Goal: Task Accomplishment & Management: Use online tool/utility

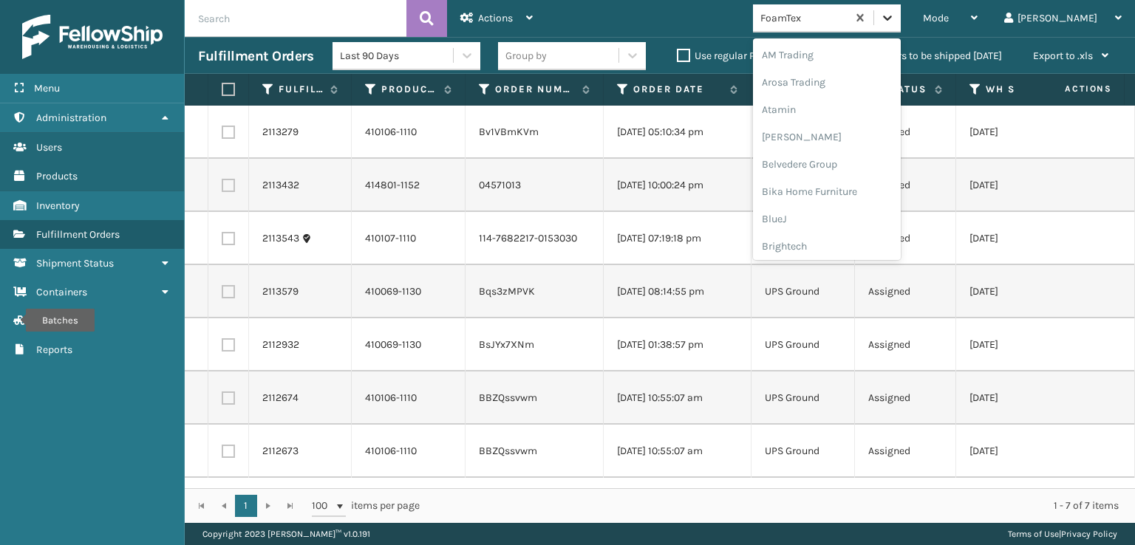
click at [901, 8] on div at bounding box center [887, 17] width 27 height 27
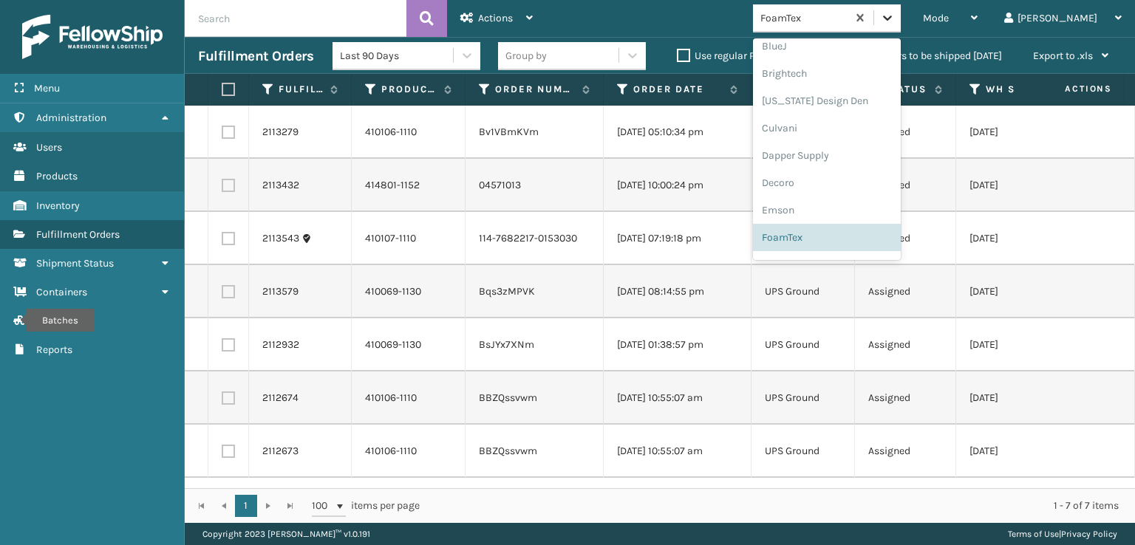
click at [895, 20] on icon at bounding box center [887, 17] width 15 height 15
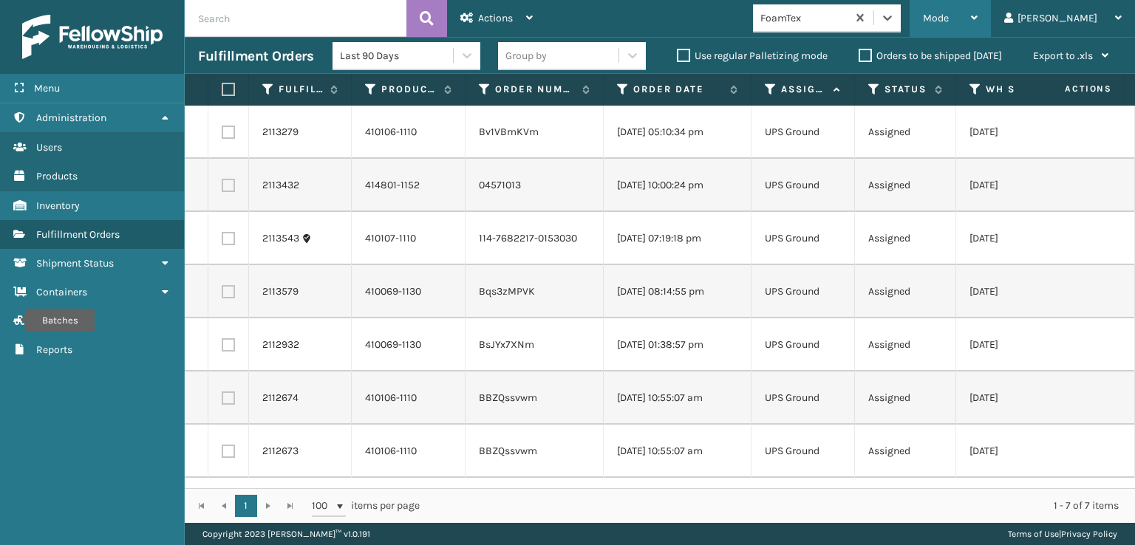
click at [978, 11] on div "Mode" at bounding box center [950, 18] width 55 height 37
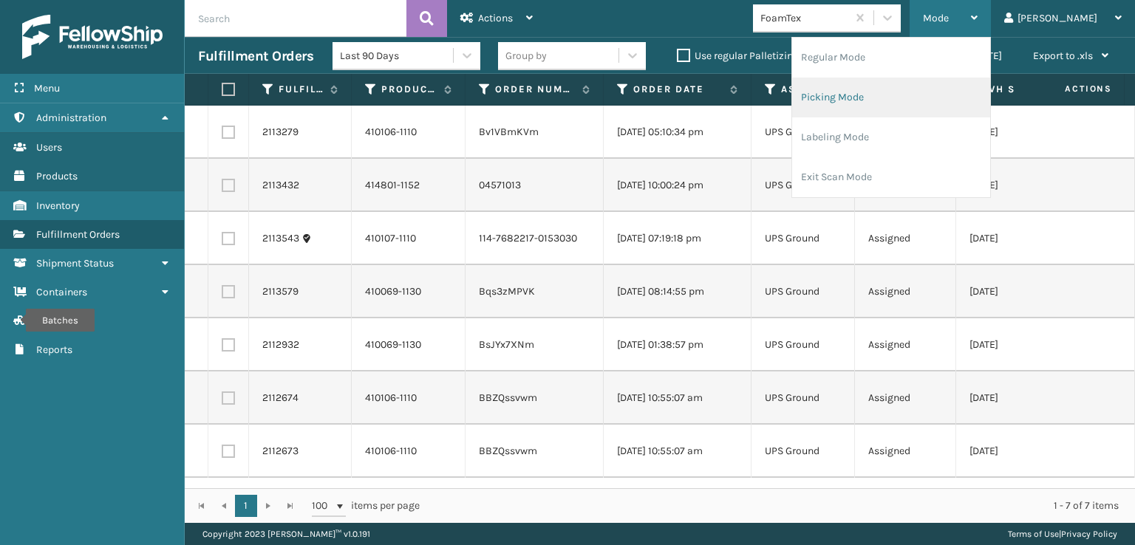
click at [880, 95] on li "Picking Mode" at bounding box center [891, 98] width 198 height 40
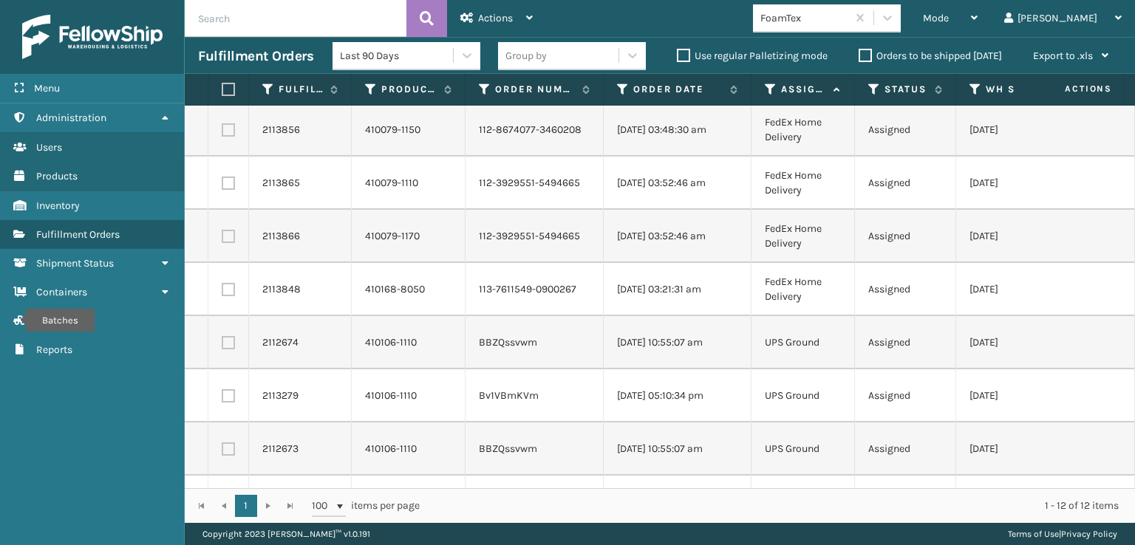
scroll to position [0, 0]
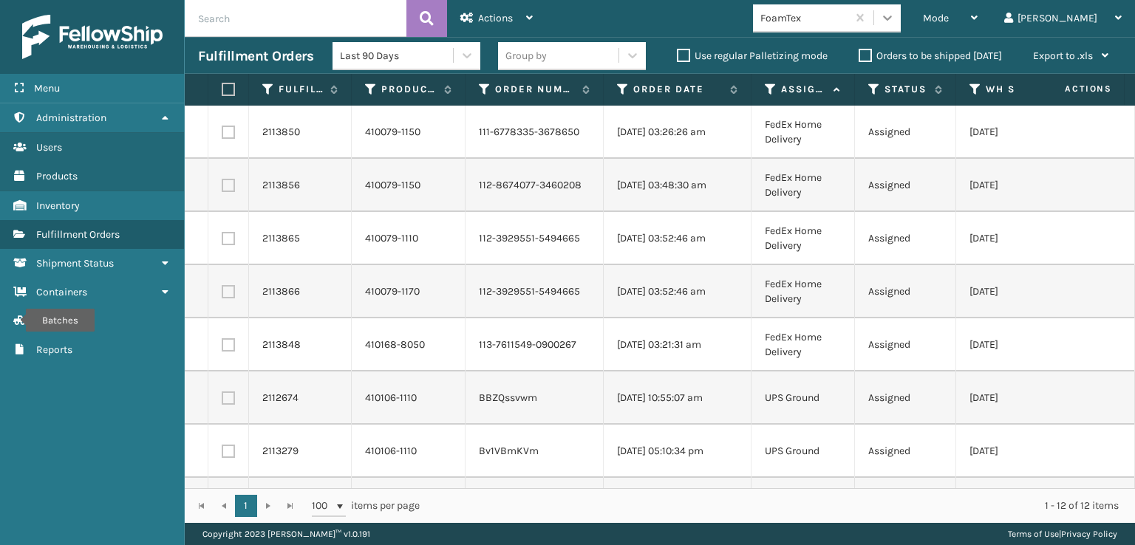
click at [895, 24] on icon at bounding box center [887, 17] width 15 height 15
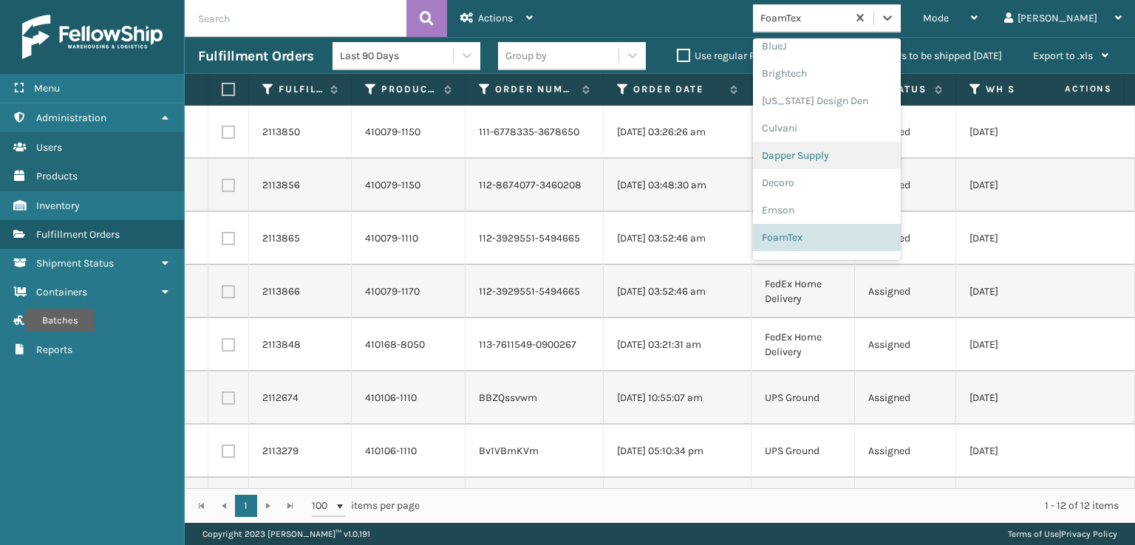
scroll to position [467, 0]
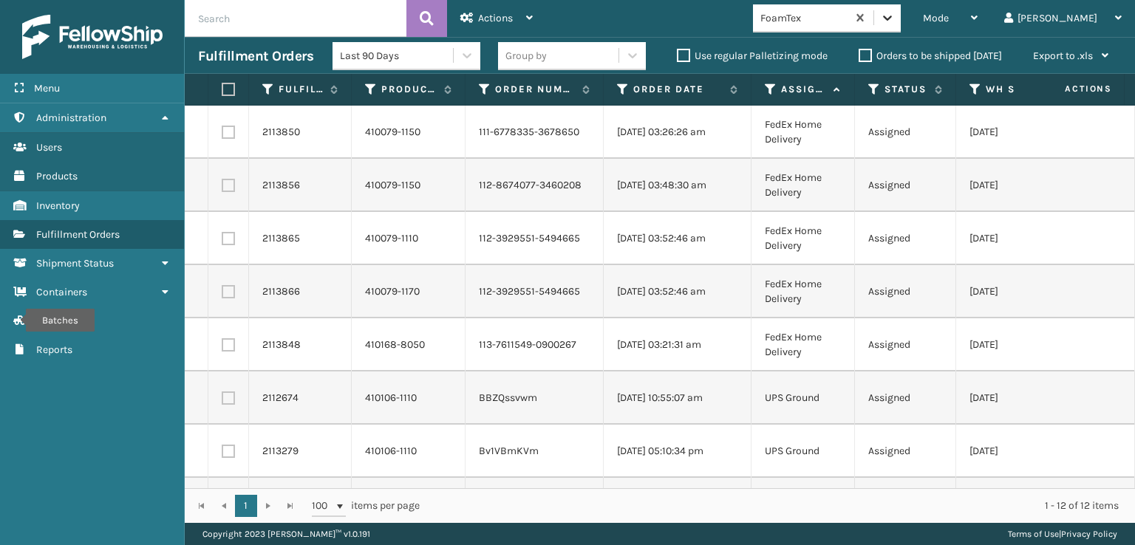
click at [895, 11] on icon at bounding box center [887, 17] width 15 height 15
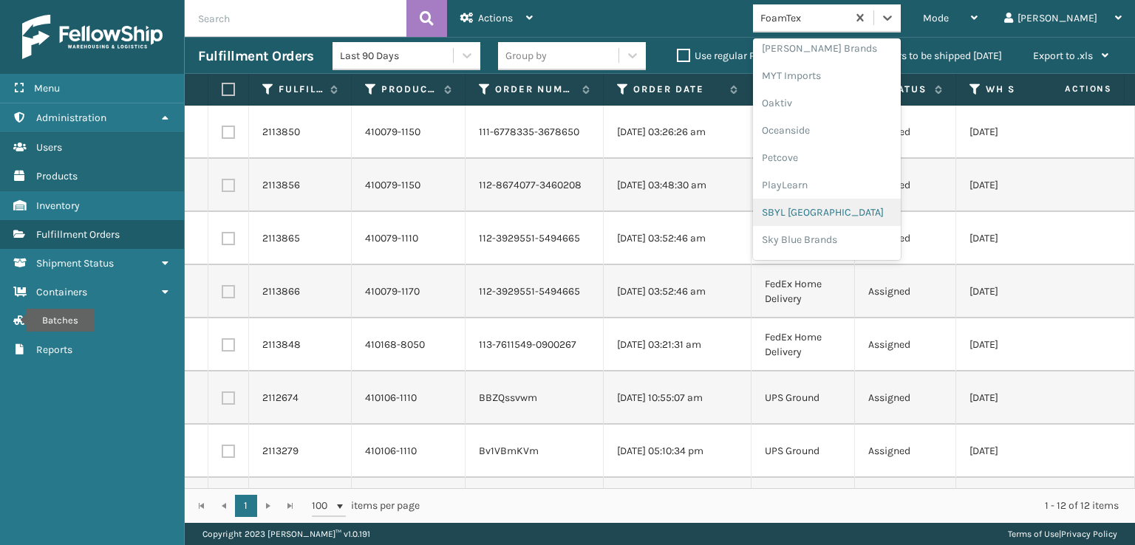
scroll to position [741, 0]
click at [845, 214] on div "SleepGeekz" at bounding box center [827, 216] width 148 height 27
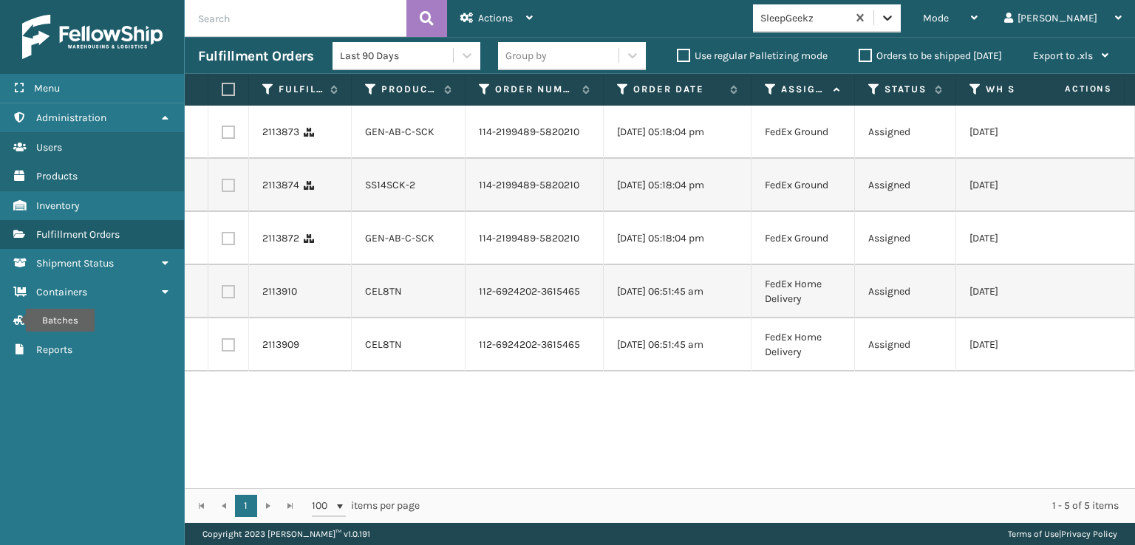
click at [895, 16] on icon at bounding box center [887, 17] width 15 height 15
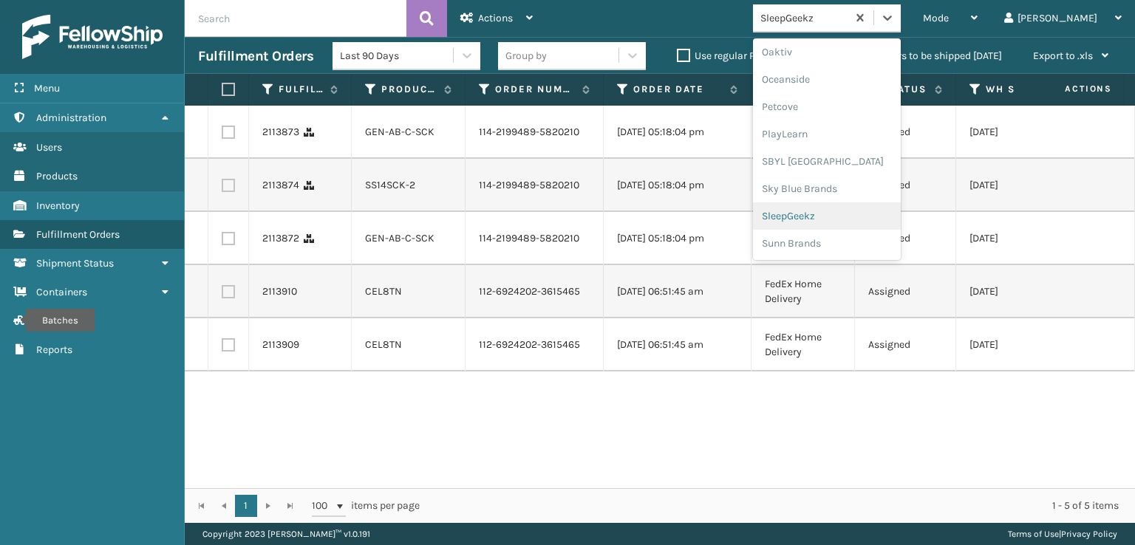
click at [866, 217] on div "SleepGeekz" at bounding box center [827, 216] width 148 height 27
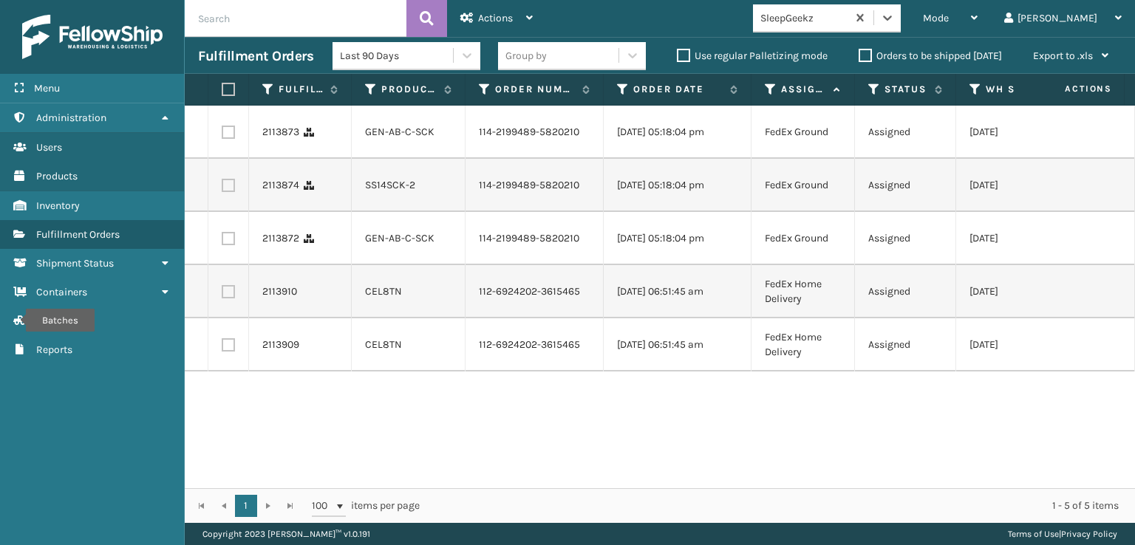
click at [231, 86] on label at bounding box center [226, 89] width 9 height 13
click at [222, 86] on input "checkbox" at bounding box center [222, 90] width 1 height 10
checkbox input "true"
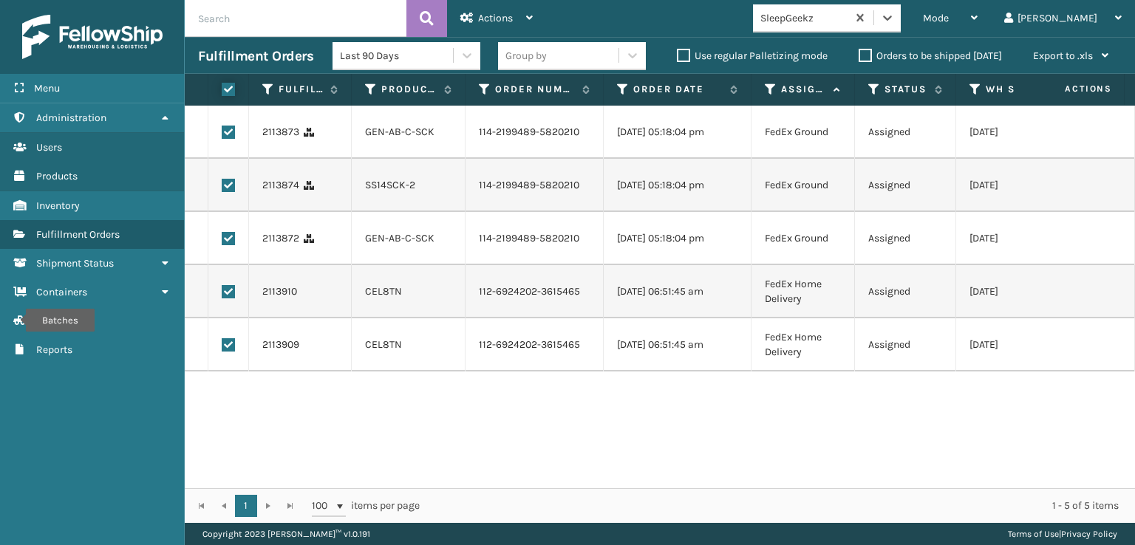
checkbox input "true"
click at [465, 18] on icon at bounding box center [466, 18] width 13 height 10
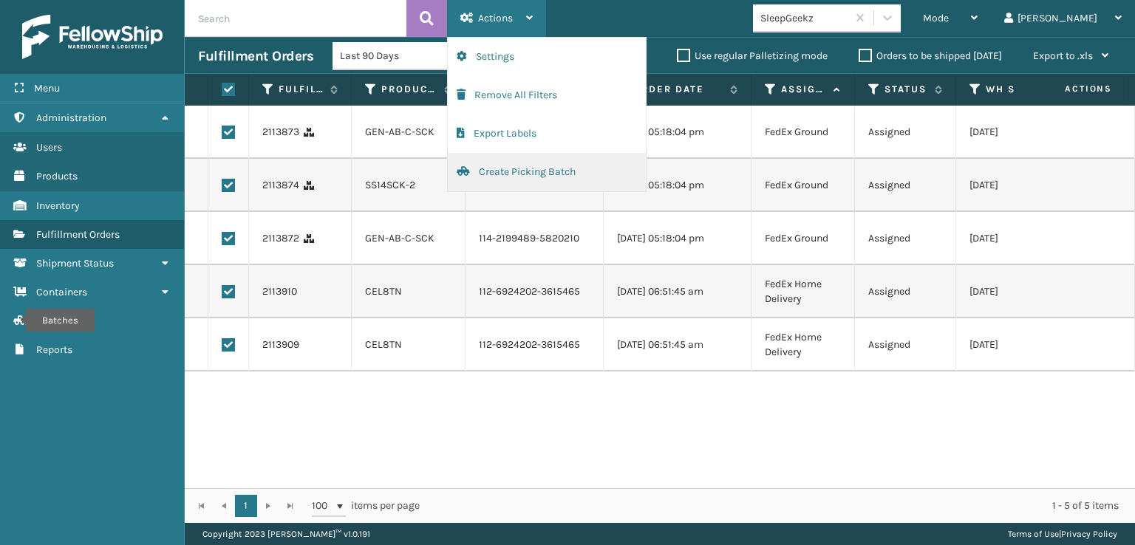
click at [492, 175] on button "Create Picking Batch" at bounding box center [547, 172] width 198 height 38
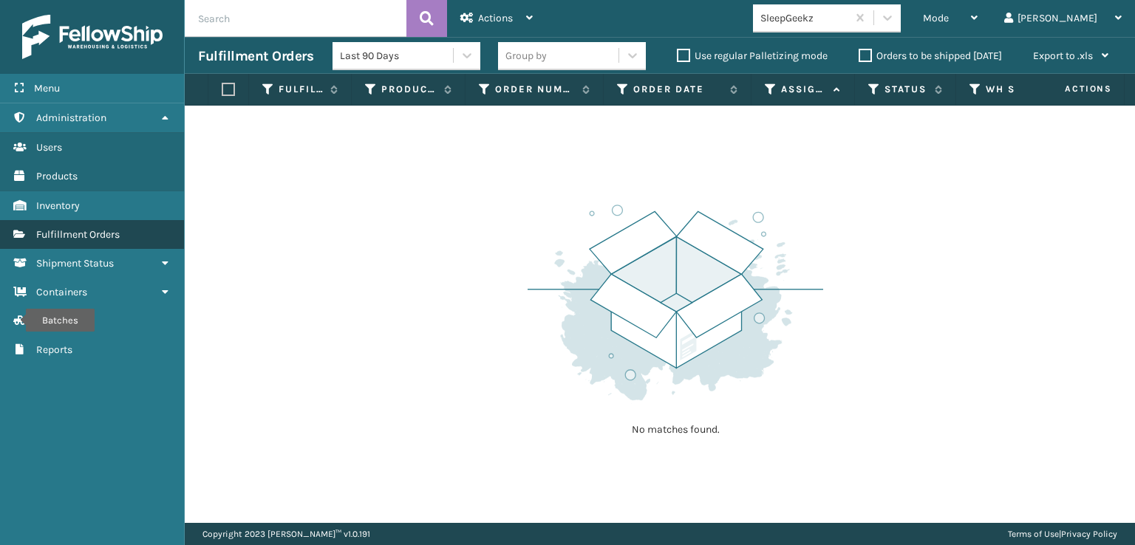
click at [115, 233] on span "Fulfillment Orders" at bounding box center [78, 234] width 84 height 13
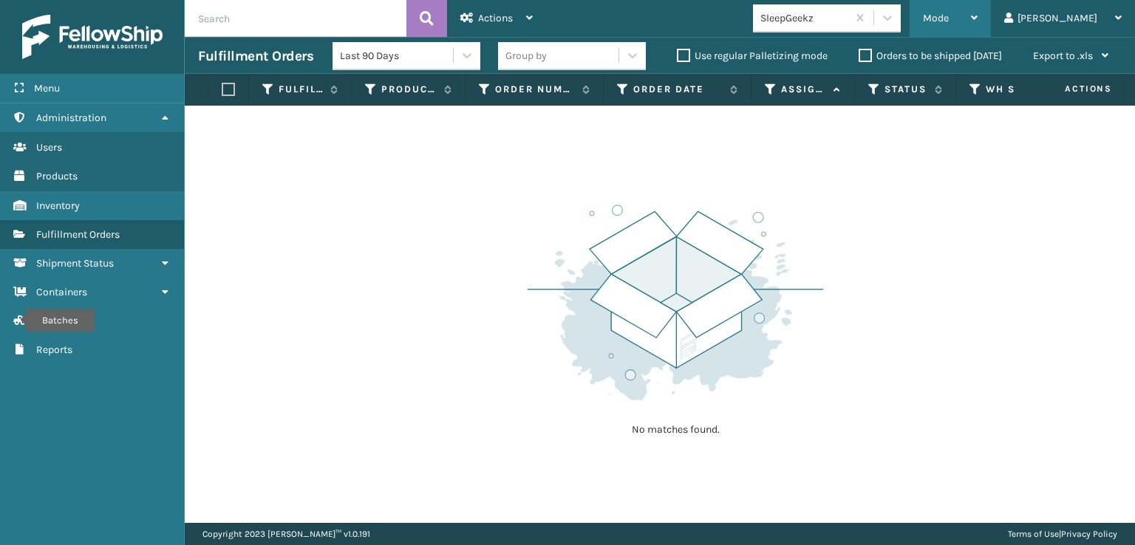
click at [949, 16] on span "Mode" at bounding box center [936, 18] width 26 height 13
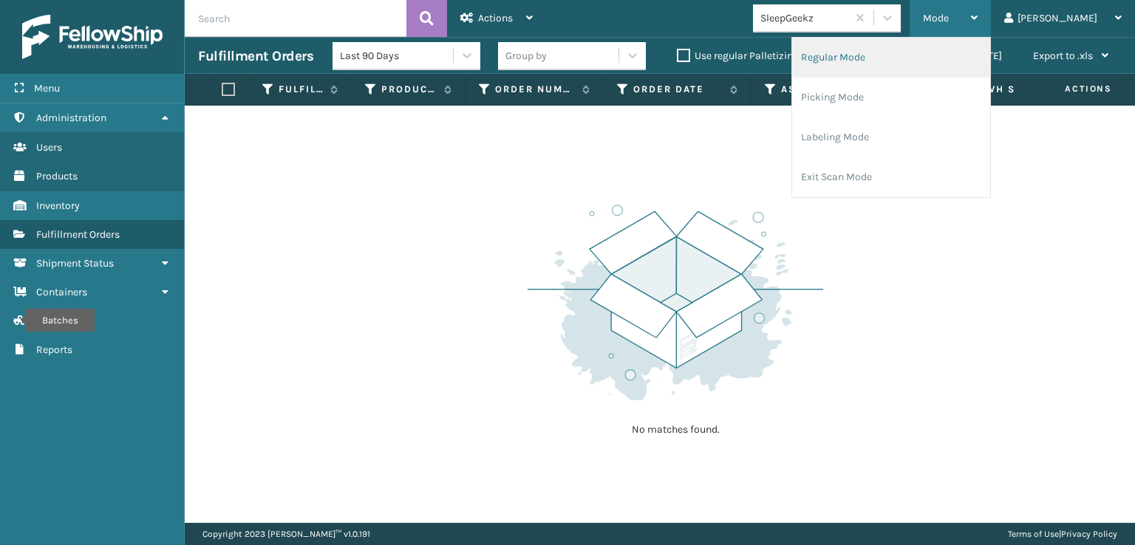
click at [882, 53] on li "Regular Mode" at bounding box center [891, 58] width 198 height 40
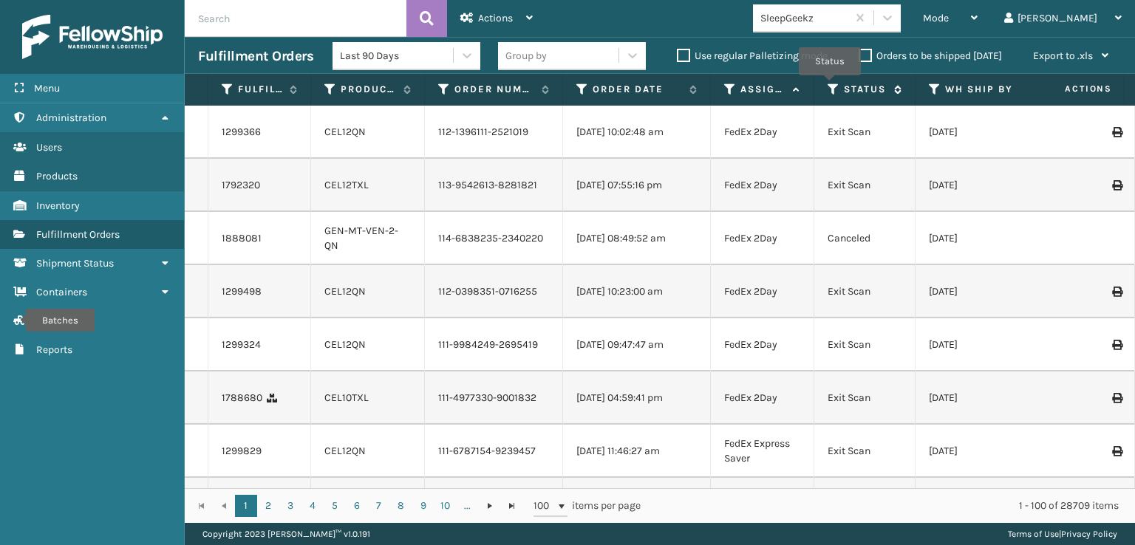
click at [830, 86] on icon at bounding box center [834, 89] width 12 height 13
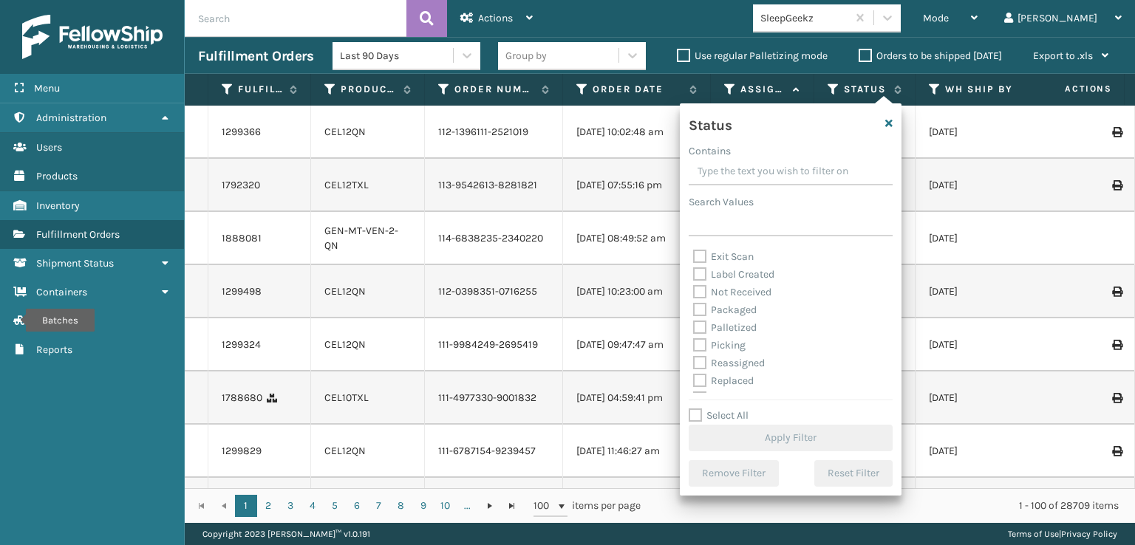
scroll to position [83, 0]
click at [698, 313] on label "Picking" at bounding box center [719, 313] width 52 height 13
click at [694, 313] on input "Picking" at bounding box center [693, 310] width 1 height 10
checkbox input "true"
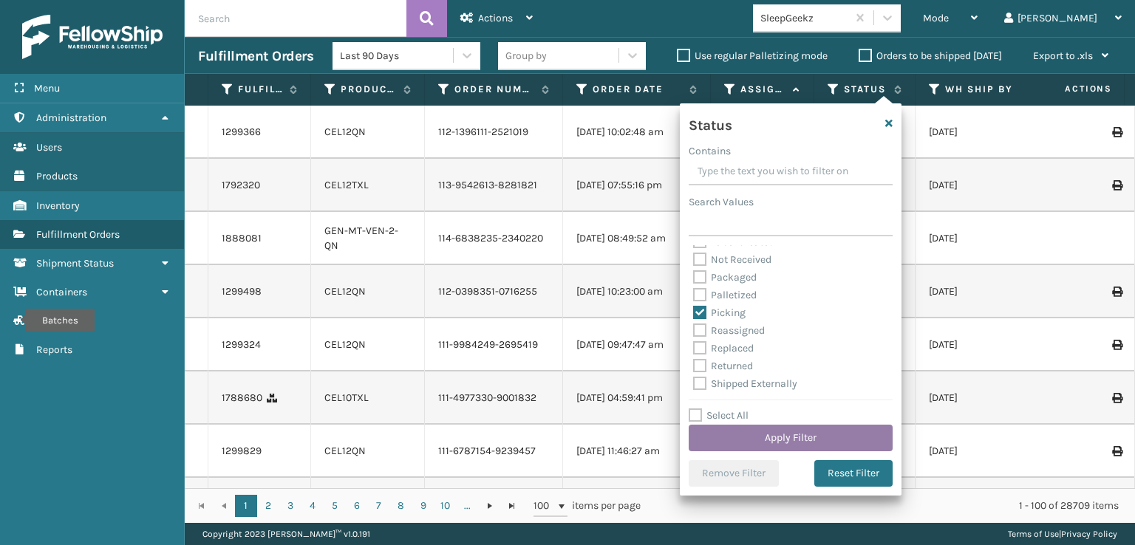
click at [764, 429] on button "Apply Filter" at bounding box center [791, 438] width 204 height 27
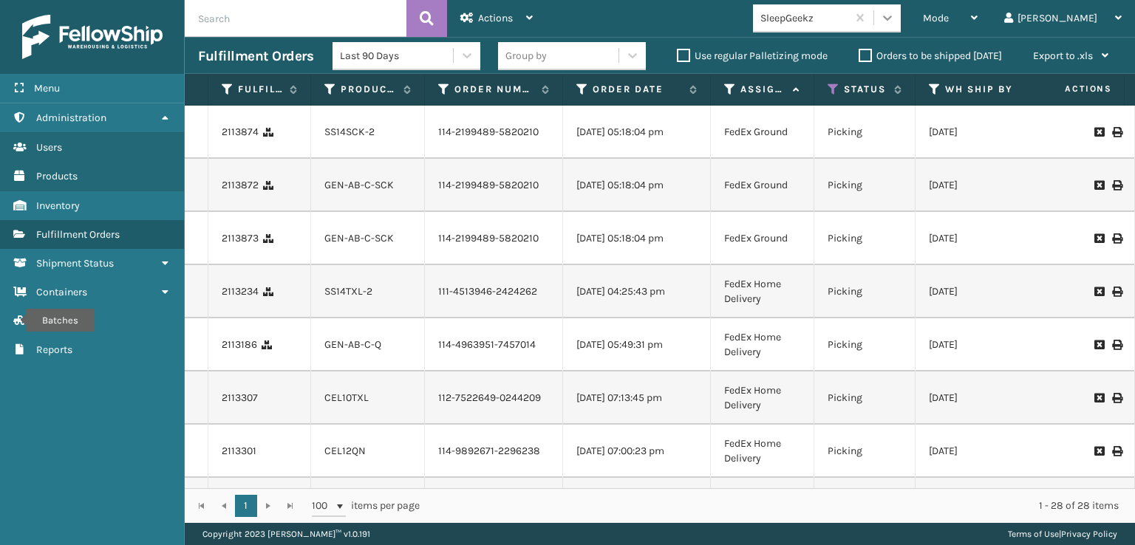
click at [895, 21] on icon at bounding box center [887, 17] width 15 height 15
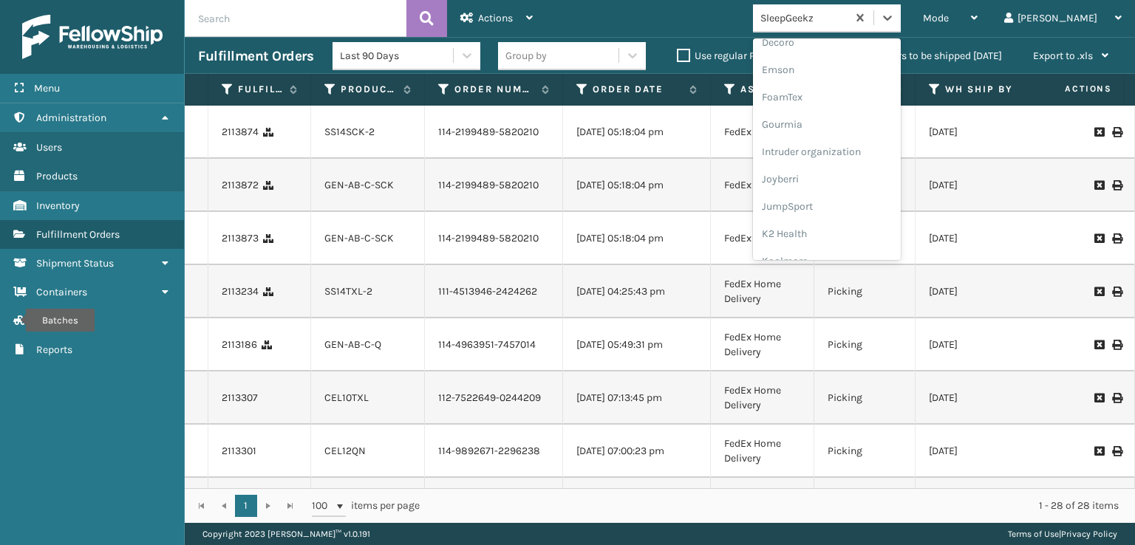
scroll to position [298, 0]
click at [848, 112] on div "FoamTex" at bounding box center [827, 112] width 148 height 27
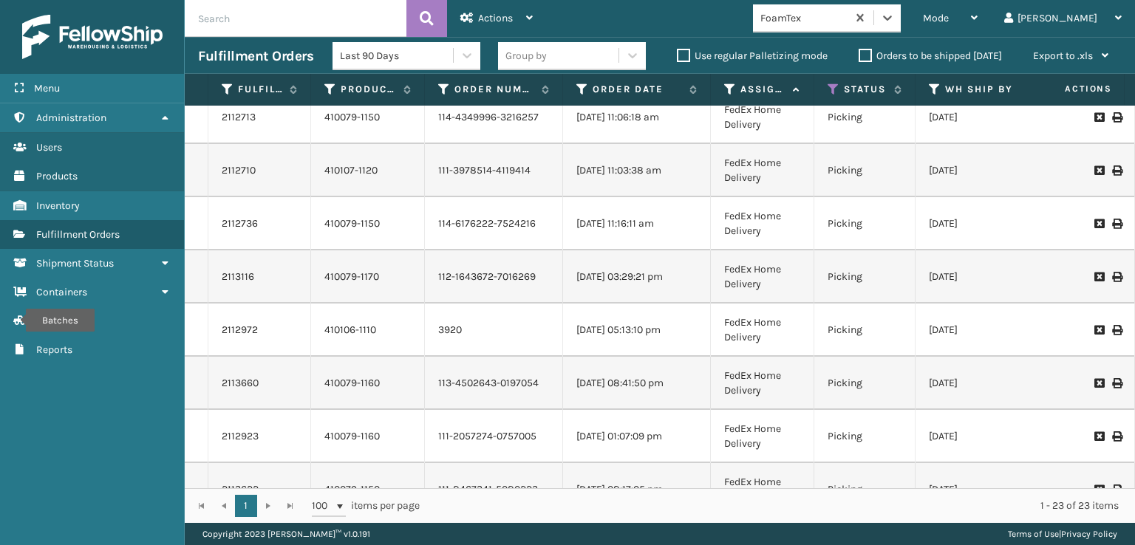
scroll to position [0, 0]
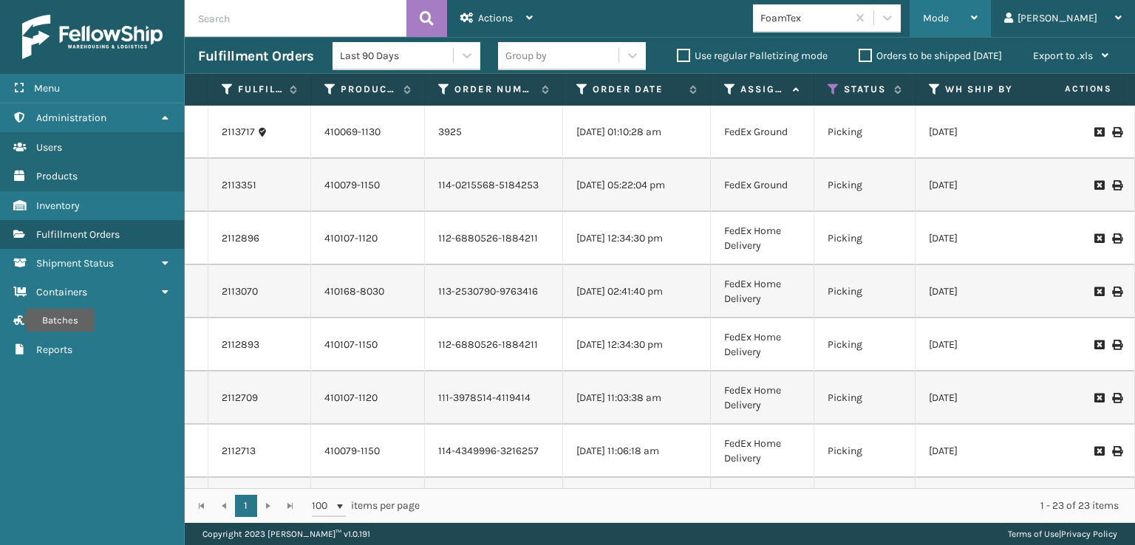
click at [978, 7] on div "Mode" at bounding box center [950, 18] width 55 height 37
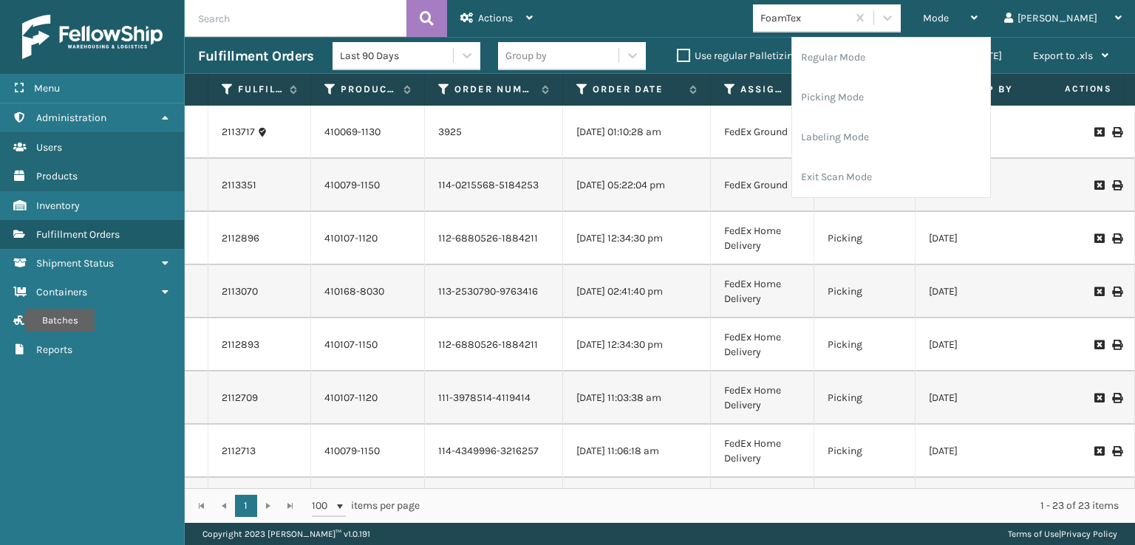
click at [726, 20] on div "Mode Regular Mode Picking Mode Labeling Mode Exit Scan Mode FoamTex [PERSON_NAM…" at bounding box center [840, 18] width 589 height 37
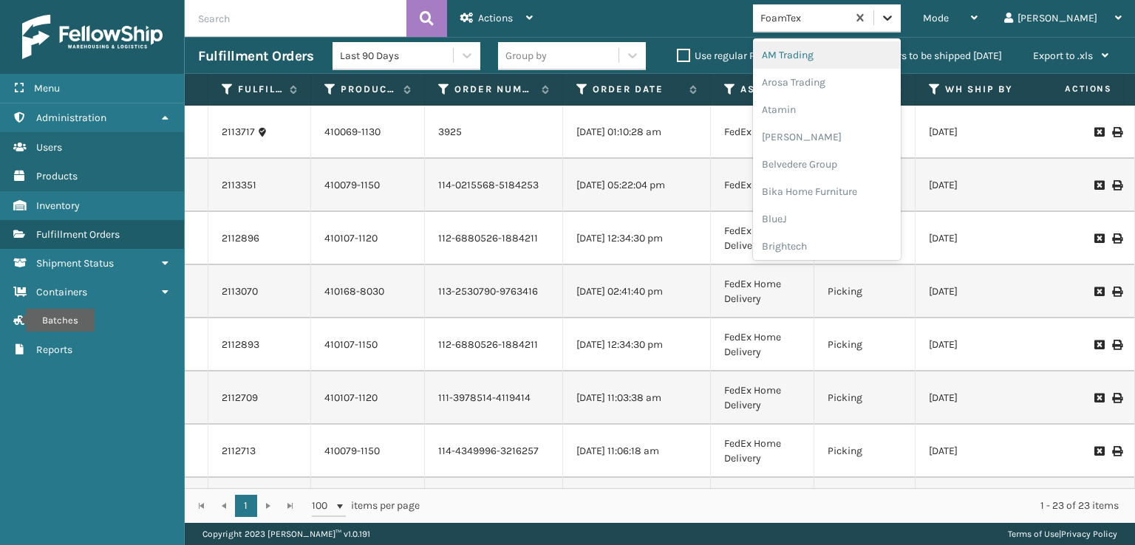
click at [895, 13] on icon at bounding box center [887, 17] width 15 height 15
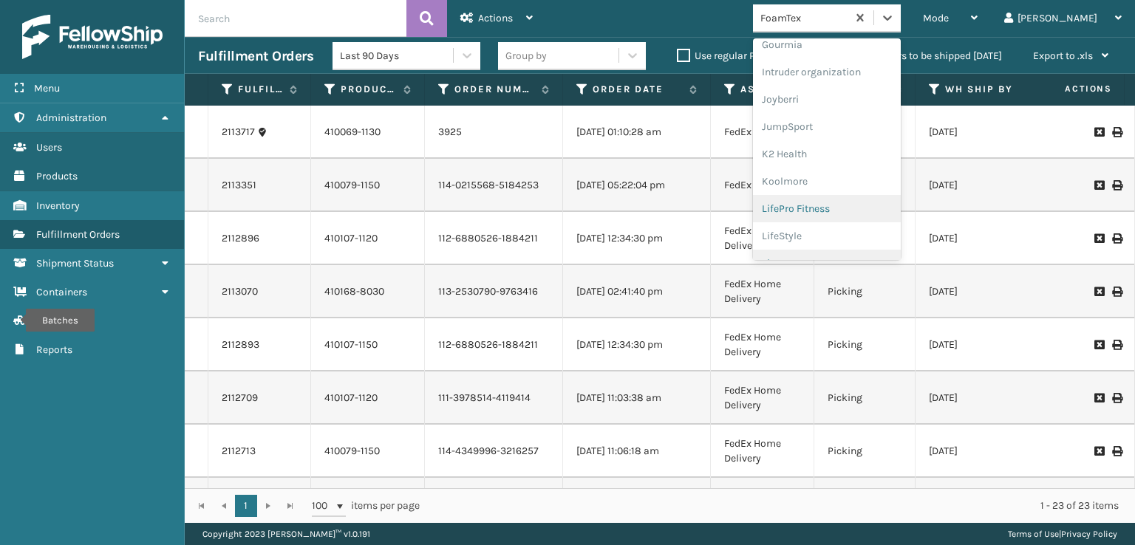
scroll to position [319, 0]
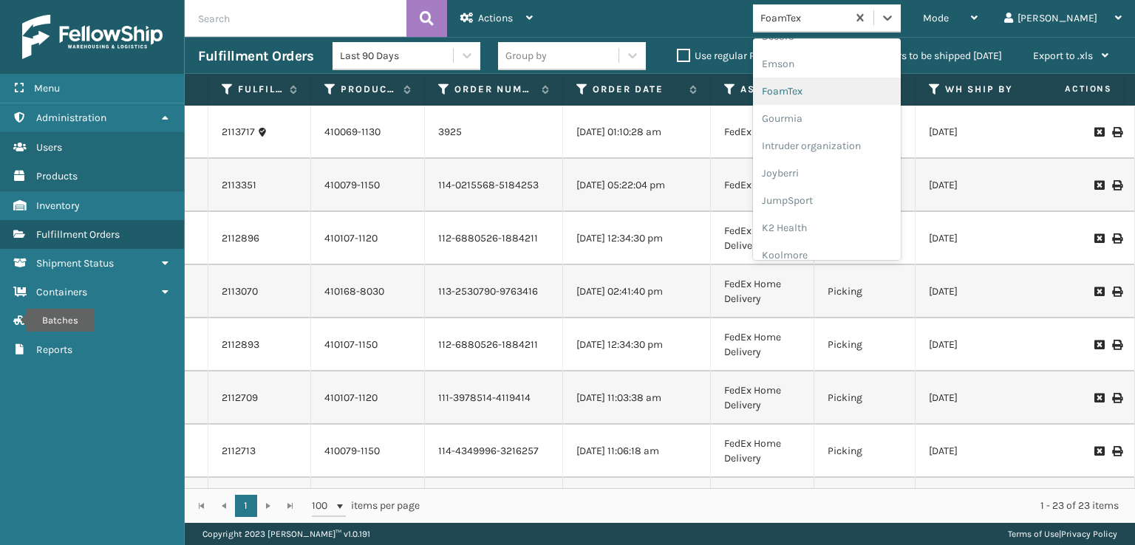
click at [836, 90] on div "FoamTex" at bounding box center [827, 91] width 148 height 27
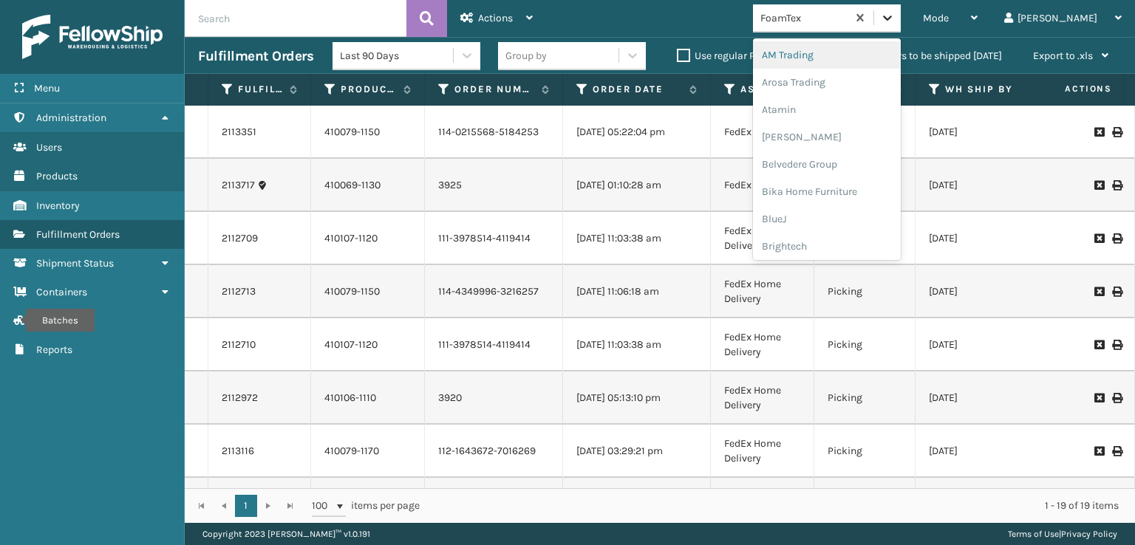
click at [895, 18] on icon at bounding box center [887, 17] width 15 height 15
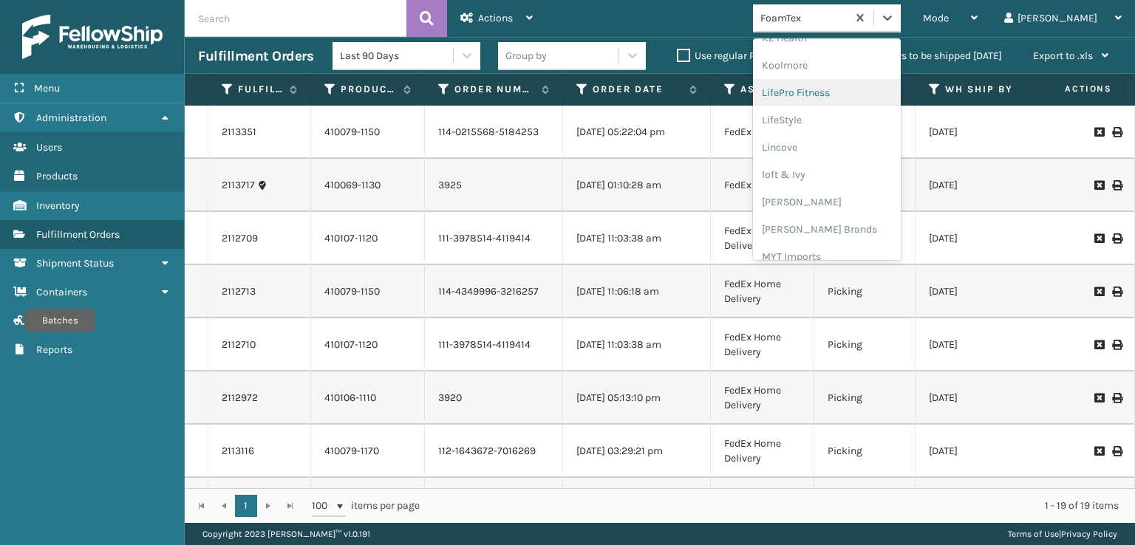
scroll to position [541, 0]
click at [836, 194] on div "[PERSON_NAME] Brands" at bounding box center [827, 197] width 148 height 27
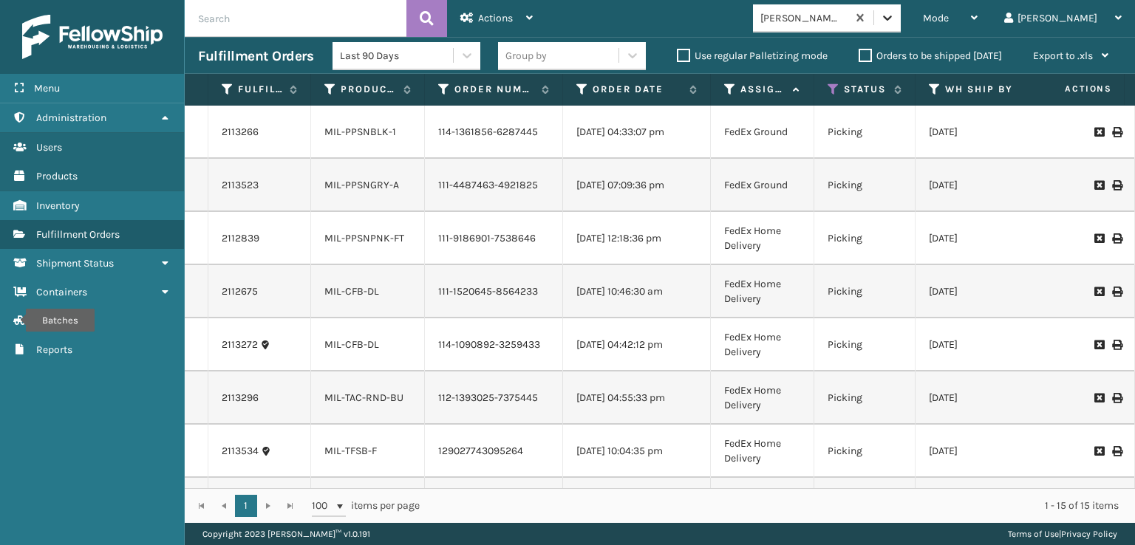
click at [892, 17] on icon at bounding box center [887, 18] width 9 height 5
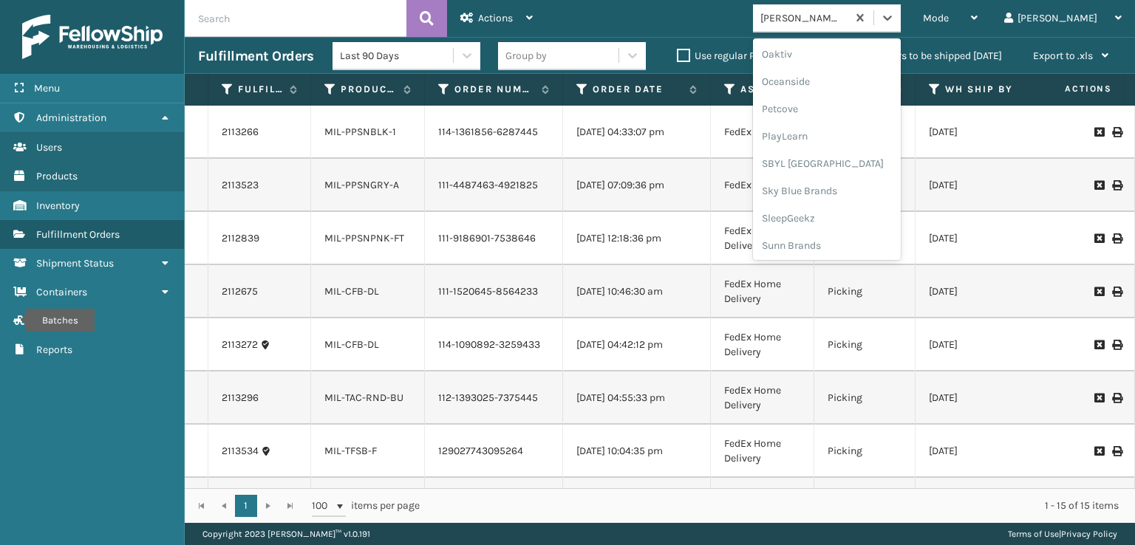
scroll to position [741, 0]
click at [846, 216] on div "SleepGeekz" at bounding box center [827, 216] width 148 height 27
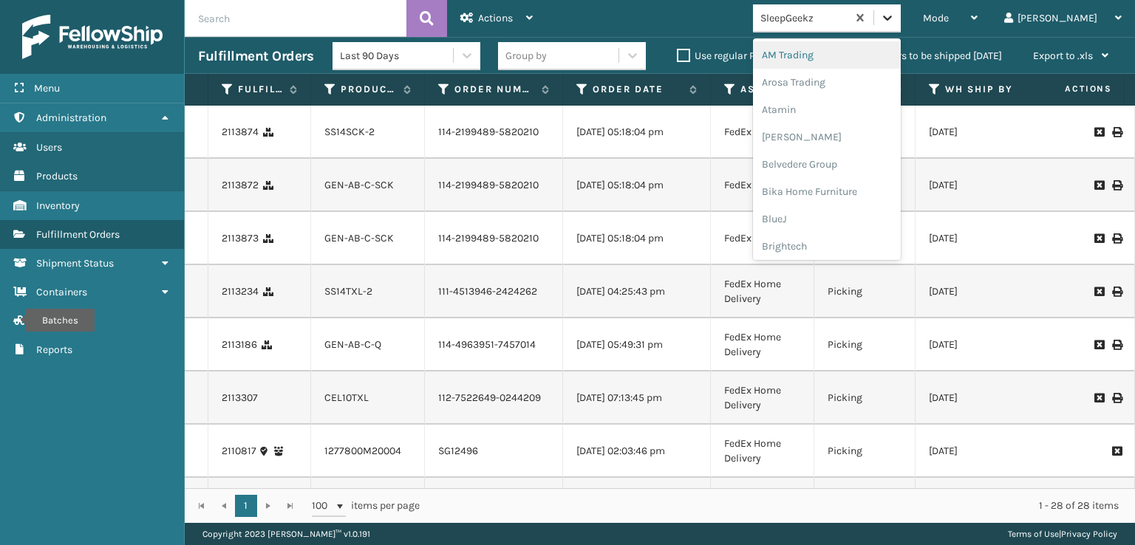
click at [895, 24] on icon at bounding box center [887, 17] width 15 height 15
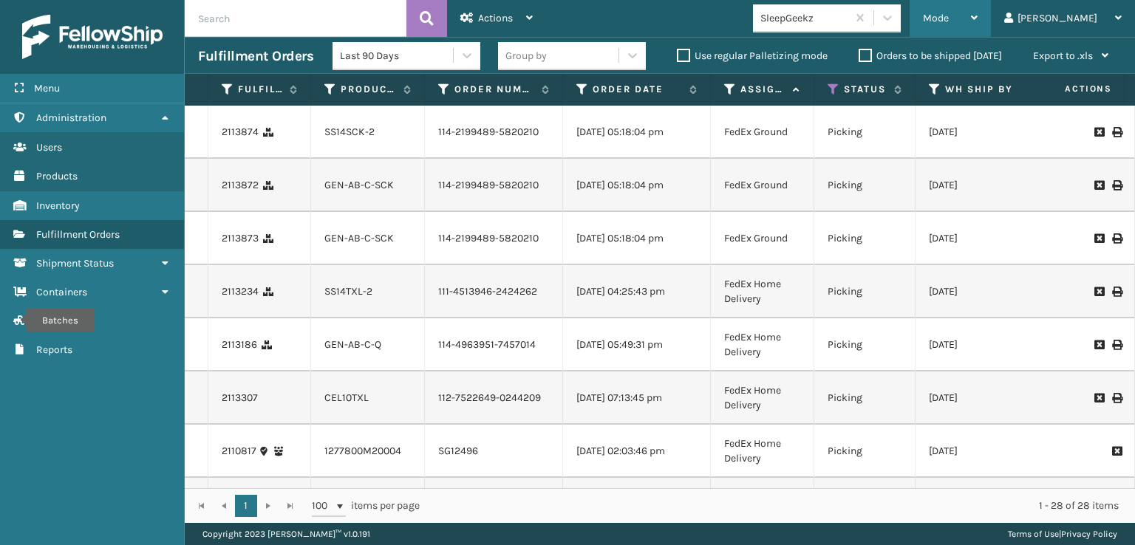
click at [978, 11] on div "Mode" at bounding box center [950, 18] width 55 height 37
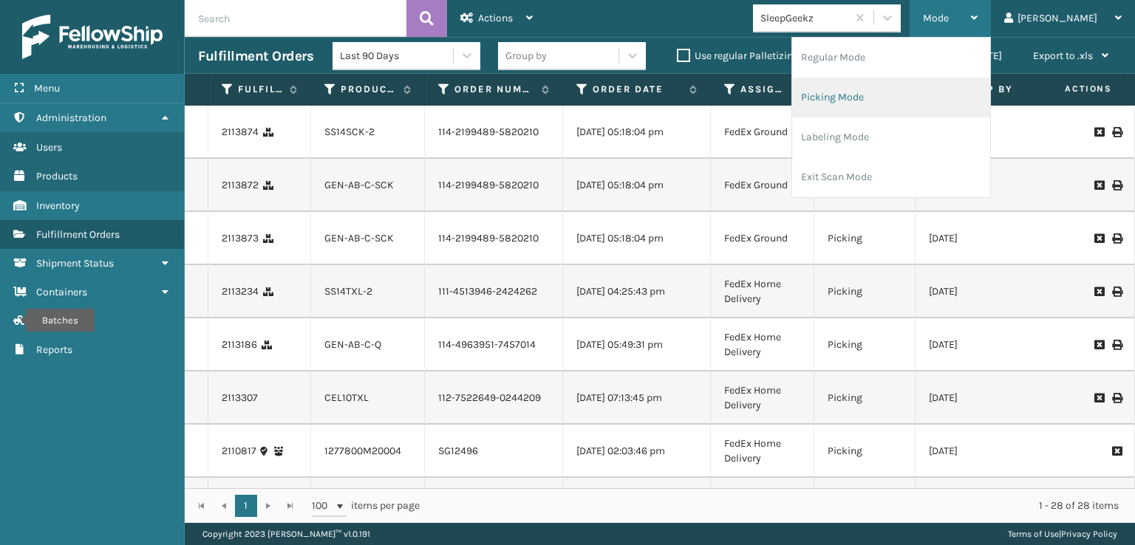
click at [884, 95] on li "Picking Mode" at bounding box center [891, 98] width 198 height 40
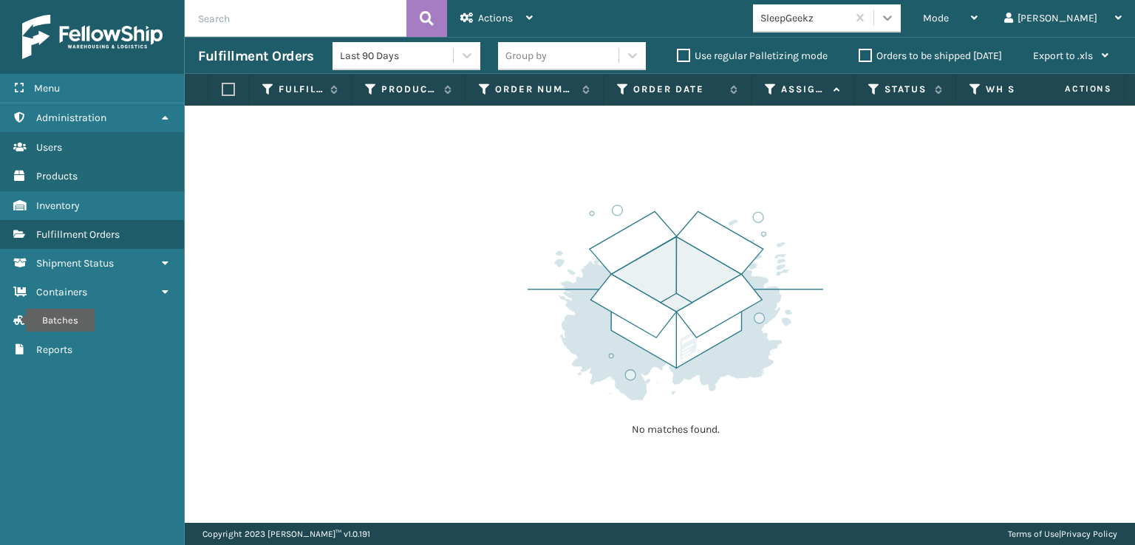
click at [895, 21] on icon at bounding box center [887, 17] width 15 height 15
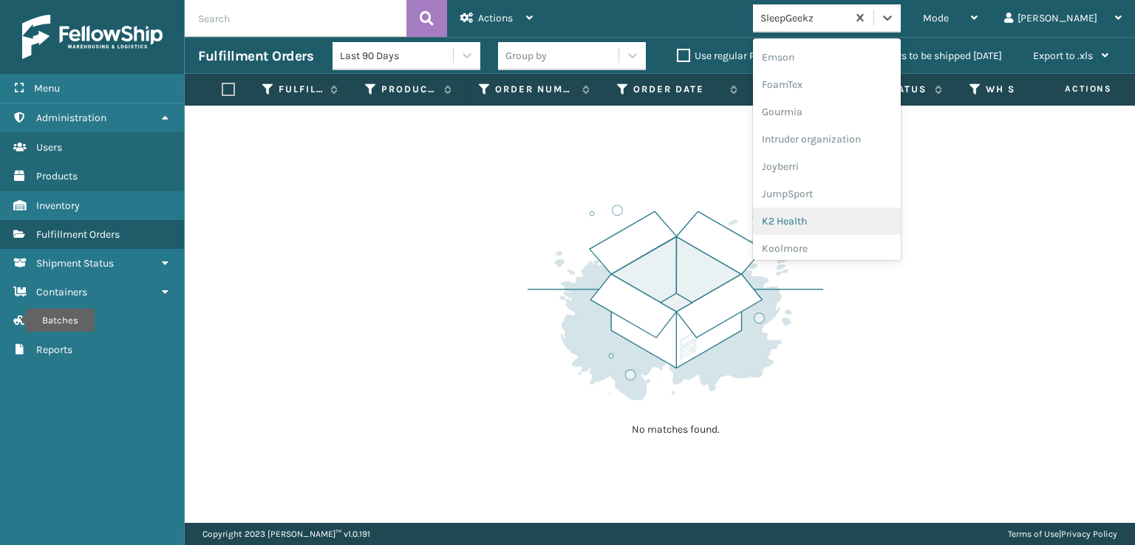
scroll to position [319, 0]
click at [829, 89] on div "FoamTex" at bounding box center [827, 91] width 148 height 27
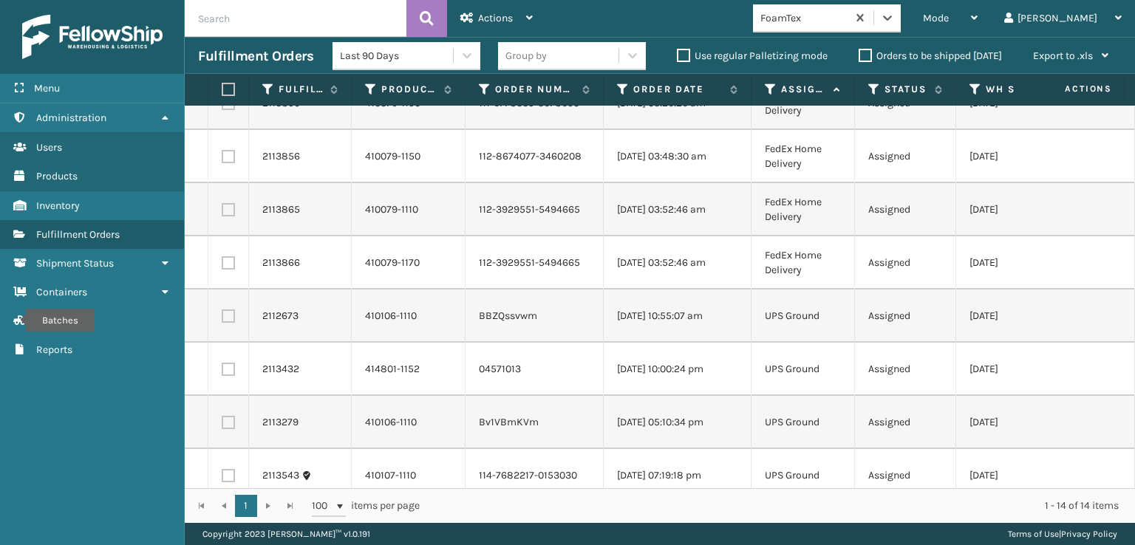
scroll to position [0, 0]
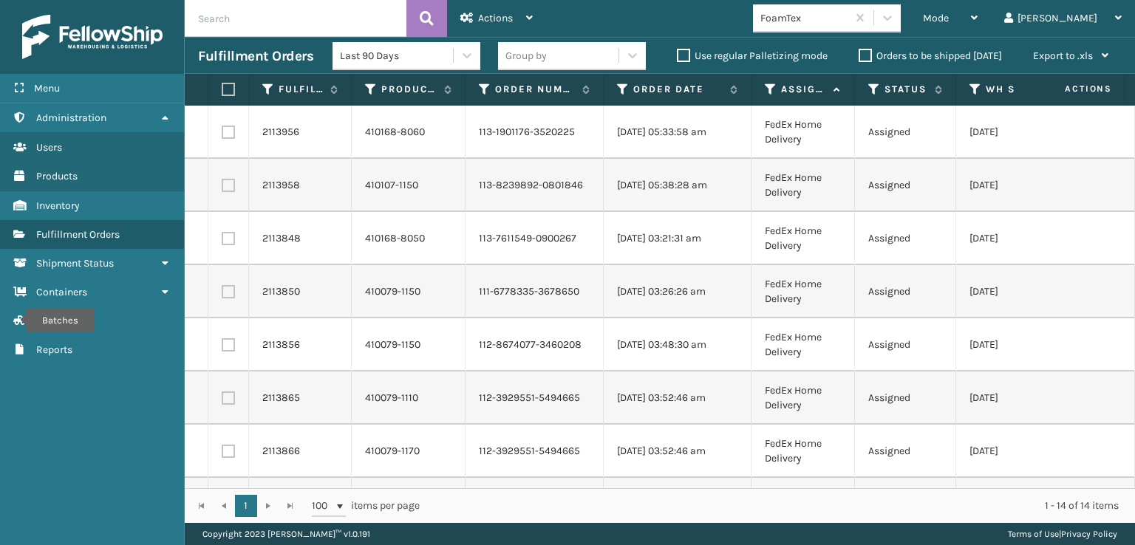
click at [227, 133] on label at bounding box center [228, 132] width 13 height 13
click at [222, 133] on input "checkbox" at bounding box center [222, 131] width 1 height 10
checkbox input "true"
click at [227, 187] on label at bounding box center [228, 185] width 13 height 13
click at [222, 187] on input "checkbox" at bounding box center [222, 184] width 1 height 10
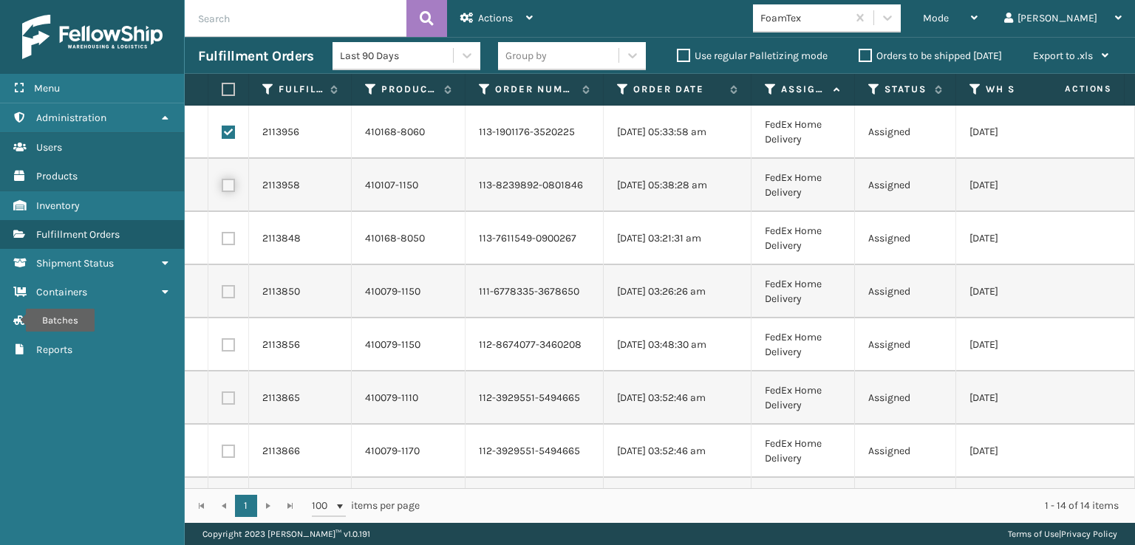
checkbox input "true"
click at [228, 243] on label at bounding box center [228, 238] width 13 height 13
click at [222, 242] on input "checkbox" at bounding box center [222, 237] width 1 height 10
checkbox input "true"
click at [228, 288] on label at bounding box center [228, 291] width 13 height 13
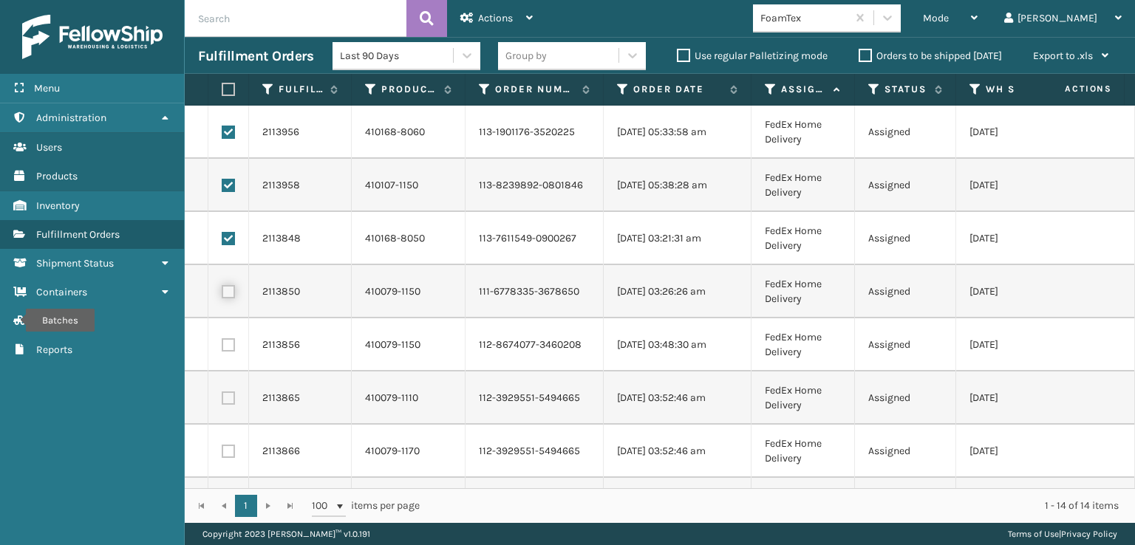
click at [222, 288] on input "checkbox" at bounding box center [222, 290] width 1 height 10
checkbox input "true"
click at [227, 339] on label at bounding box center [228, 345] width 13 height 13
click at [222, 339] on input "checkbox" at bounding box center [222, 344] width 1 height 10
checkbox input "true"
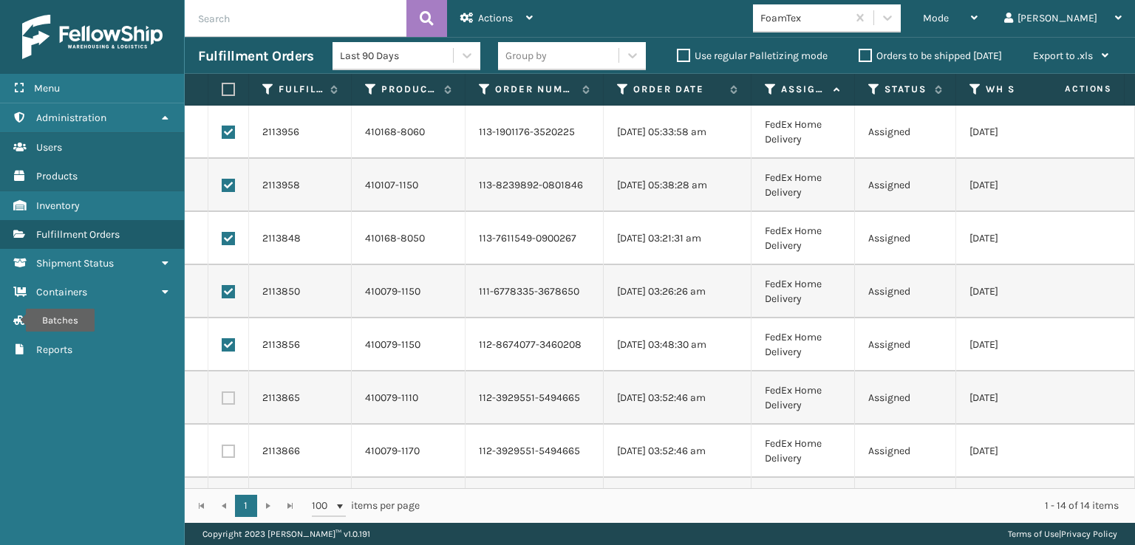
click at [230, 396] on label at bounding box center [228, 398] width 13 height 13
click at [222, 396] on input "checkbox" at bounding box center [222, 397] width 1 height 10
checkbox input "true"
click at [225, 450] on label at bounding box center [228, 451] width 13 height 13
click at [222, 450] on input "checkbox" at bounding box center [222, 450] width 1 height 10
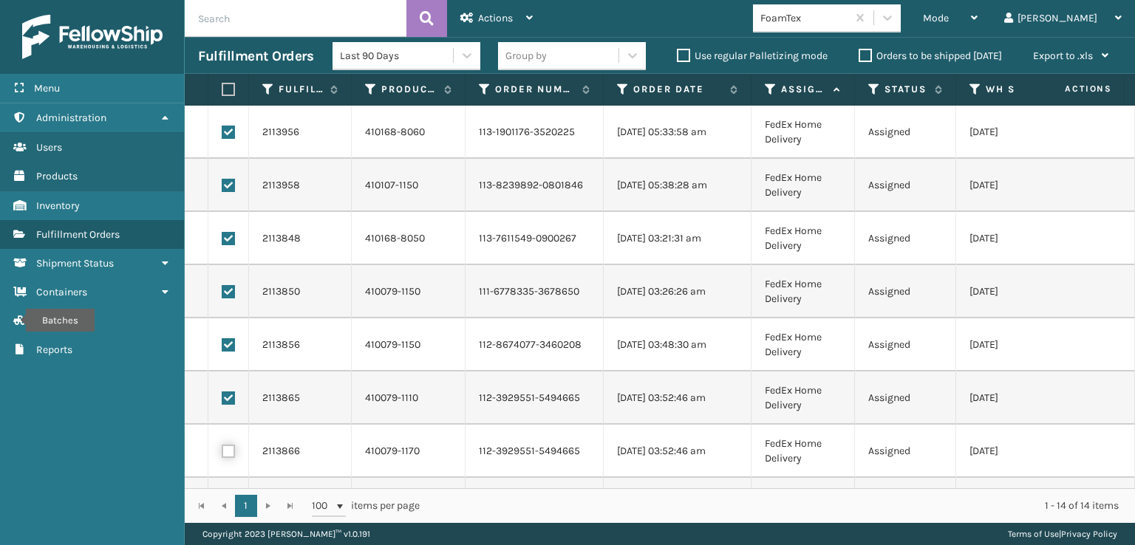
checkbox input "true"
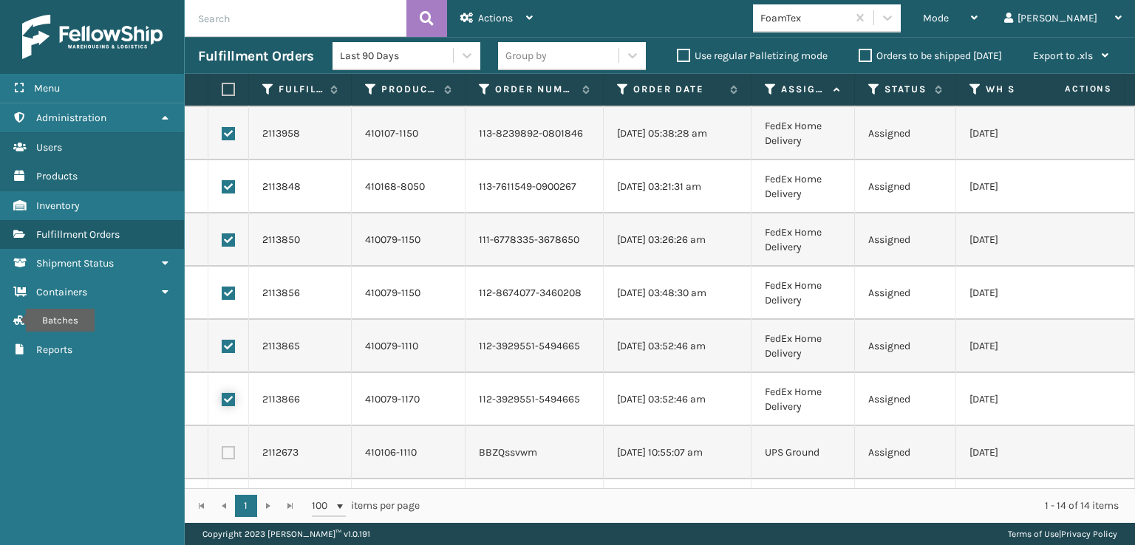
scroll to position [74, 0]
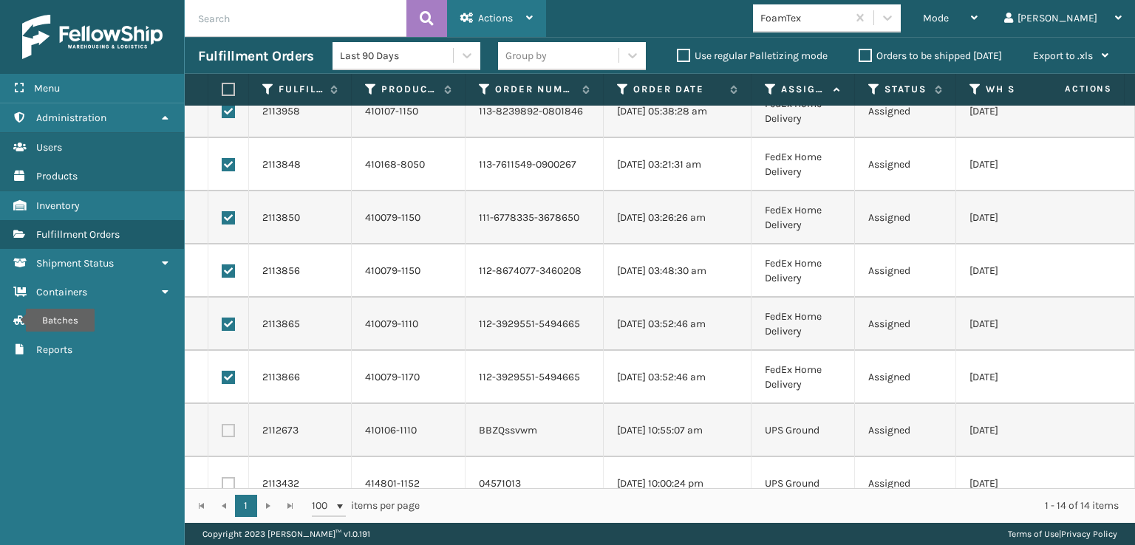
click at [516, 11] on div "Actions" at bounding box center [496, 18] width 72 height 37
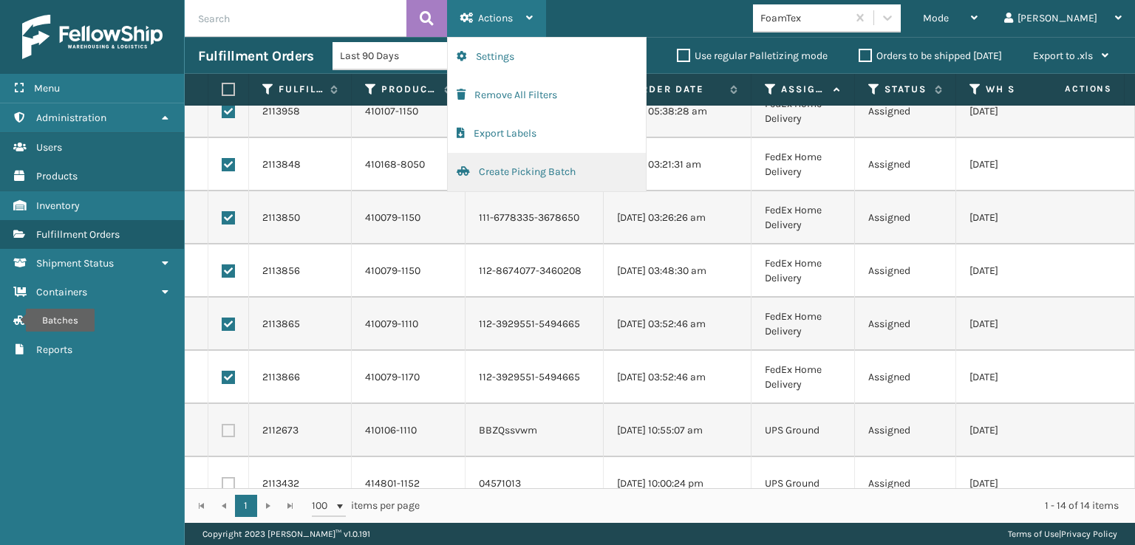
click at [509, 171] on button "Create Picking Batch" at bounding box center [547, 172] width 198 height 38
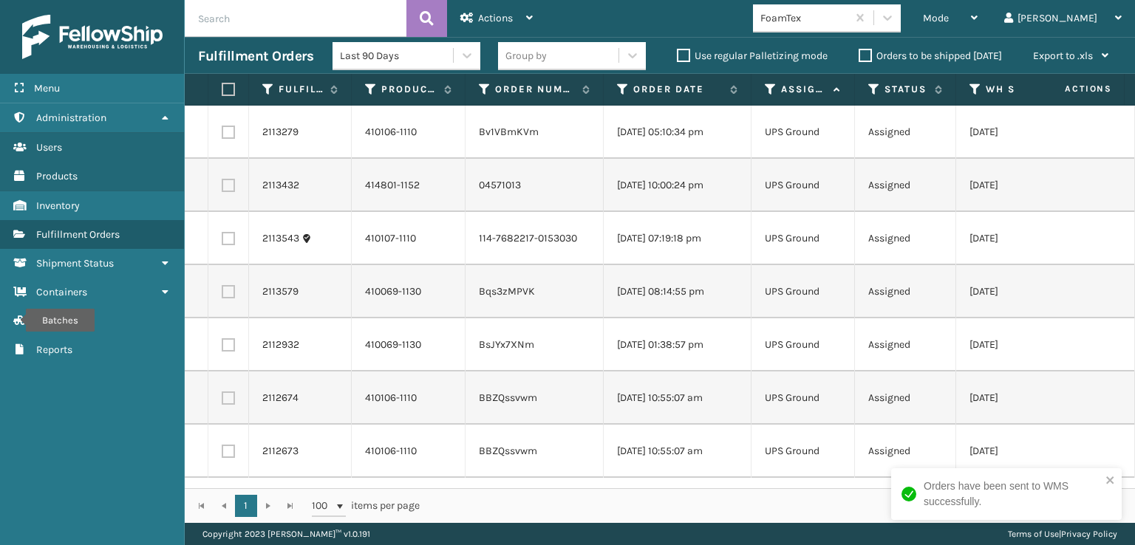
scroll to position [0, 0]
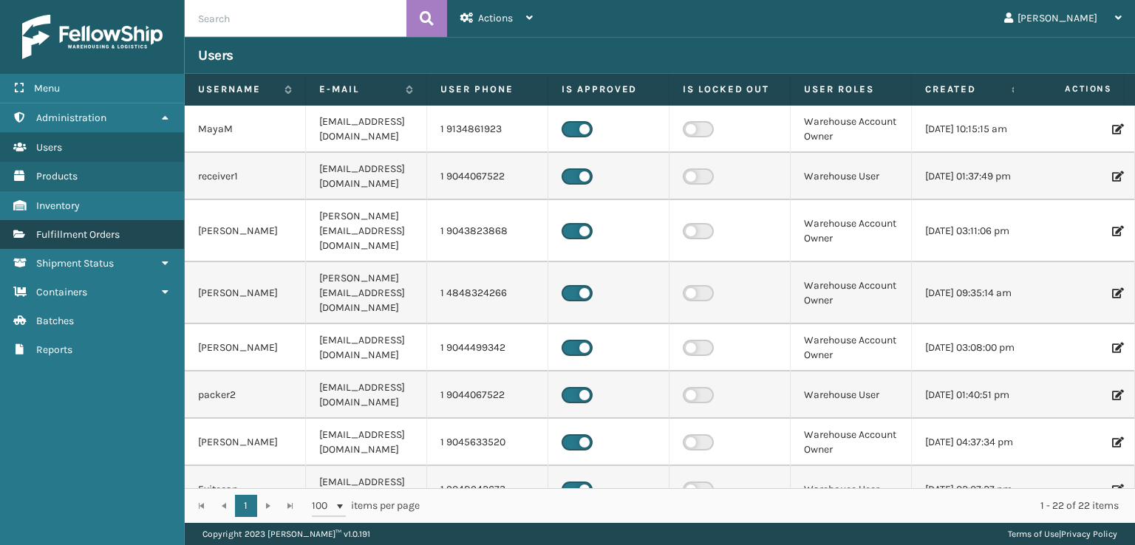
click at [69, 234] on span "Fulfillment Orders" at bounding box center [78, 234] width 84 height 13
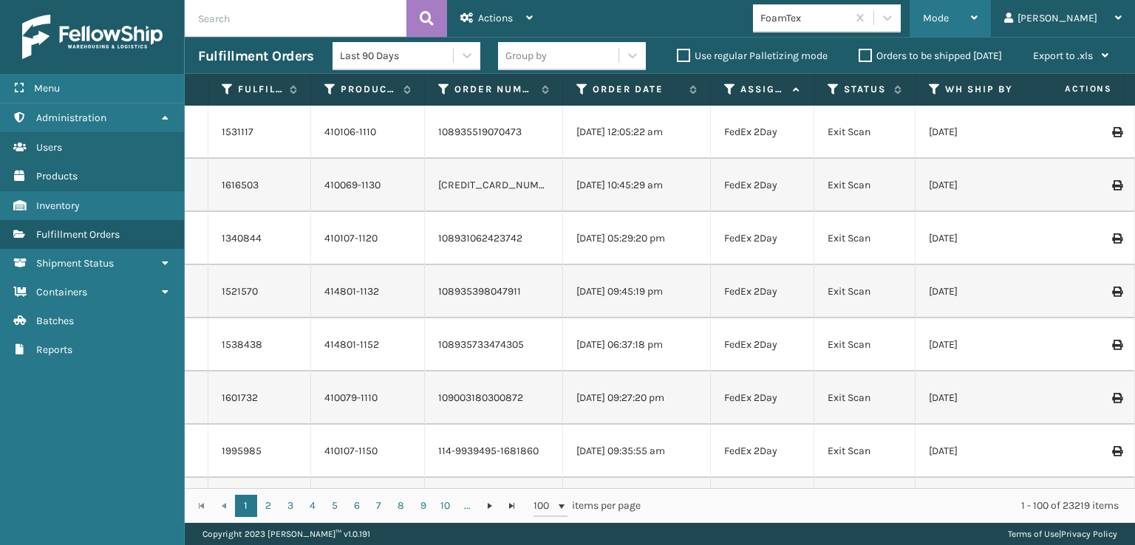
click at [949, 18] on span "Mode" at bounding box center [936, 18] width 26 height 13
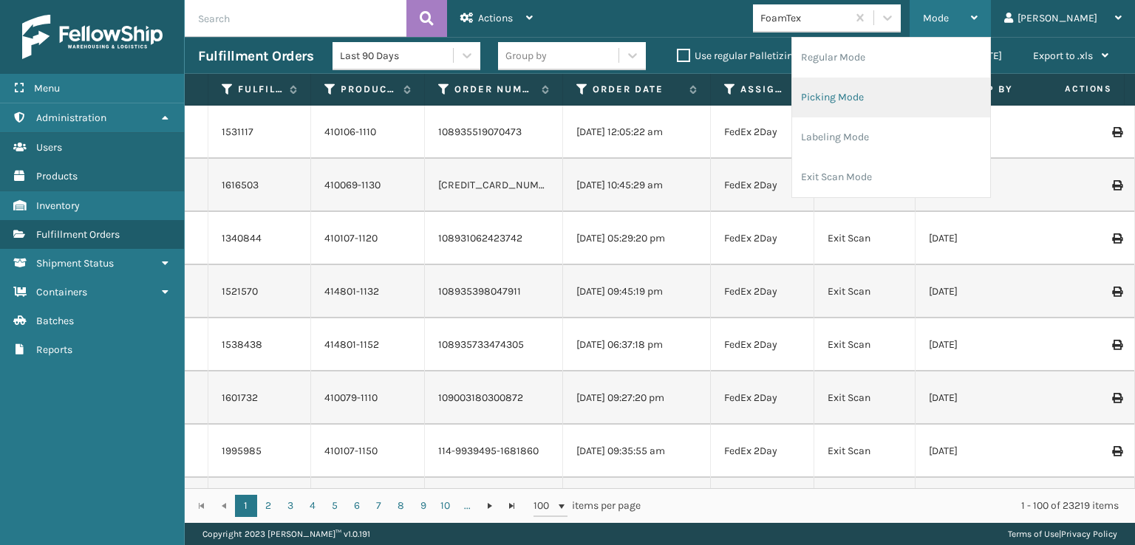
click at [888, 92] on li "Picking Mode" at bounding box center [891, 98] width 198 height 40
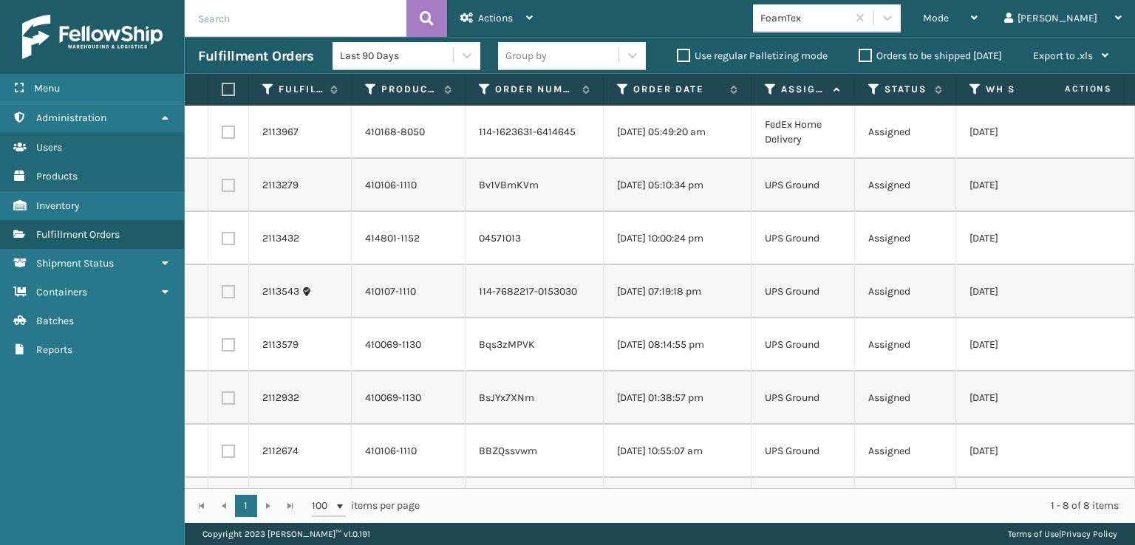
click at [227, 134] on label at bounding box center [228, 132] width 13 height 13
click at [222, 134] on input "checkbox" at bounding box center [222, 131] width 1 height 10
checkbox input "true"
click at [492, 21] on span "Actions" at bounding box center [495, 18] width 35 height 13
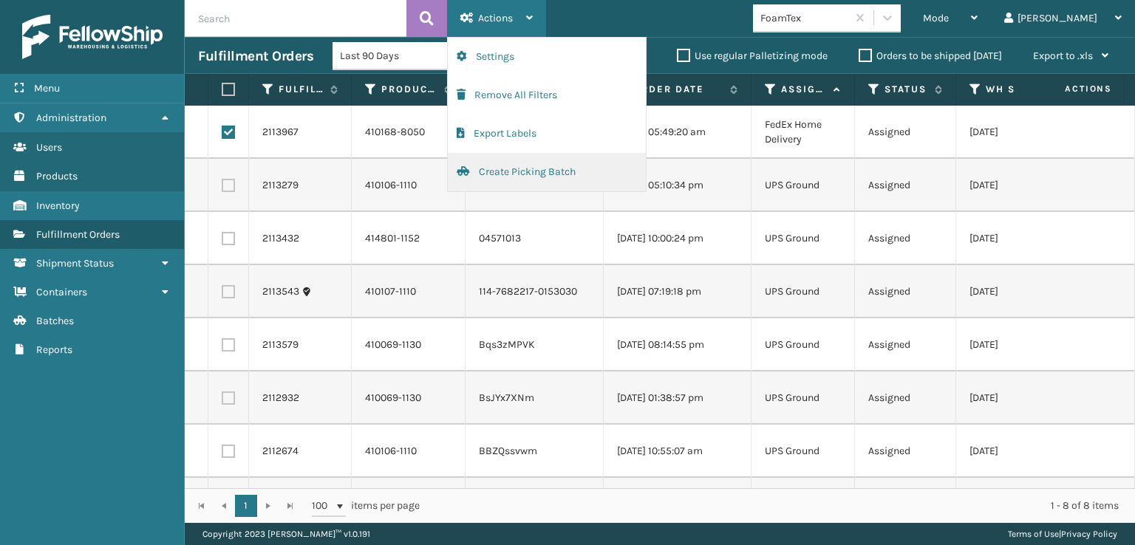
click at [497, 163] on button "Create Picking Batch" at bounding box center [547, 172] width 198 height 38
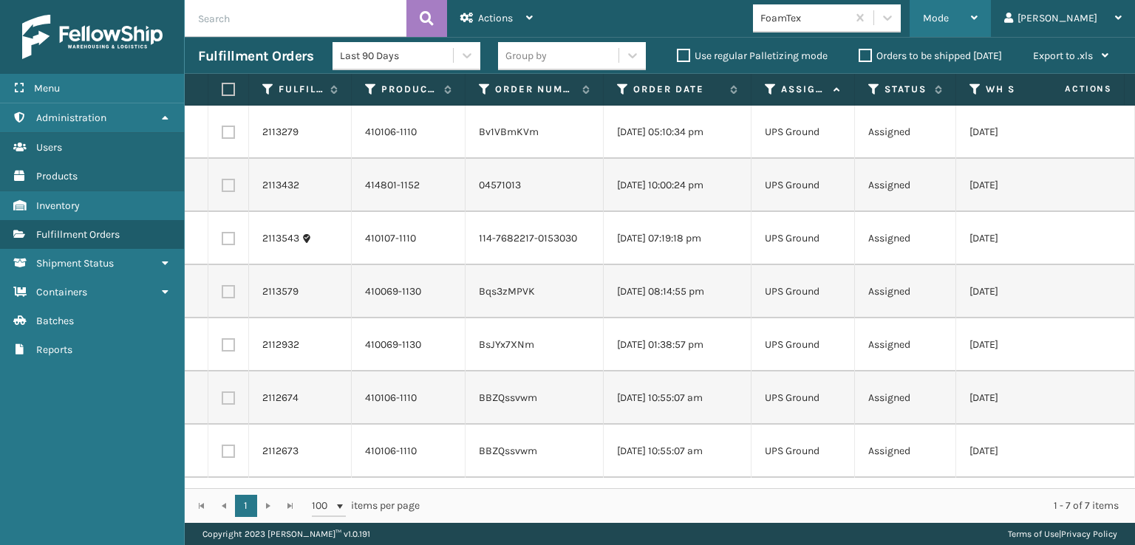
click at [978, 11] on div "Mode" at bounding box center [950, 18] width 55 height 37
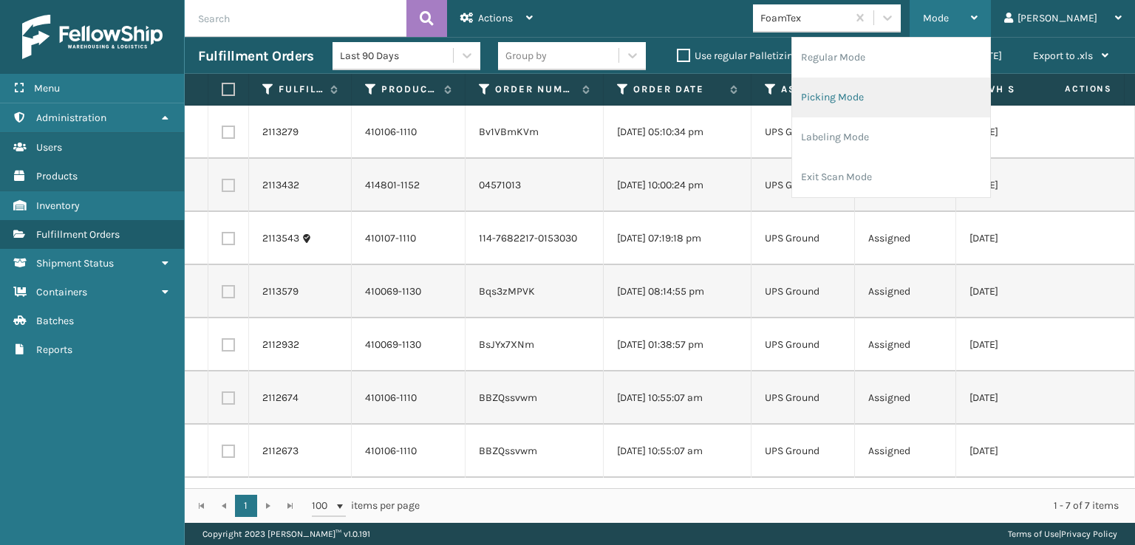
click at [874, 92] on li "Picking Mode" at bounding box center [891, 98] width 198 height 40
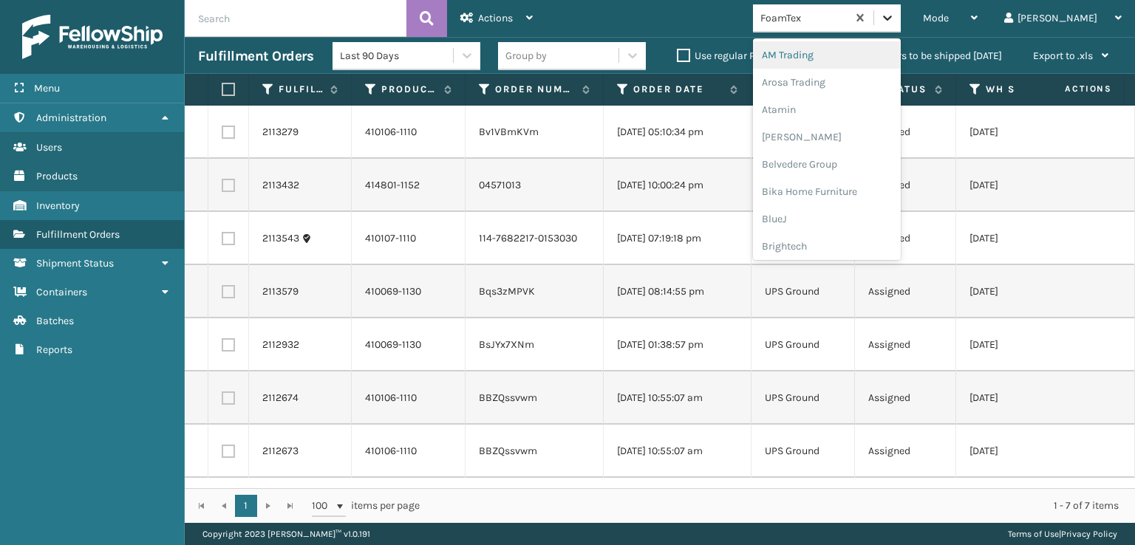
click at [892, 18] on icon at bounding box center [887, 18] width 9 height 5
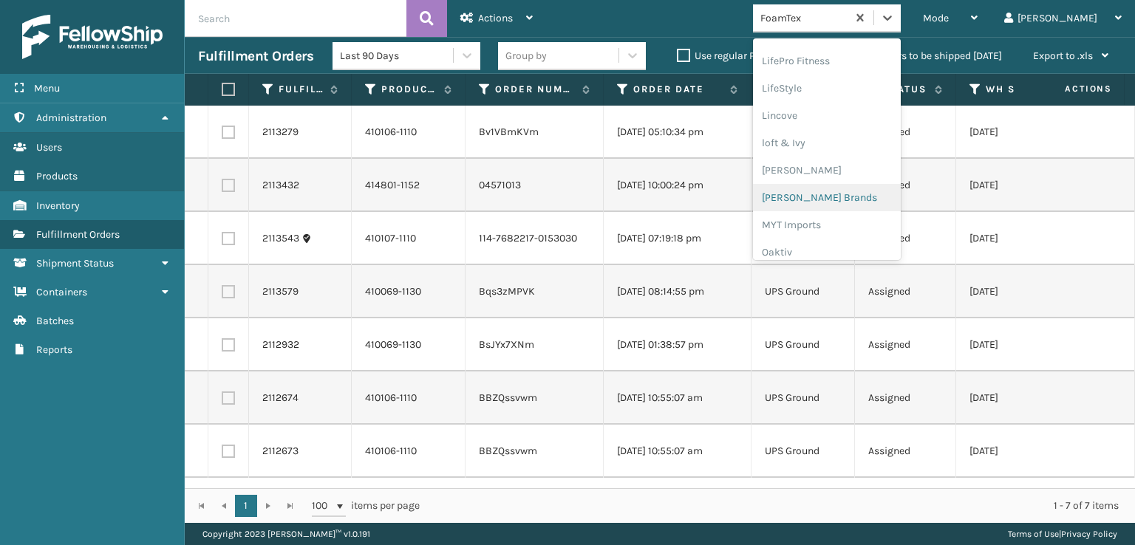
click at [842, 199] on div "[PERSON_NAME] Brands" at bounding box center [827, 197] width 148 height 27
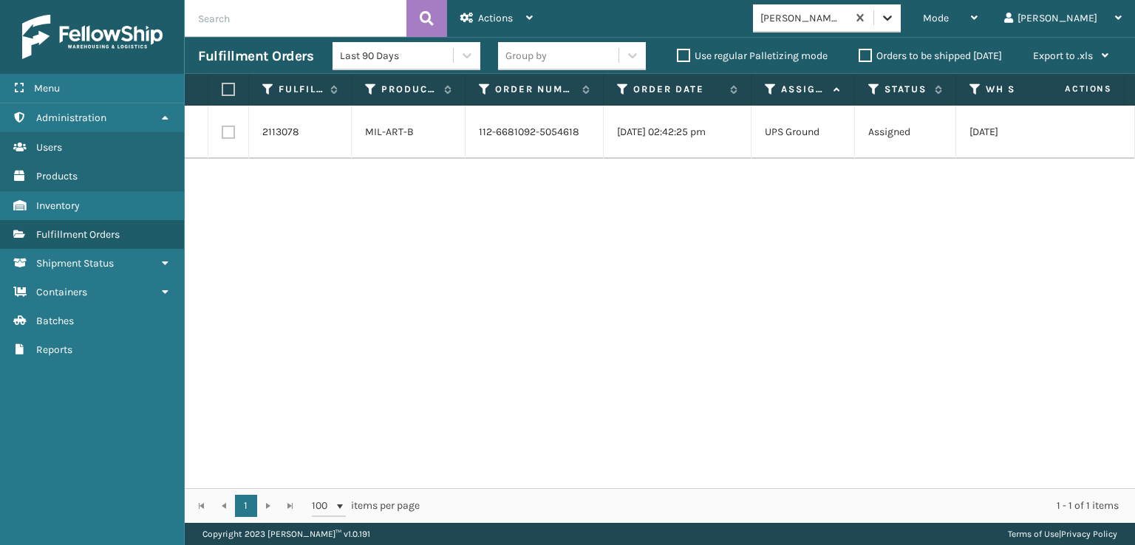
click at [895, 20] on icon at bounding box center [887, 17] width 15 height 15
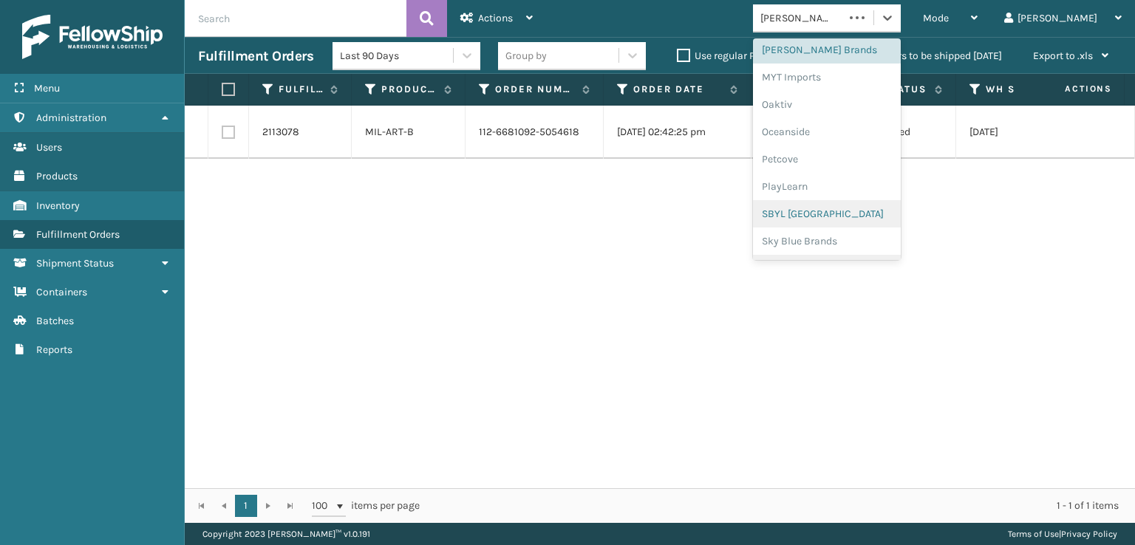
scroll to position [741, 0]
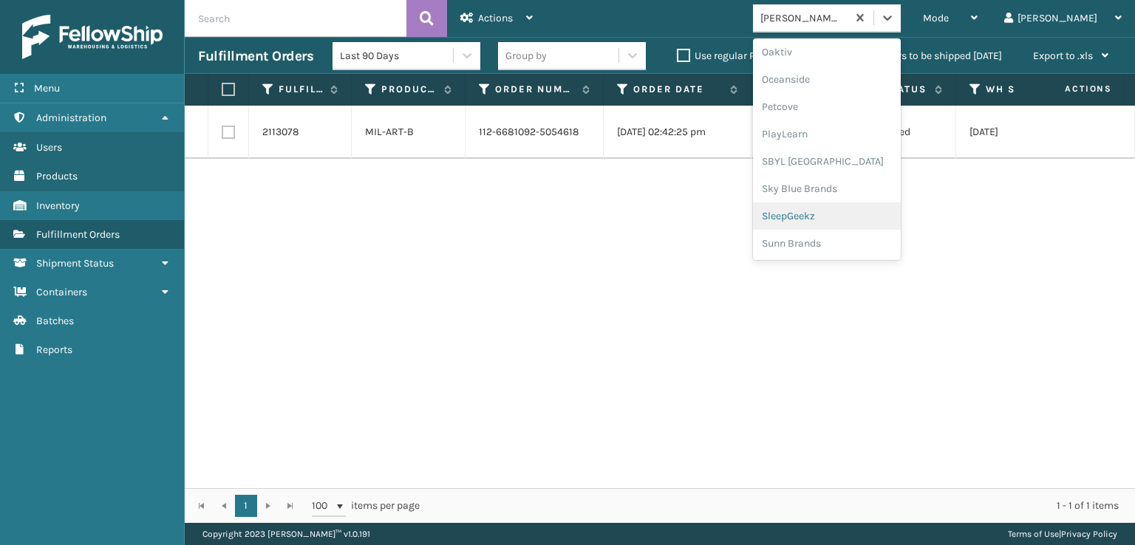
click at [831, 218] on div "SleepGeekz" at bounding box center [827, 216] width 148 height 27
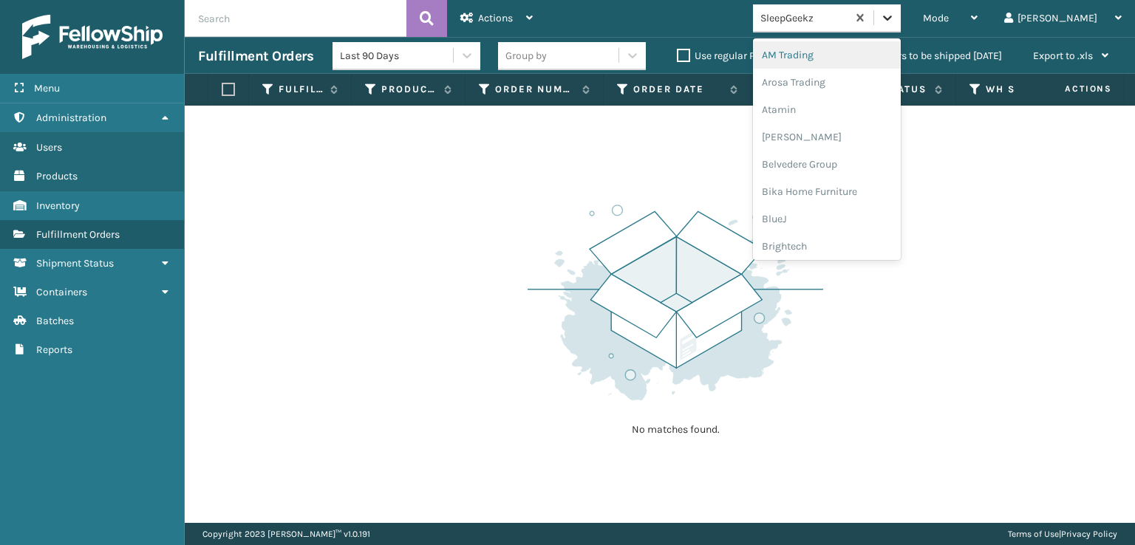
click at [895, 20] on icon at bounding box center [887, 17] width 15 height 15
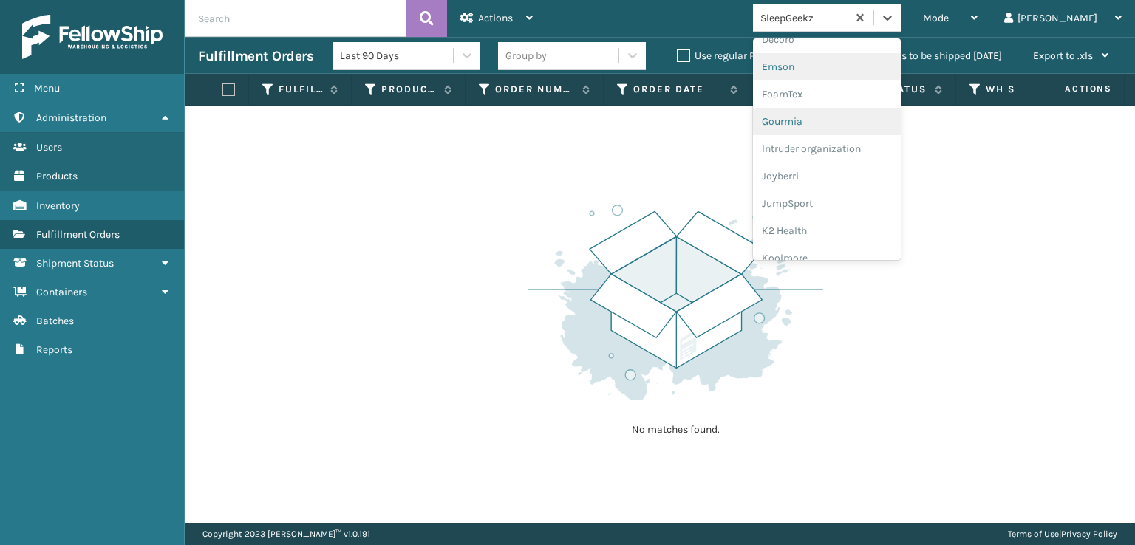
scroll to position [296, 0]
click at [837, 110] on div "FoamTex" at bounding box center [827, 114] width 148 height 27
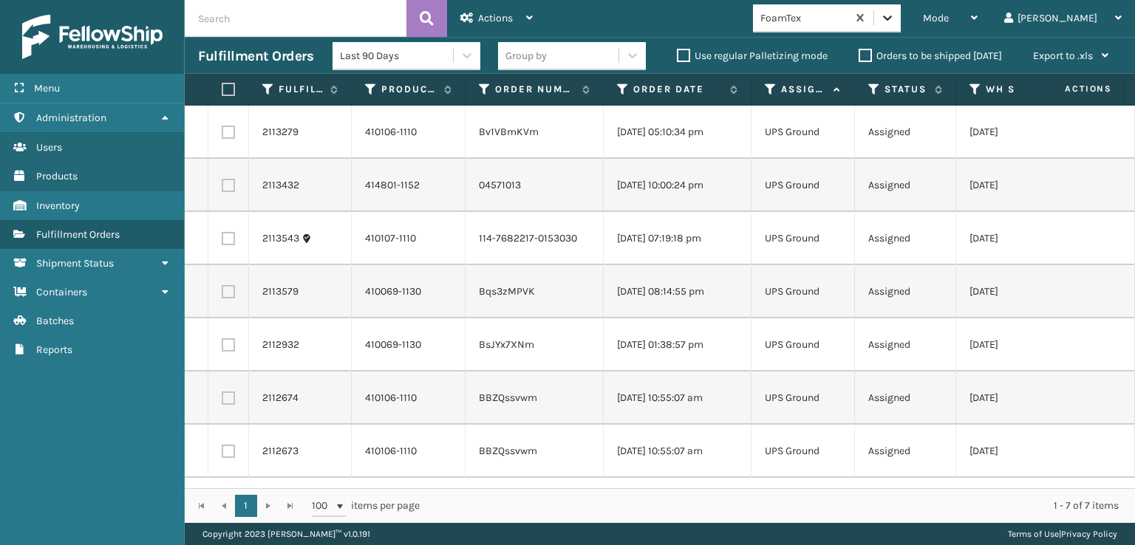
click at [901, 27] on div at bounding box center [887, 17] width 27 height 27
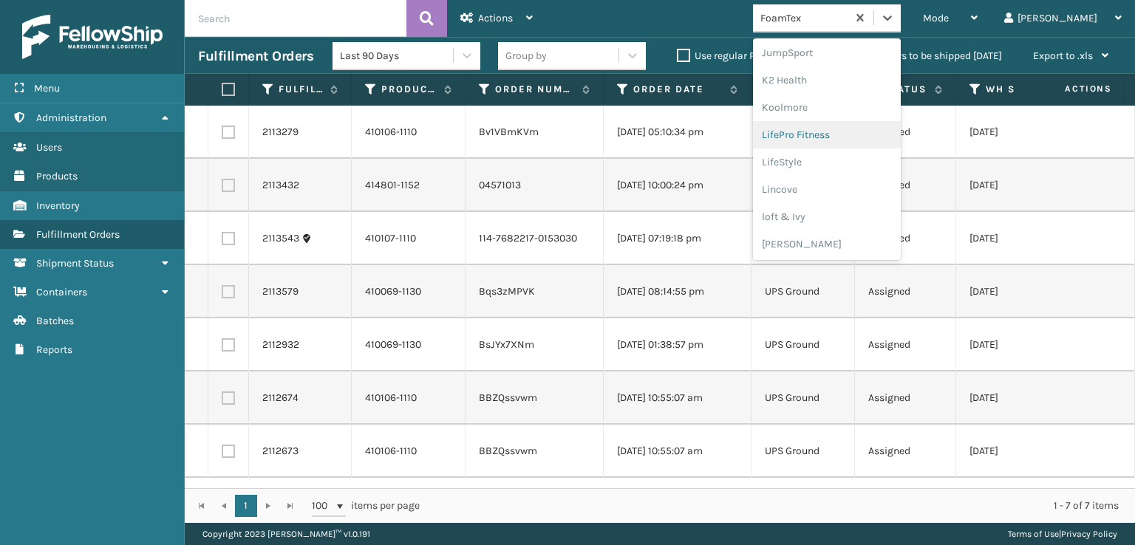
scroll to position [741, 0]
click at [834, 211] on div "SleepGeekz" at bounding box center [827, 216] width 148 height 27
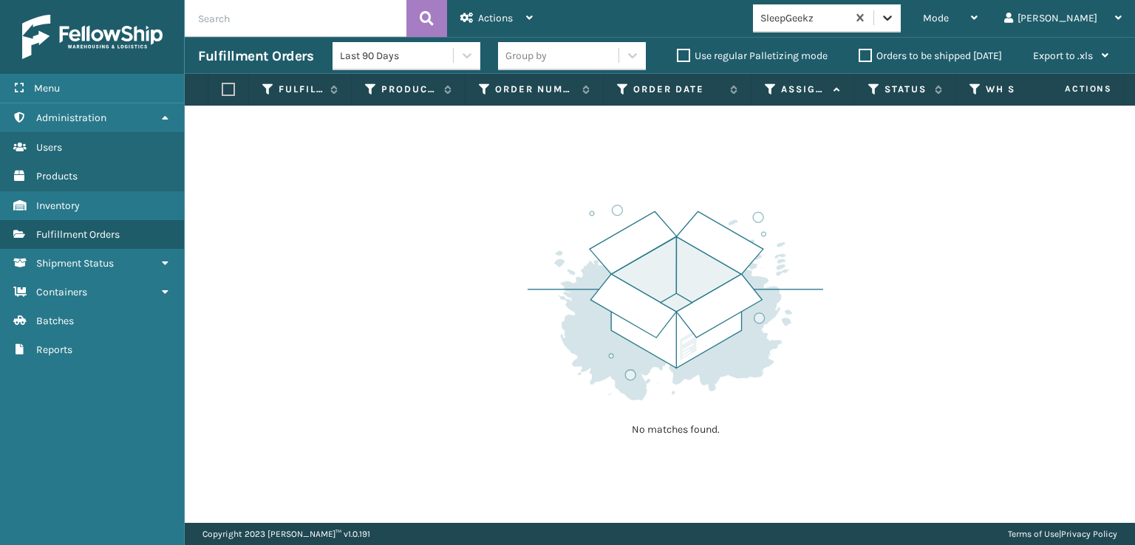
click at [895, 14] on icon at bounding box center [887, 17] width 15 height 15
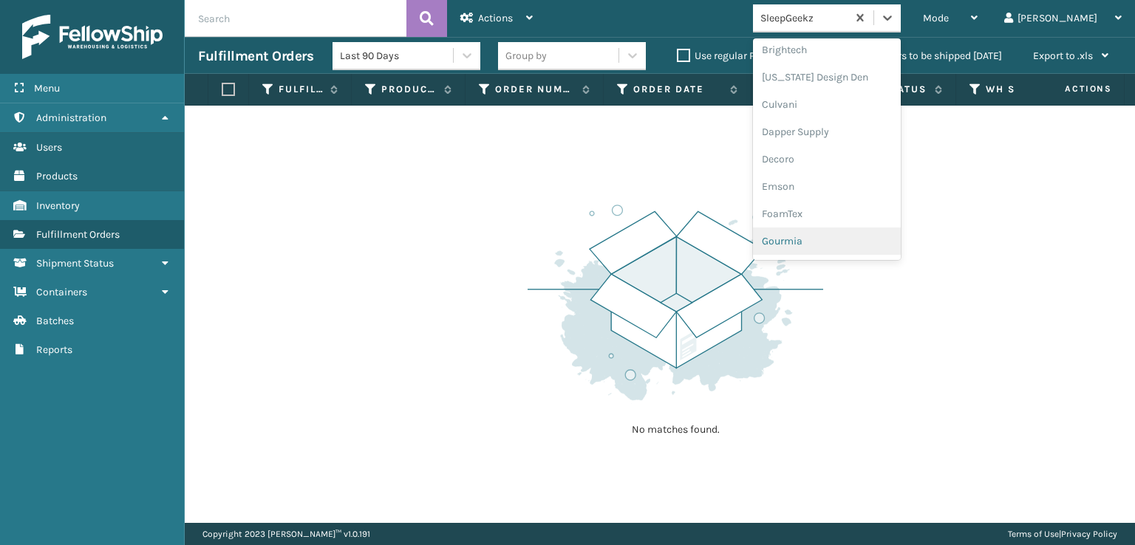
scroll to position [222, 0]
click at [840, 193] on div "FoamTex" at bounding box center [827, 188] width 148 height 27
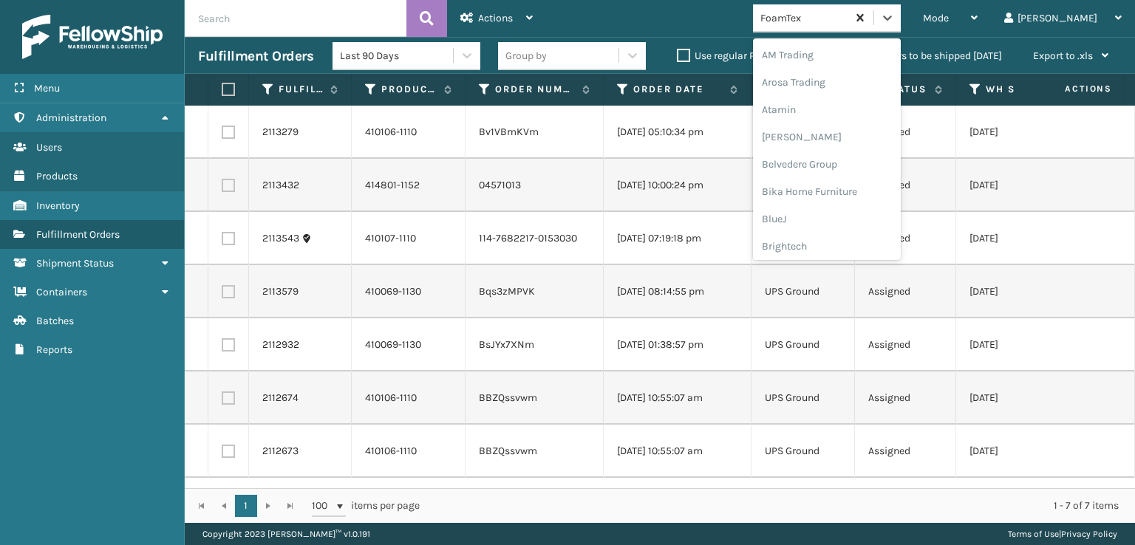
scroll to position [173, 0]
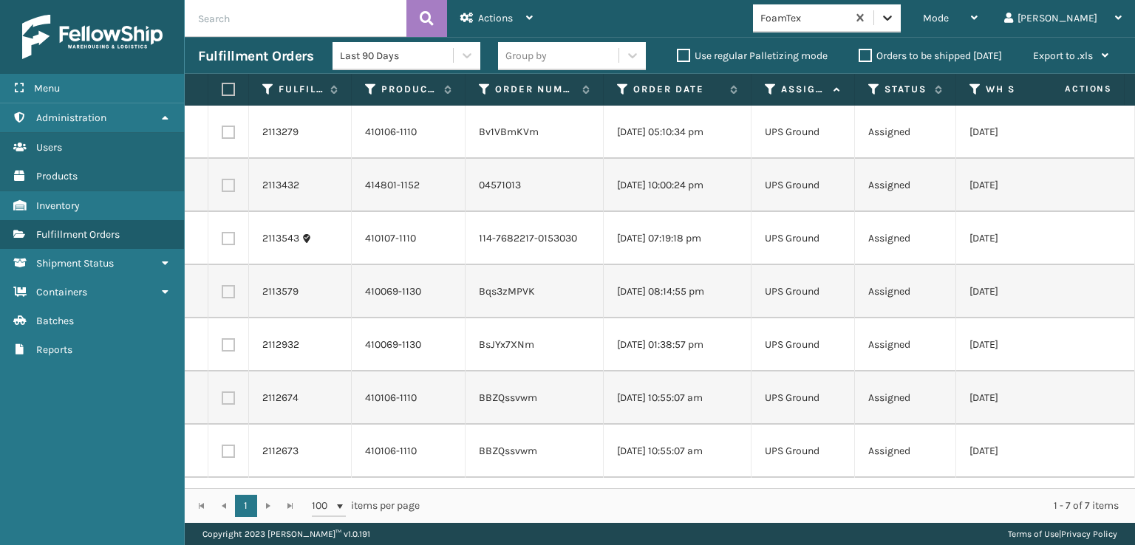
click at [892, 18] on icon at bounding box center [887, 18] width 9 height 5
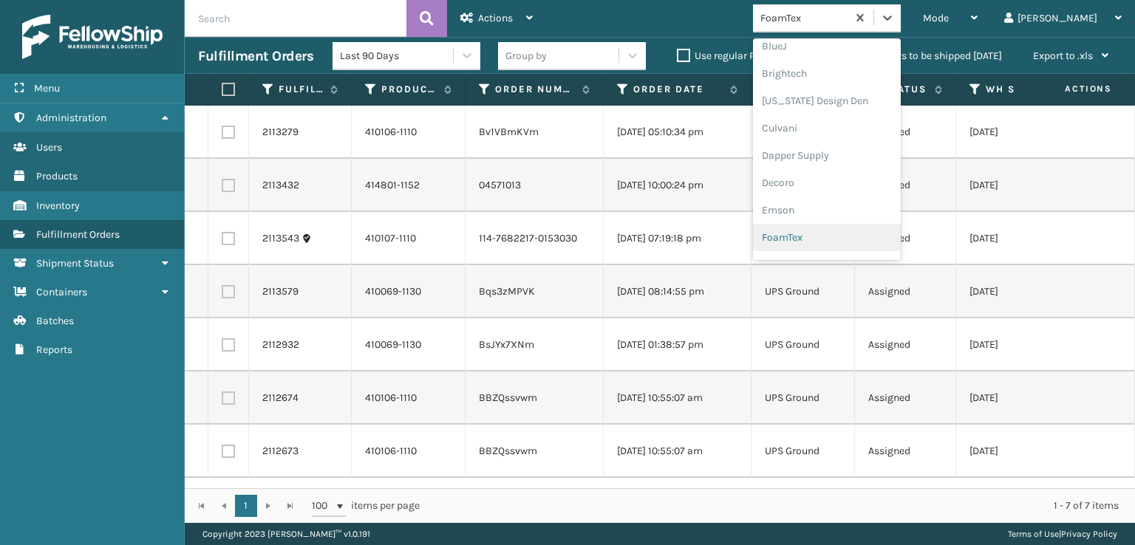
click at [849, 230] on div "FoamTex" at bounding box center [827, 237] width 148 height 27
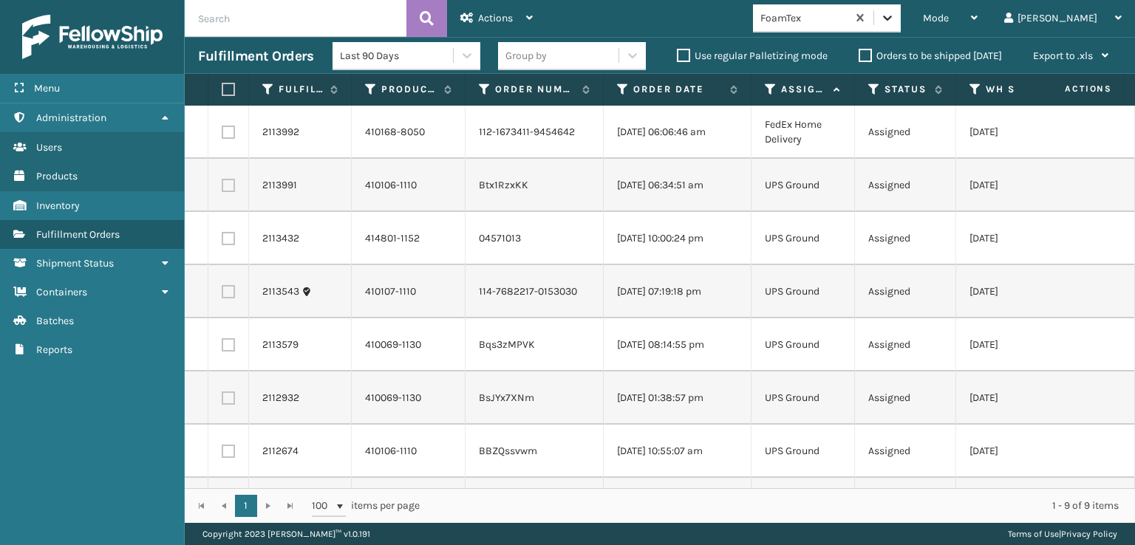
click at [895, 21] on icon at bounding box center [887, 17] width 15 height 15
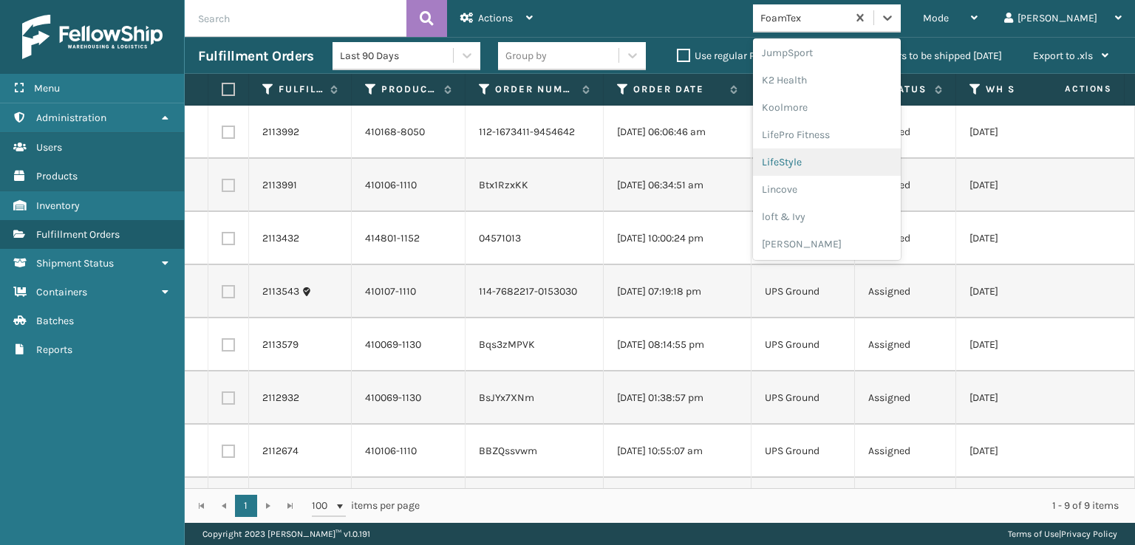
scroll to position [541, 0]
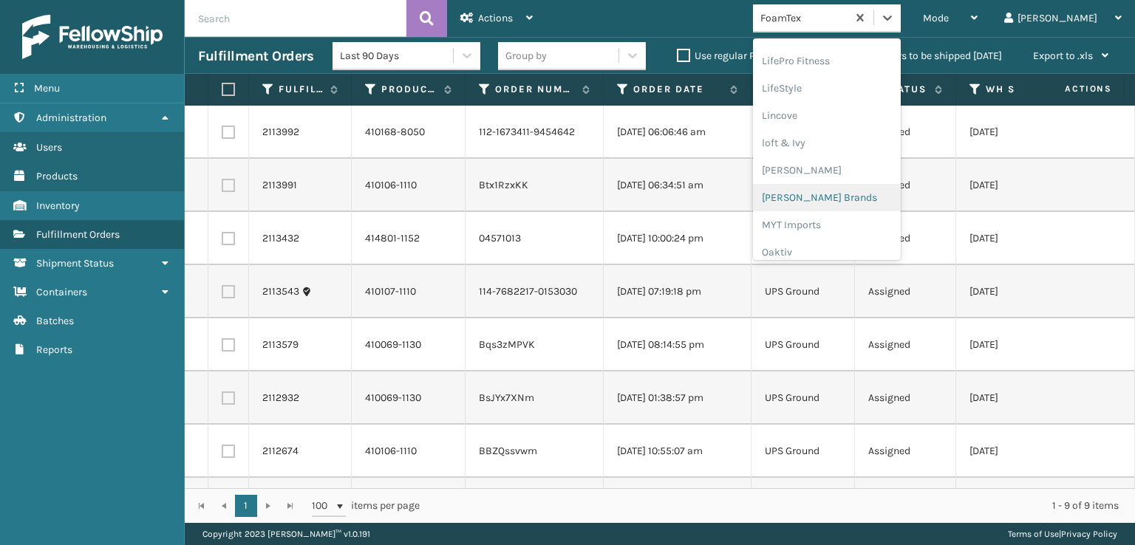
click at [837, 198] on div "[PERSON_NAME] Brands" at bounding box center [827, 197] width 148 height 27
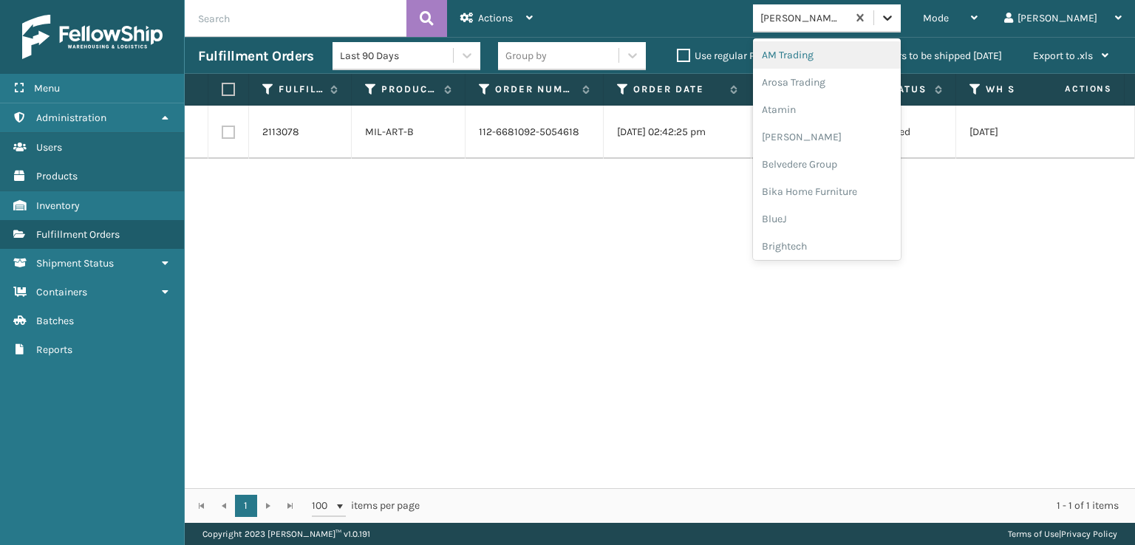
click at [895, 15] on icon at bounding box center [887, 17] width 15 height 15
click at [851, 205] on div "SBYL [GEOGRAPHIC_DATA]" at bounding box center [827, 213] width 148 height 27
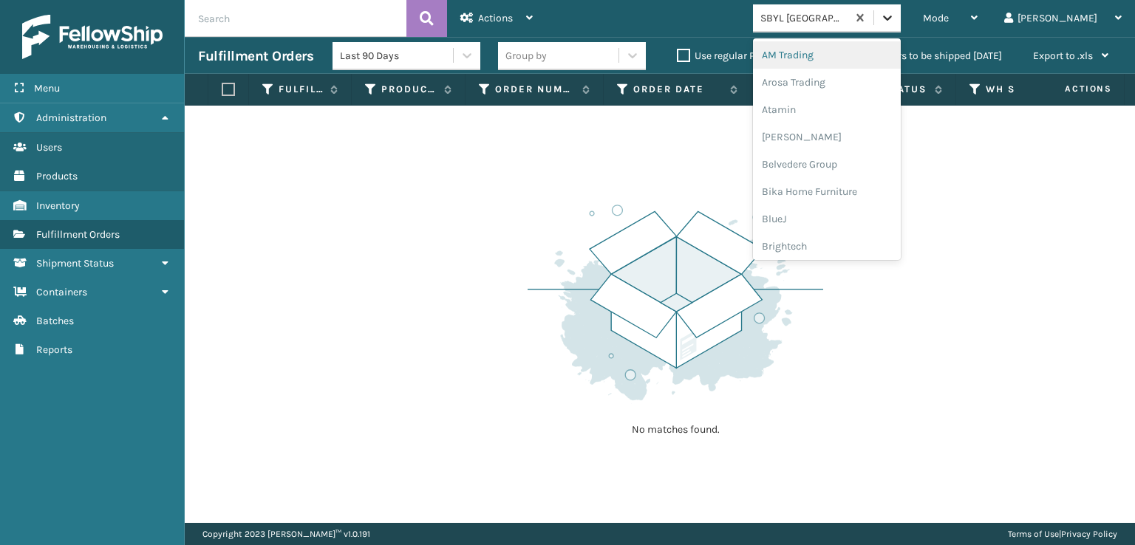
click at [895, 22] on icon at bounding box center [887, 17] width 15 height 15
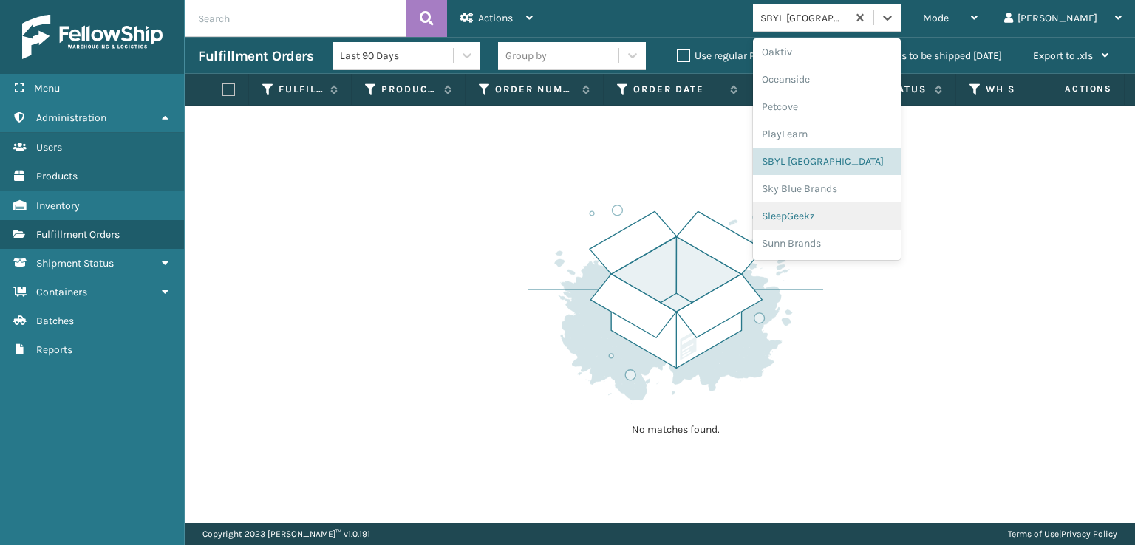
click at [849, 214] on div "SleepGeekz" at bounding box center [827, 216] width 148 height 27
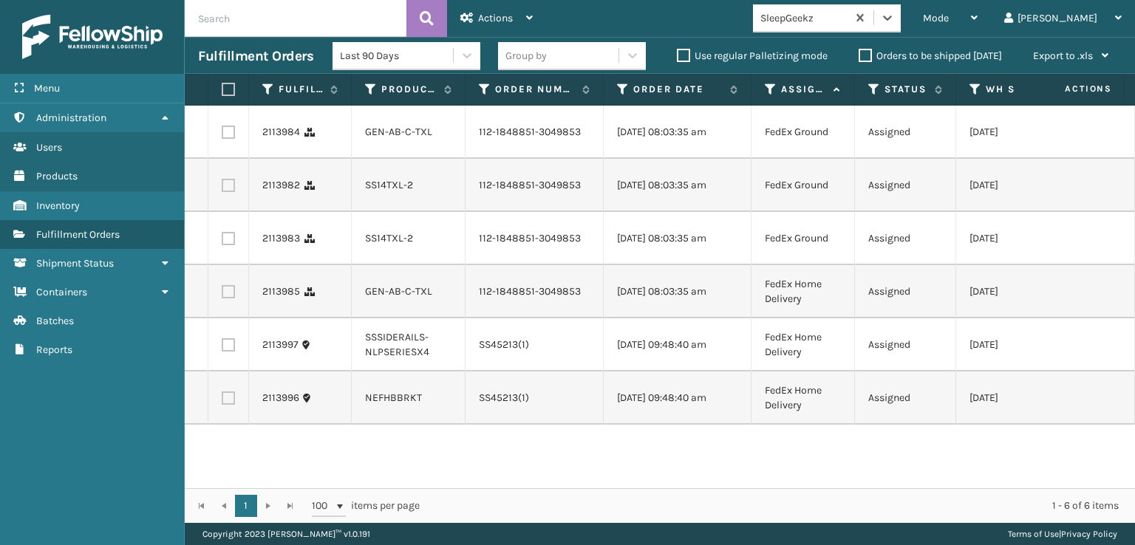
click at [231, 299] on label at bounding box center [228, 291] width 13 height 13
click at [222, 295] on input "checkbox" at bounding box center [222, 290] width 1 height 10
checkbox input "true"
click at [227, 245] on label at bounding box center [228, 238] width 13 height 13
click at [222, 242] on input "checkbox" at bounding box center [222, 237] width 1 height 10
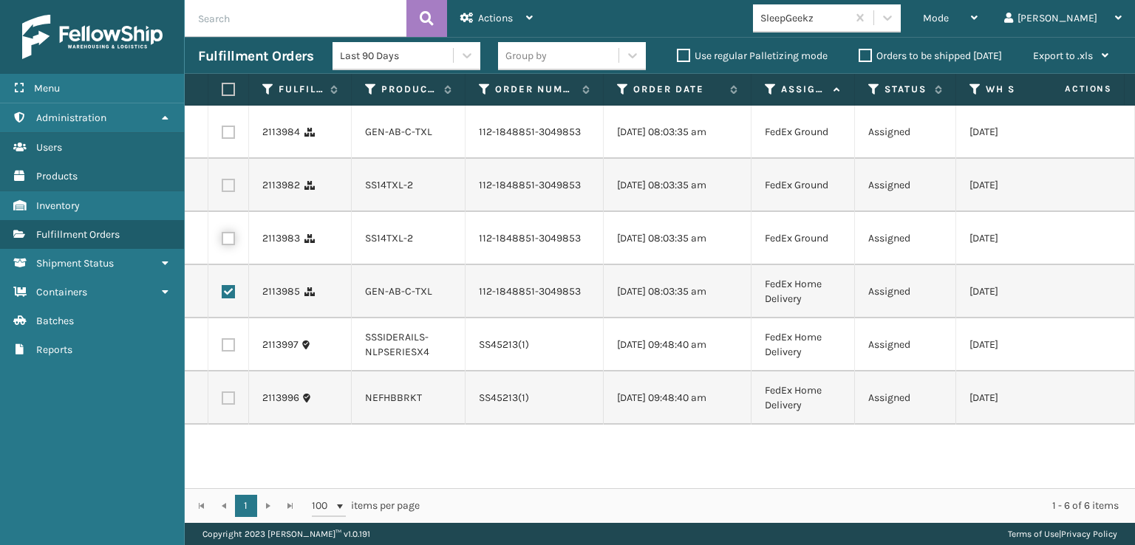
checkbox input "true"
click at [225, 192] on label at bounding box center [228, 185] width 13 height 13
click at [222, 188] on input "checkbox" at bounding box center [222, 184] width 1 height 10
checkbox input "true"
click at [225, 138] on label at bounding box center [228, 132] width 13 height 13
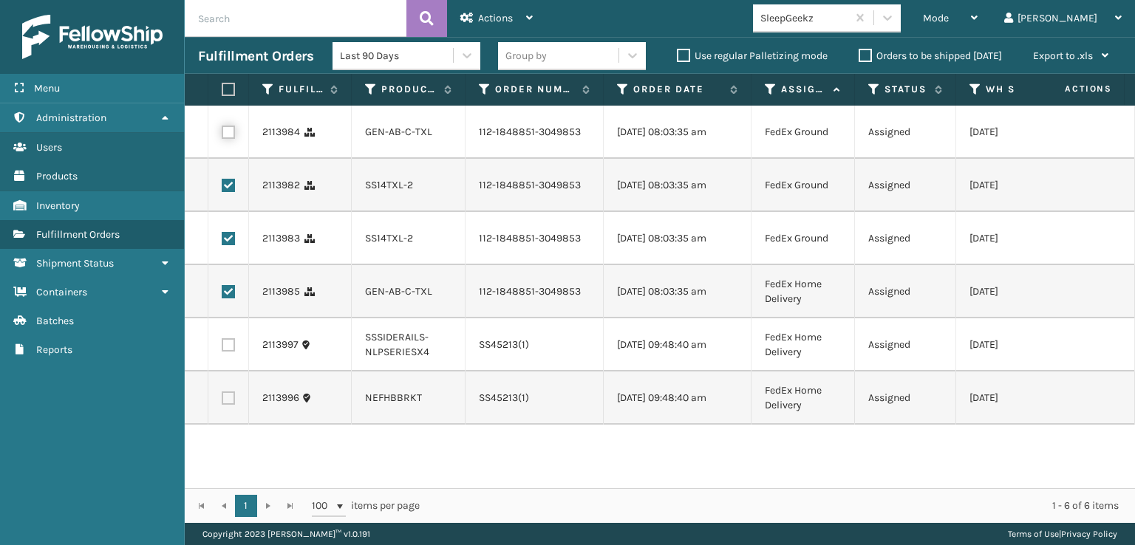
click at [222, 135] on input "checkbox" at bounding box center [222, 131] width 1 height 10
checkbox input "true"
click at [488, 13] on span "Actions" at bounding box center [495, 18] width 35 height 13
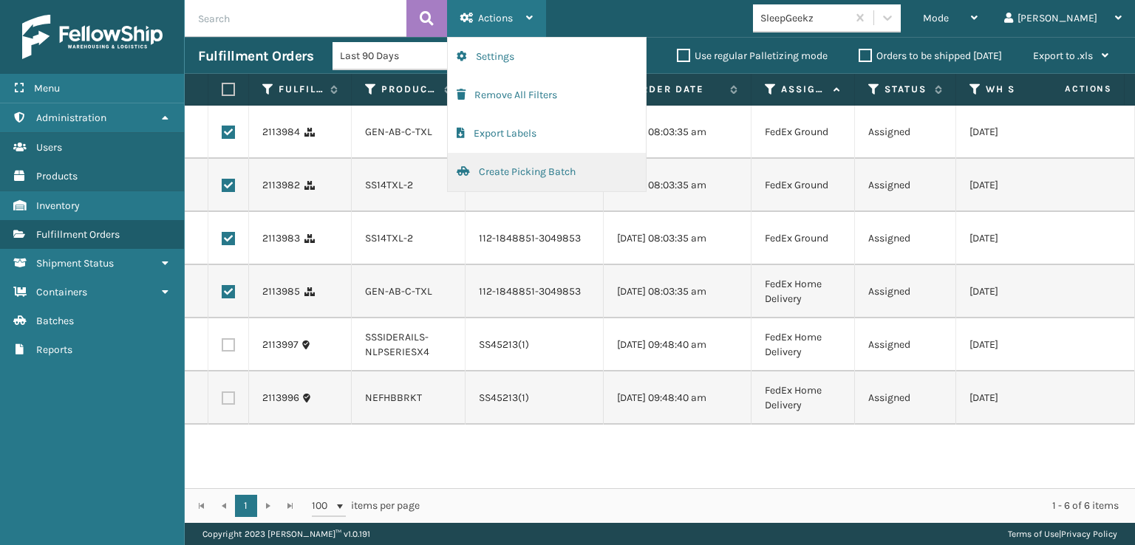
click at [497, 172] on button "Create Picking Batch" at bounding box center [547, 172] width 198 height 38
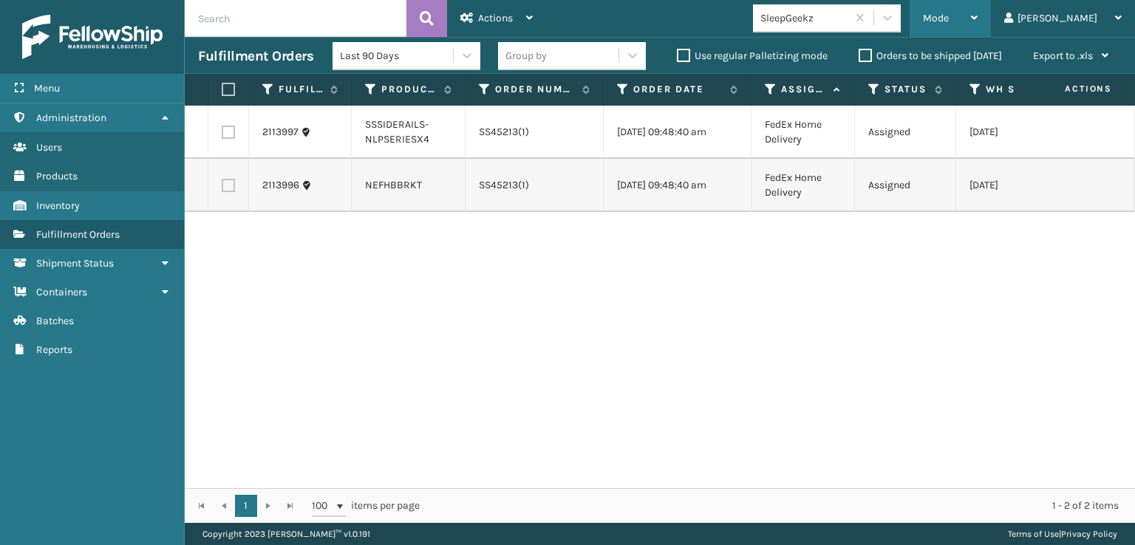
click at [949, 13] on span "Mode" at bounding box center [936, 18] width 26 height 13
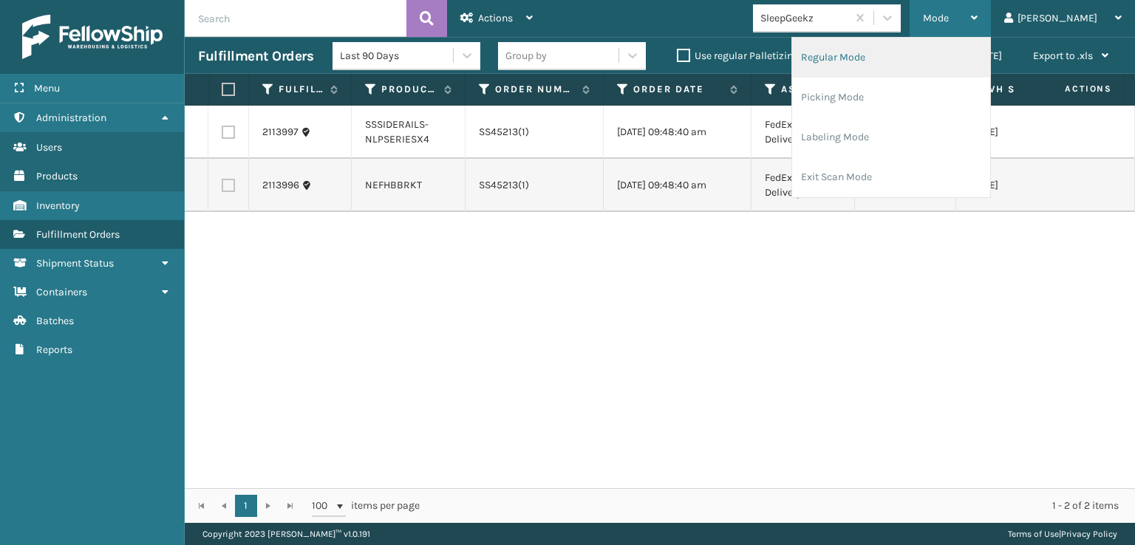
click at [875, 57] on li "Regular Mode" at bounding box center [891, 58] width 198 height 40
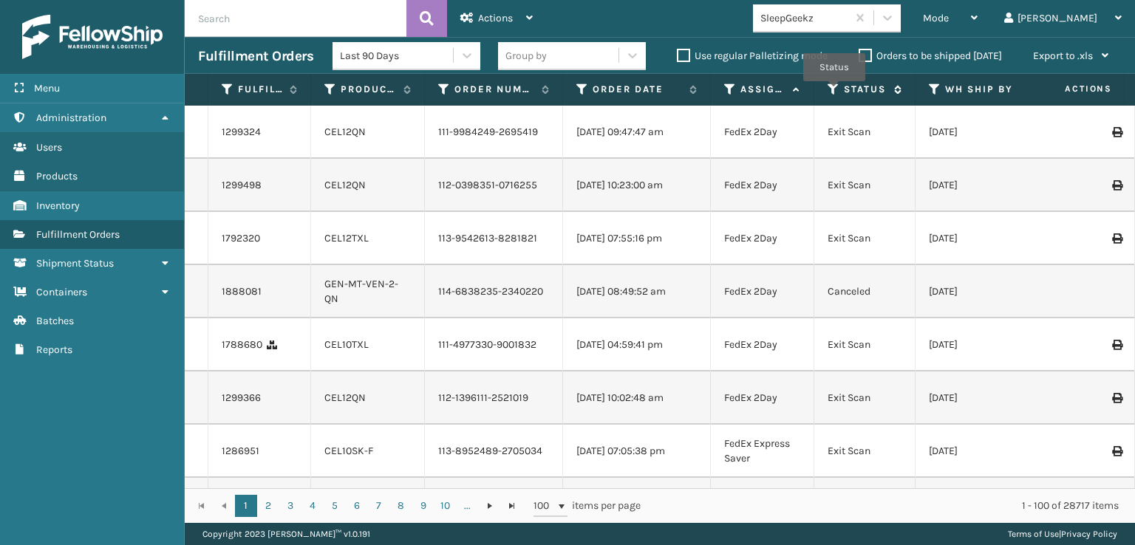
click at [834, 89] on icon at bounding box center [834, 89] width 12 height 13
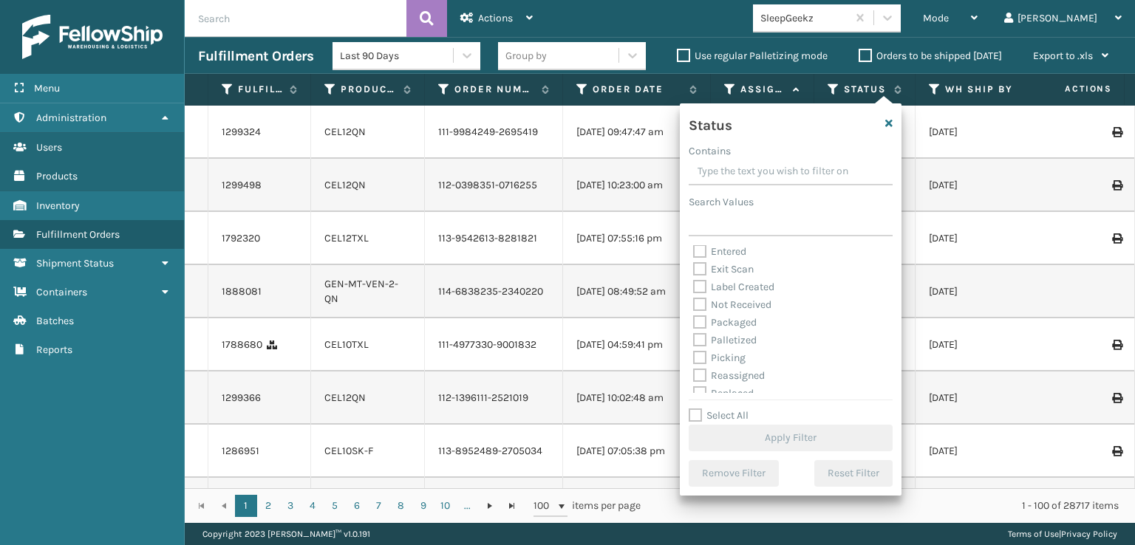
scroll to position [74, 0]
click at [698, 321] on label "Picking" at bounding box center [719, 322] width 52 height 13
click at [694, 321] on input "Picking" at bounding box center [693, 318] width 1 height 10
checkbox input "true"
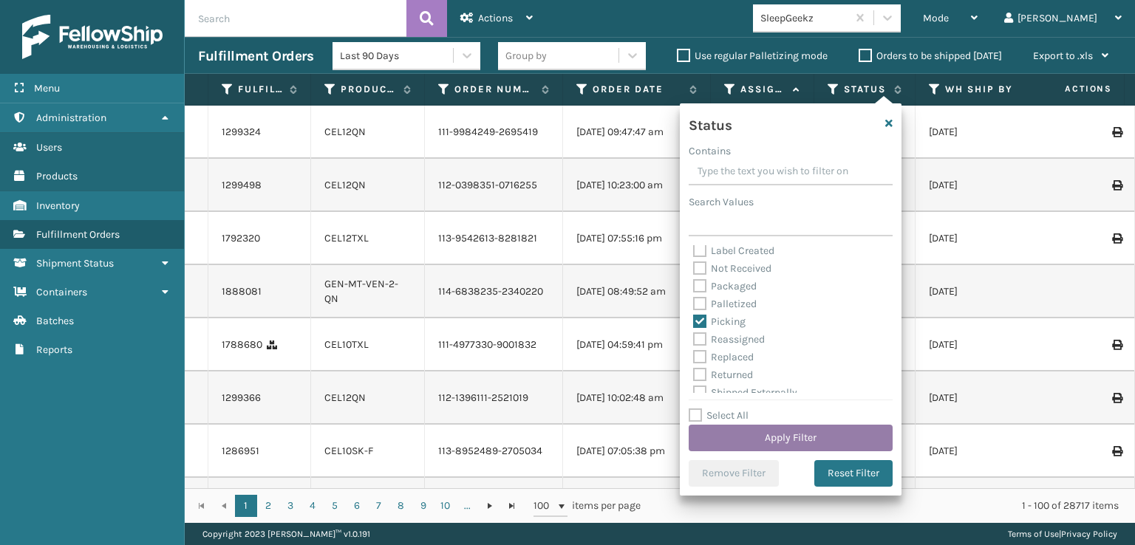
click at [743, 446] on button "Apply Filter" at bounding box center [791, 438] width 204 height 27
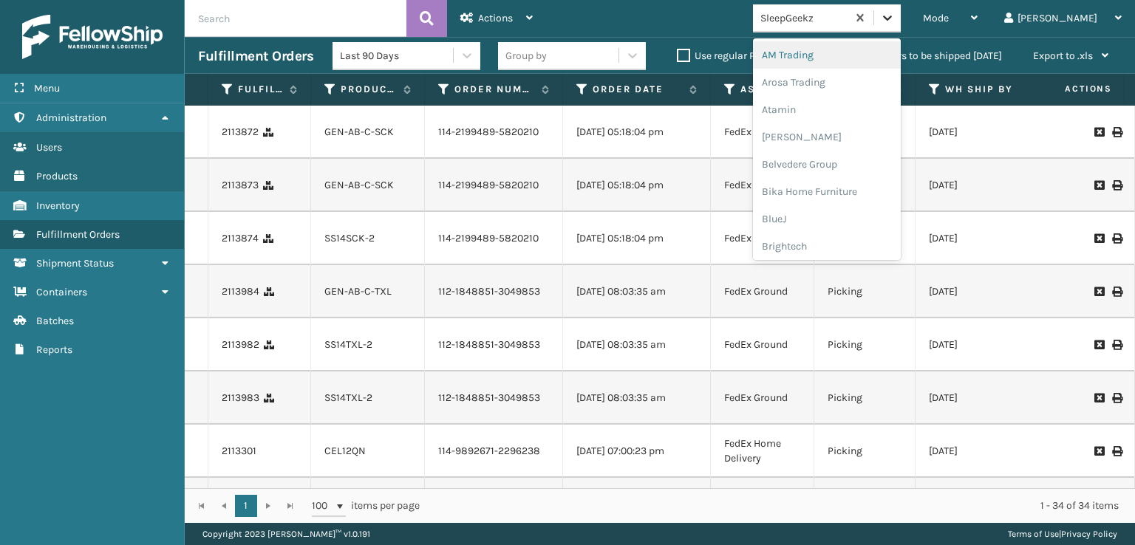
click at [901, 28] on div at bounding box center [887, 17] width 27 height 27
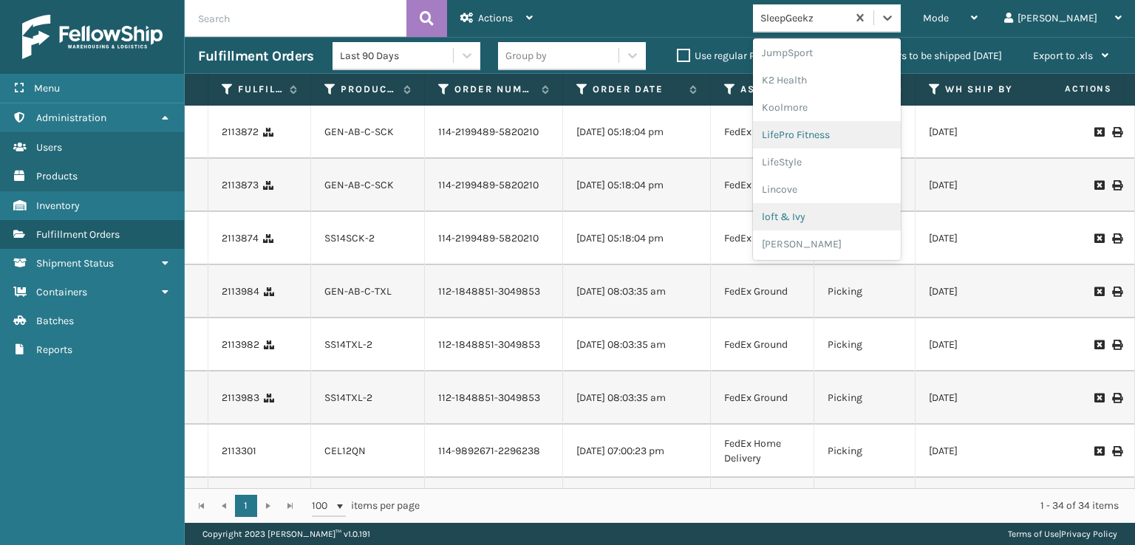
scroll to position [539, 0]
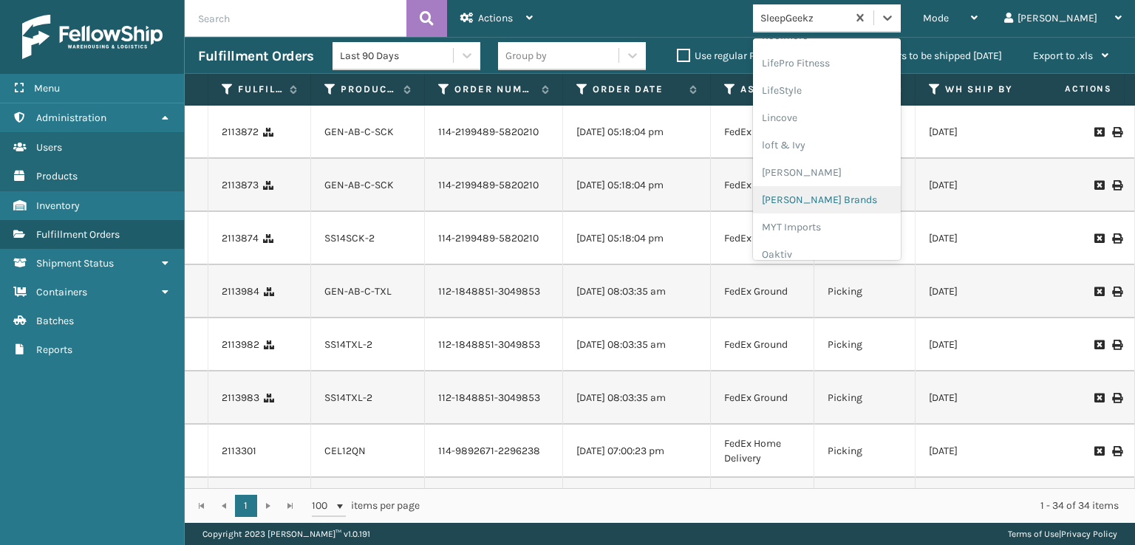
click at [838, 200] on div "[PERSON_NAME] Brands" at bounding box center [827, 199] width 148 height 27
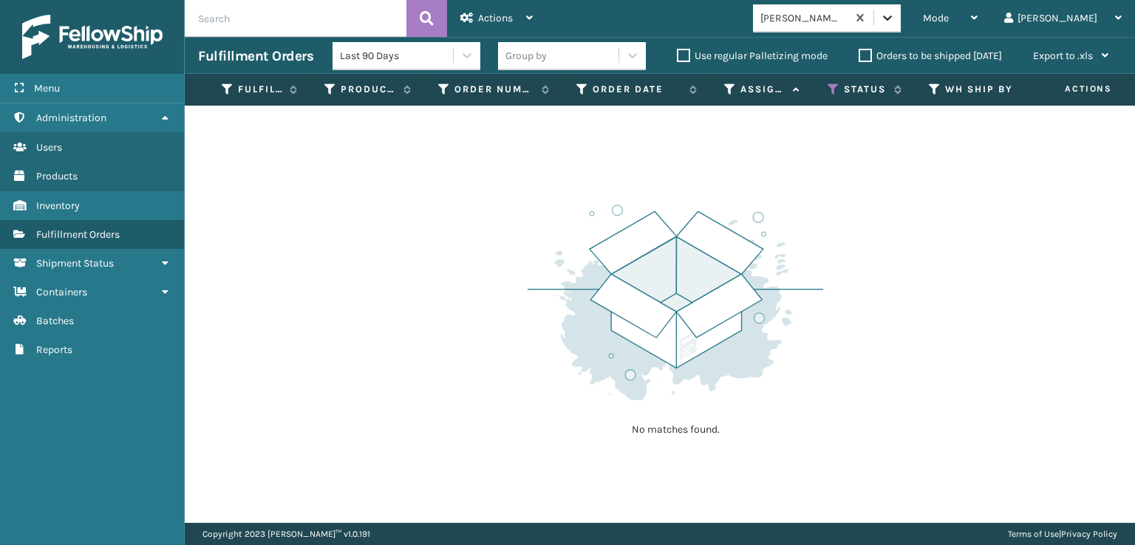
click at [892, 20] on icon at bounding box center [887, 18] width 9 height 5
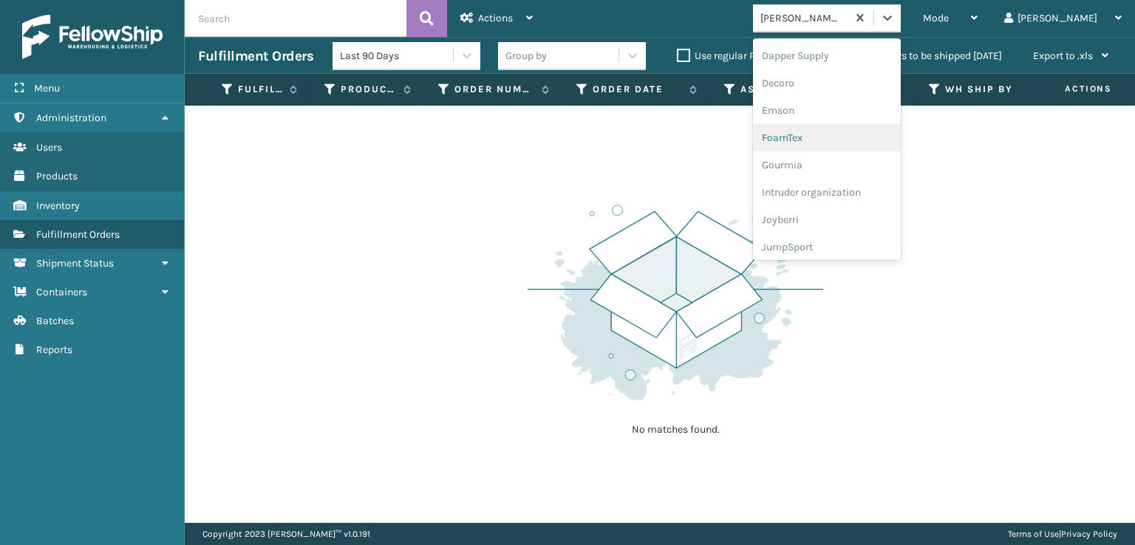
scroll to position [296, 0]
click at [844, 118] on div "FoamTex" at bounding box center [827, 114] width 148 height 27
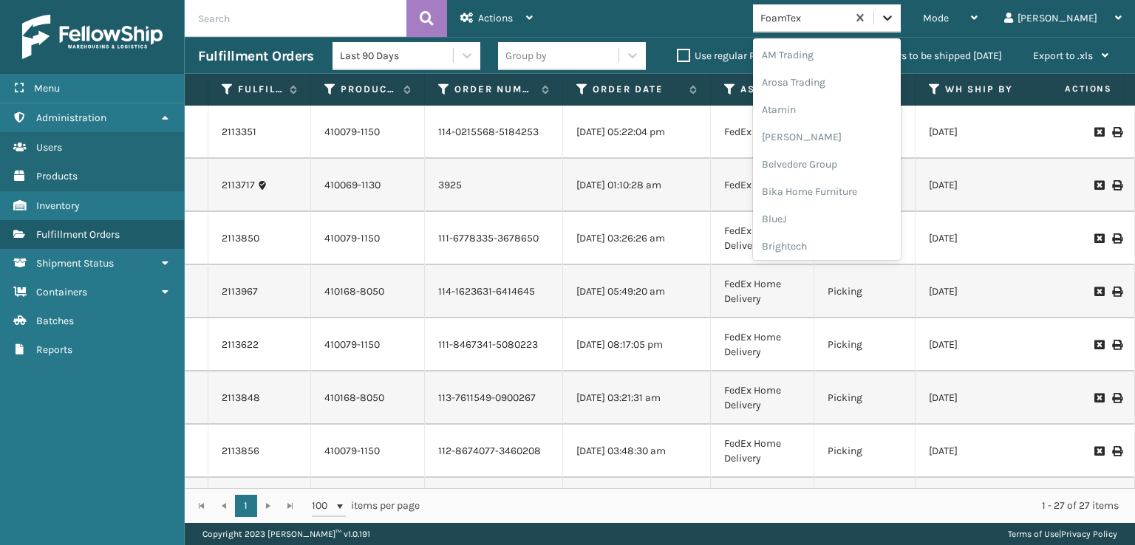
click at [895, 16] on icon at bounding box center [887, 17] width 15 height 15
click at [834, 211] on div "SleepGeekz" at bounding box center [827, 216] width 148 height 27
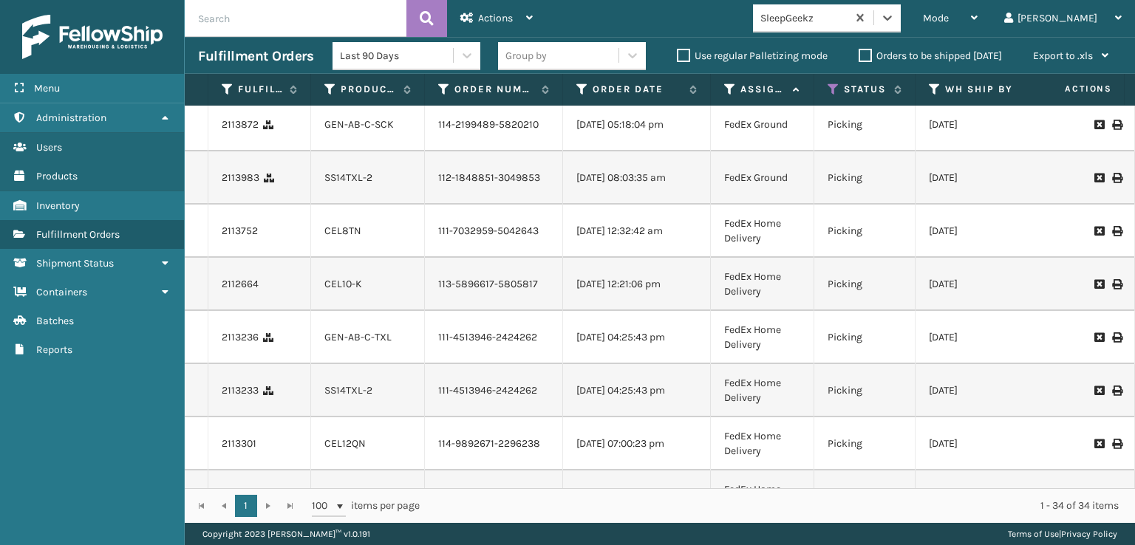
scroll to position [0, 0]
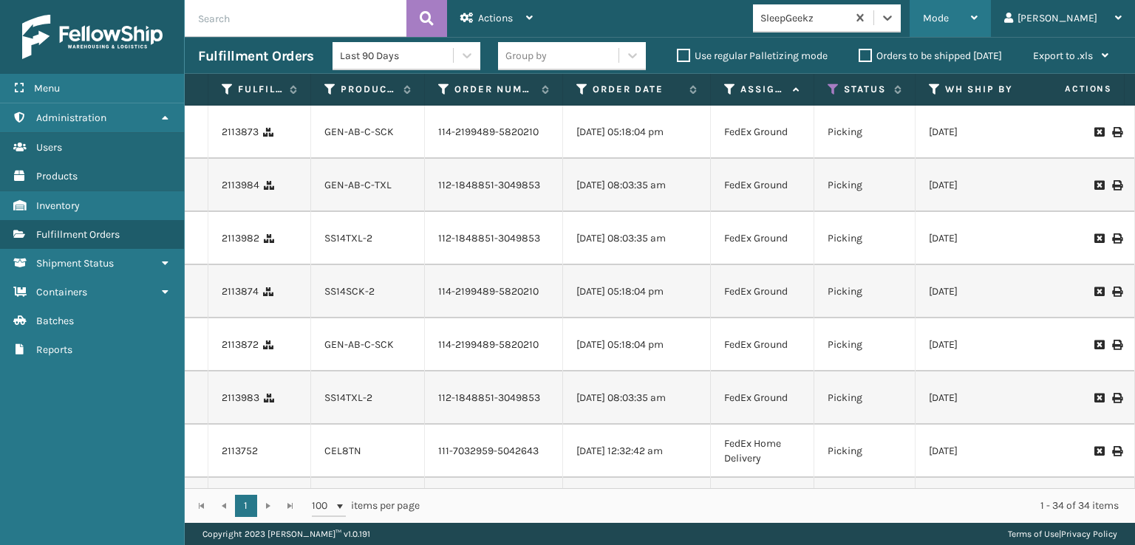
click at [949, 19] on span "Mode" at bounding box center [936, 18] width 26 height 13
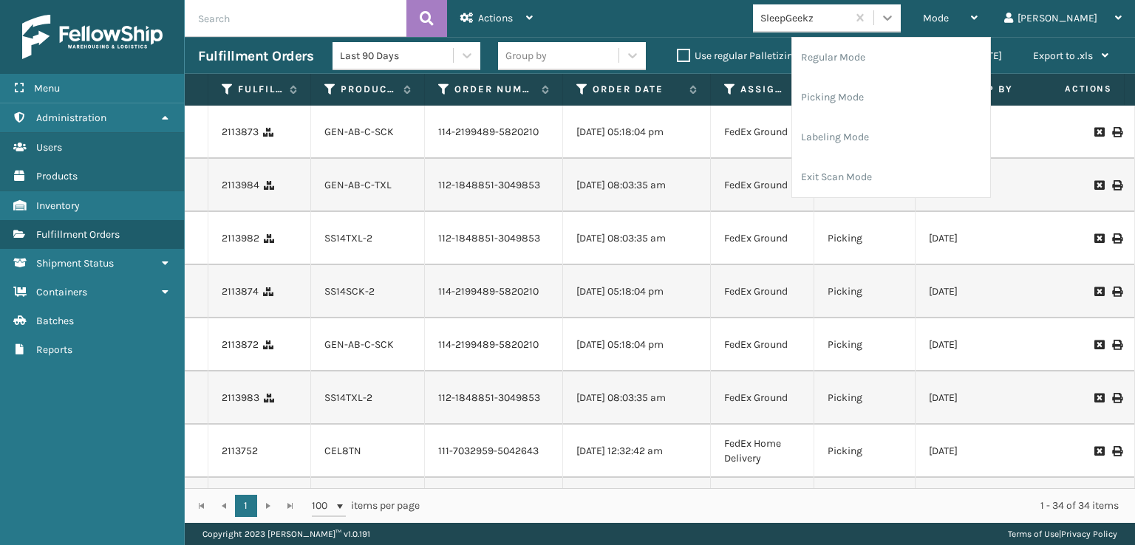
click at [895, 19] on icon at bounding box center [887, 17] width 15 height 15
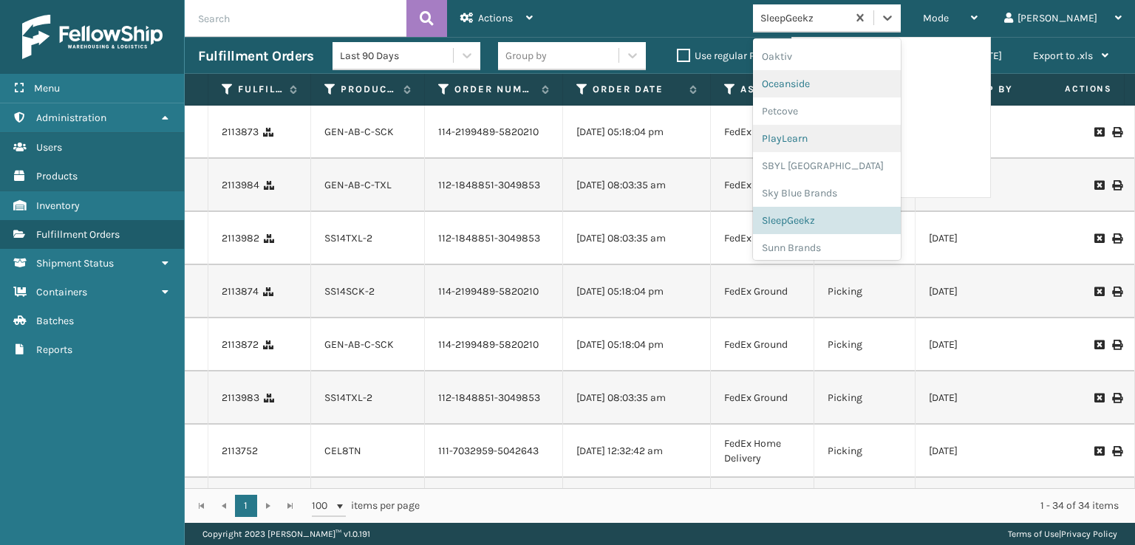
scroll to position [741, 0]
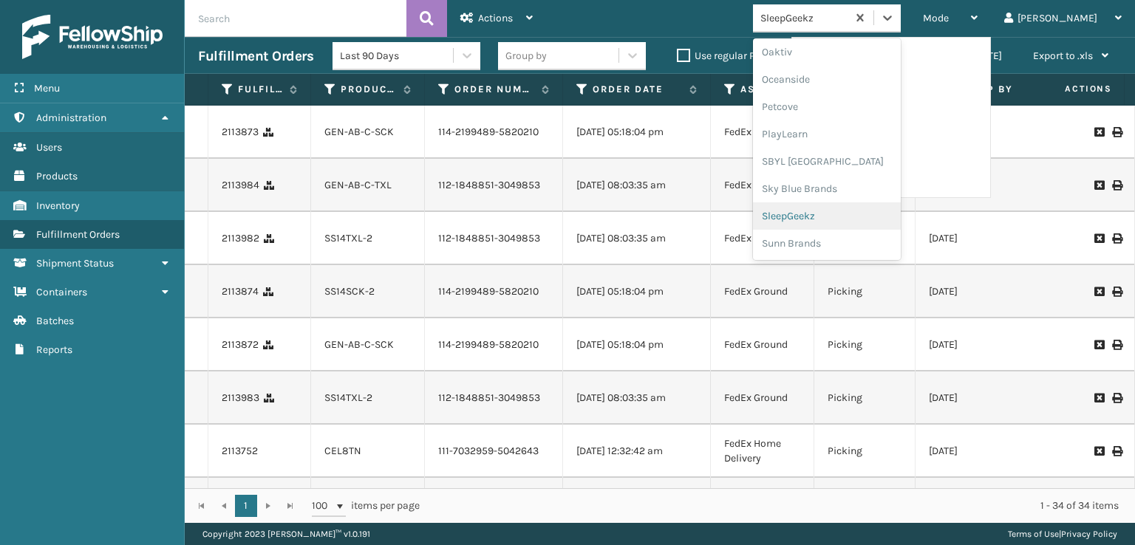
click at [846, 211] on div "SleepGeekz" at bounding box center [827, 216] width 148 height 27
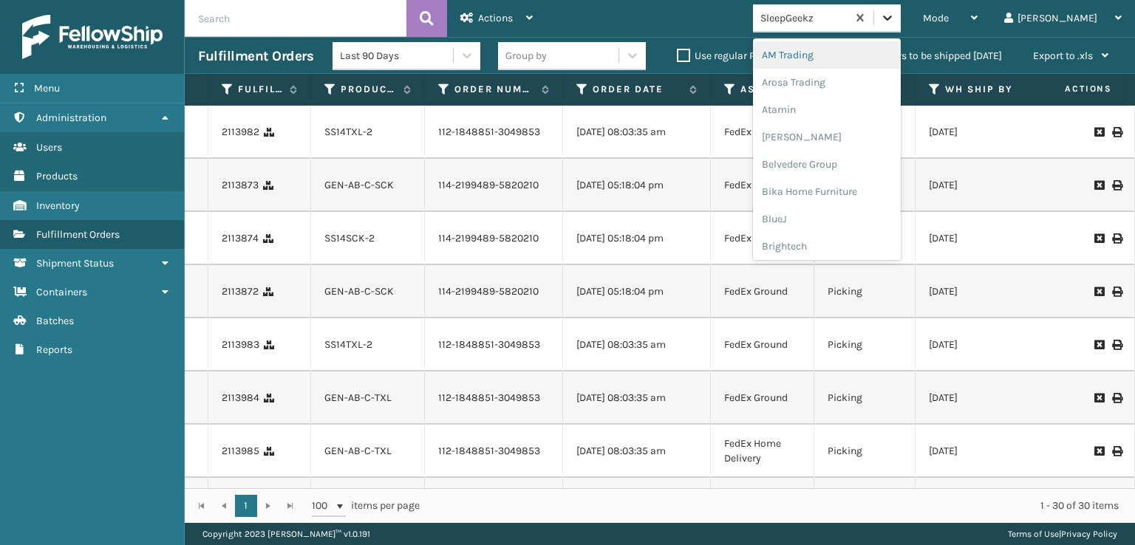
click at [895, 20] on icon at bounding box center [887, 17] width 15 height 15
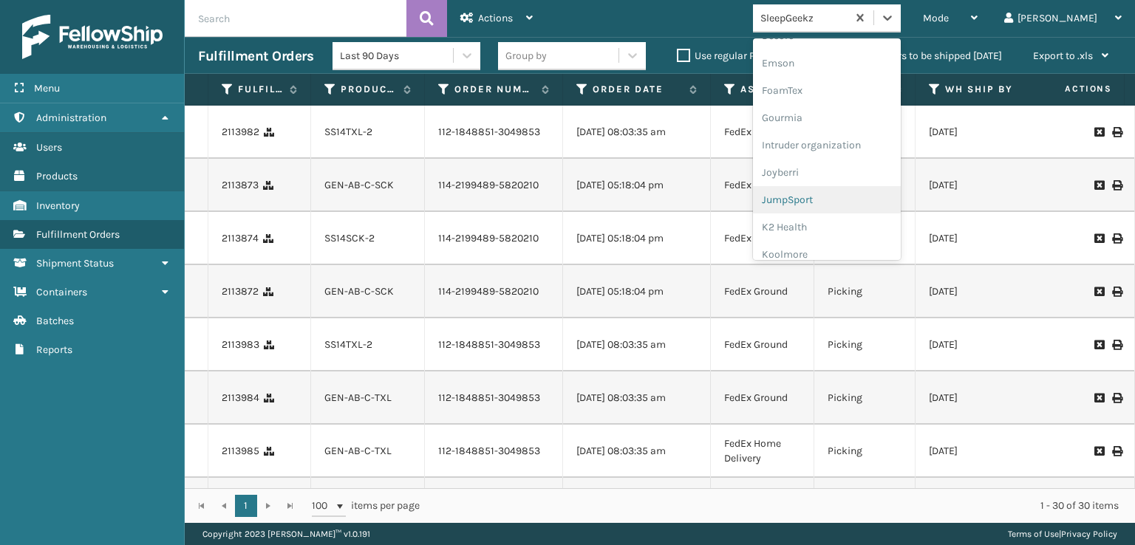
scroll to position [296, 0]
click at [851, 112] on div "FoamTex" at bounding box center [827, 114] width 148 height 27
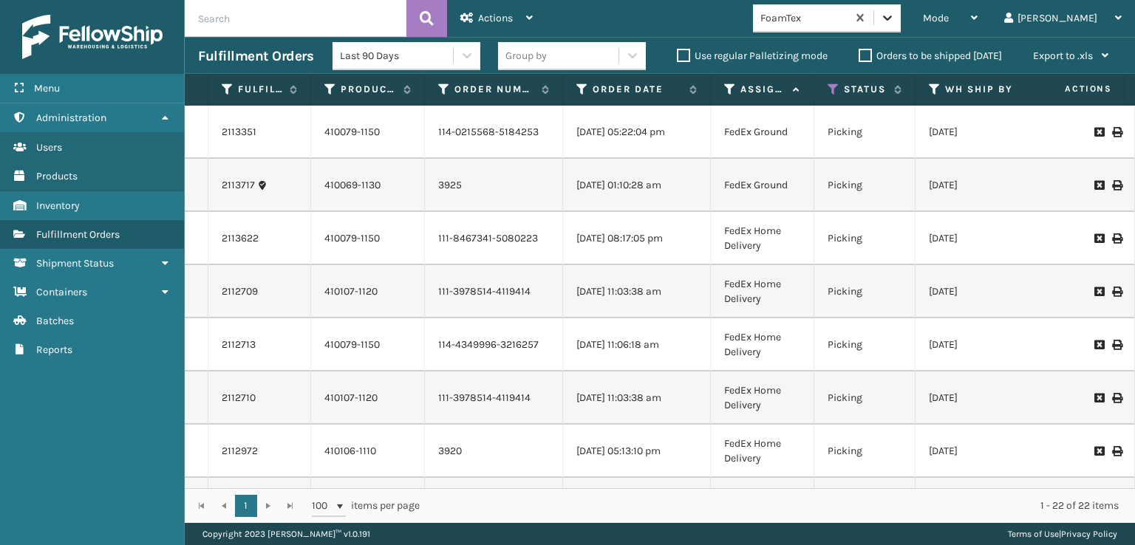
click at [892, 17] on icon at bounding box center [887, 18] width 9 height 5
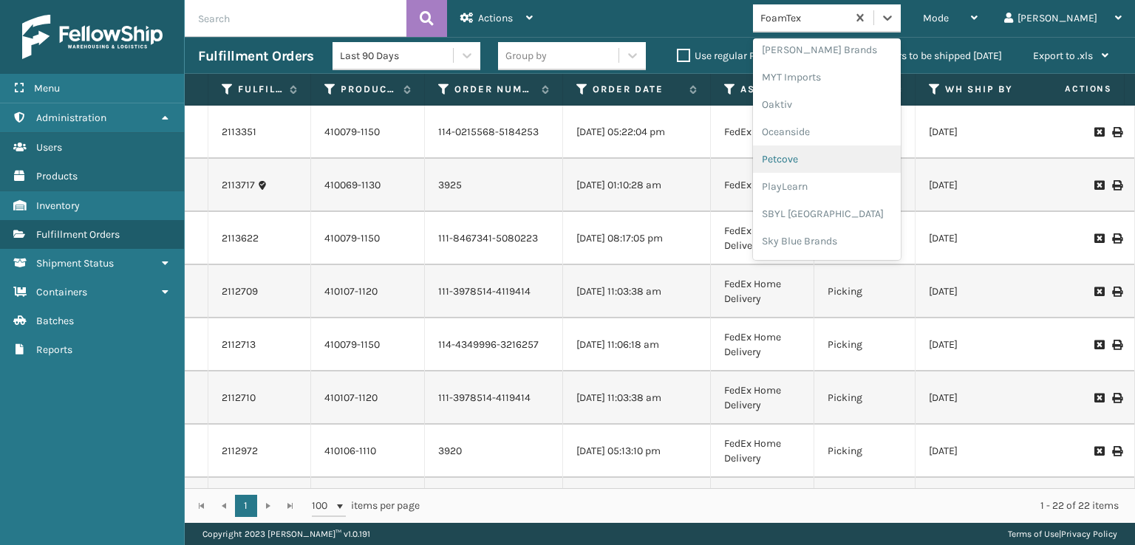
scroll to position [667, 0]
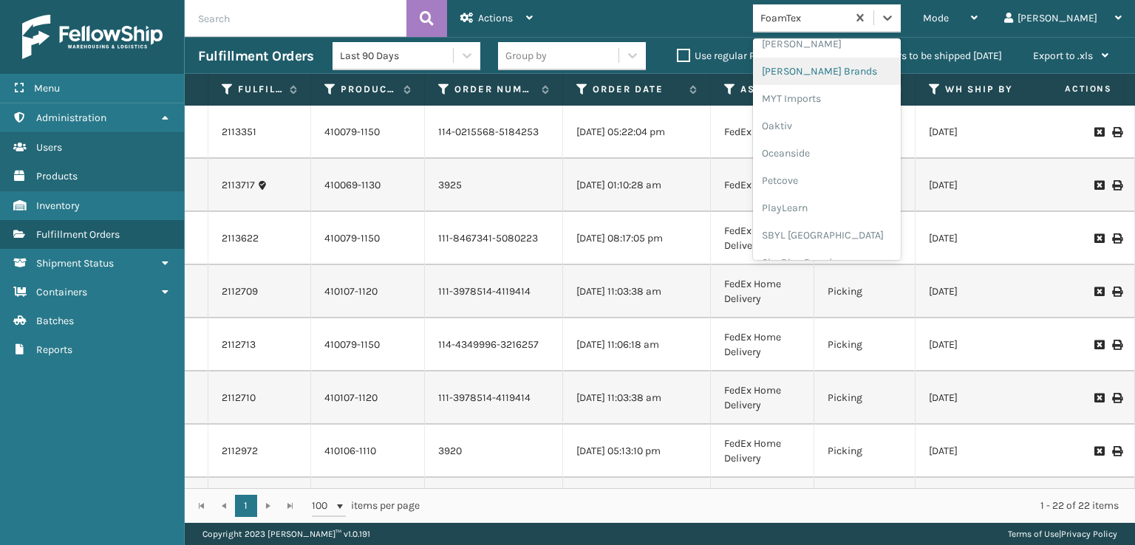
click at [854, 71] on div "[PERSON_NAME] Brands" at bounding box center [827, 71] width 148 height 27
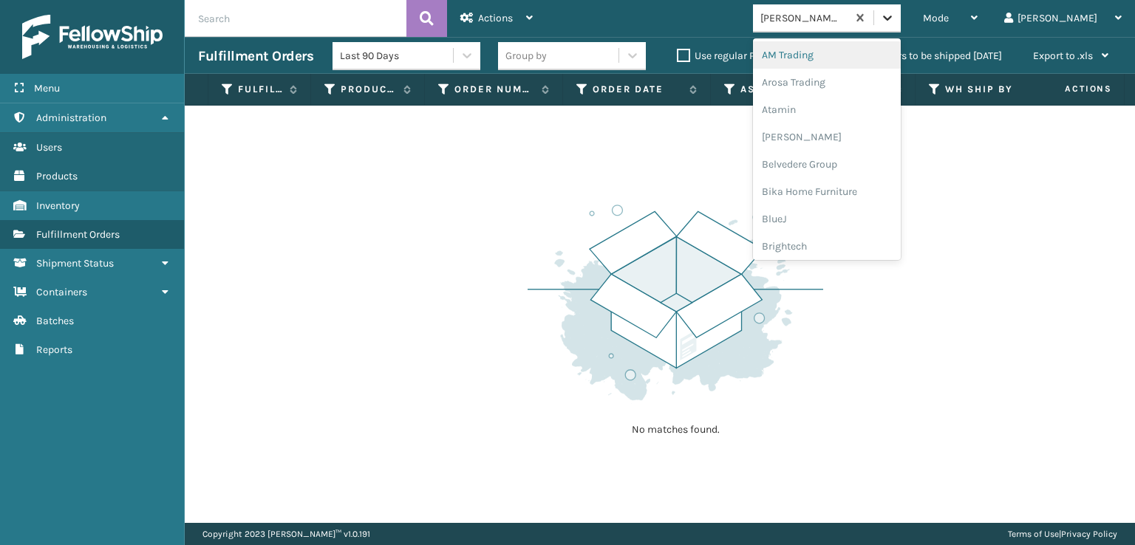
click at [895, 21] on icon at bounding box center [887, 17] width 15 height 15
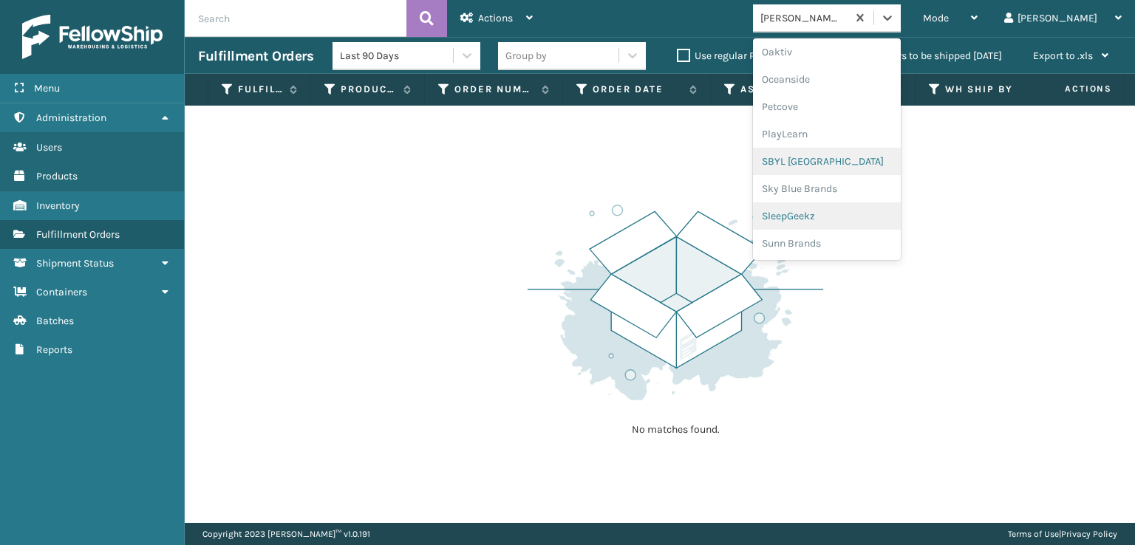
click at [835, 217] on div "SleepGeekz" at bounding box center [827, 216] width 148 height 27
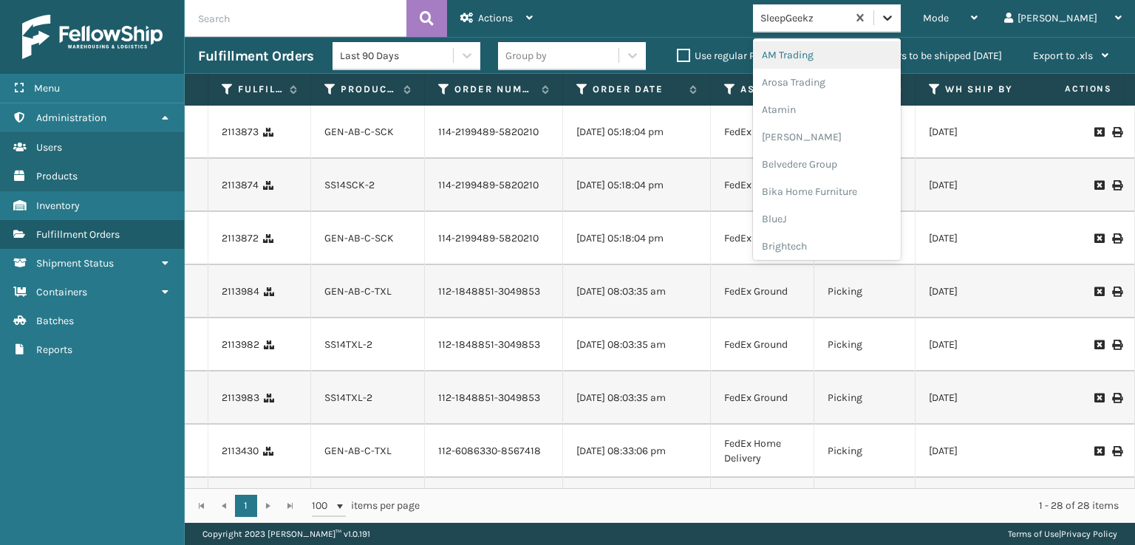
click at [901, 9] on div at bounding box center [887, 17] width 27 height 27
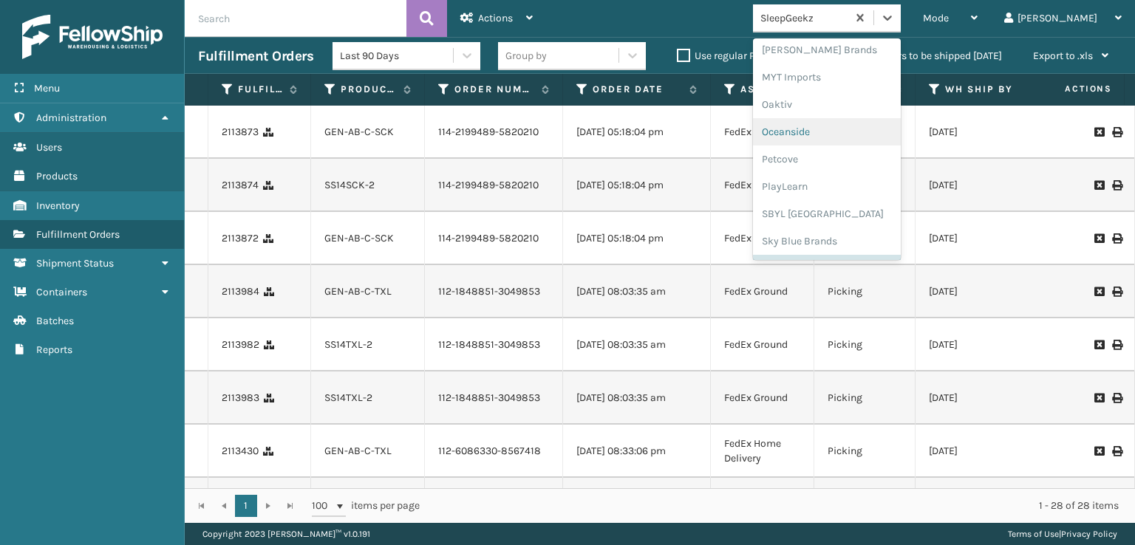
scroll to position [615, 0]
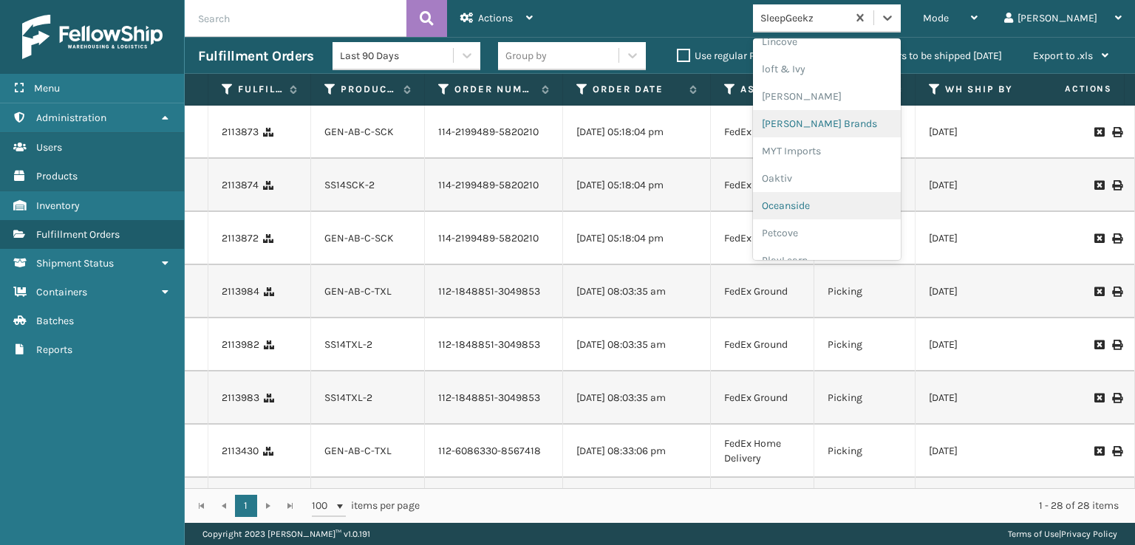
click at [860, 118] on div "[PERSON_NAME] Brands" at bounding box center [827, 123] width 148 height 27
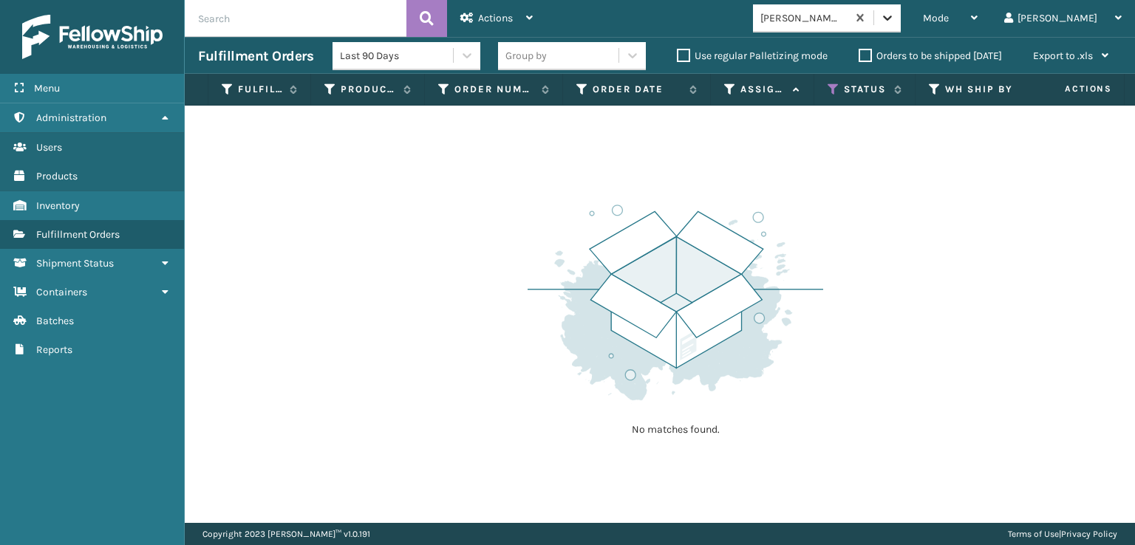
click at [901, 25] on div at bounding box center [887, 17] width 27 height 27
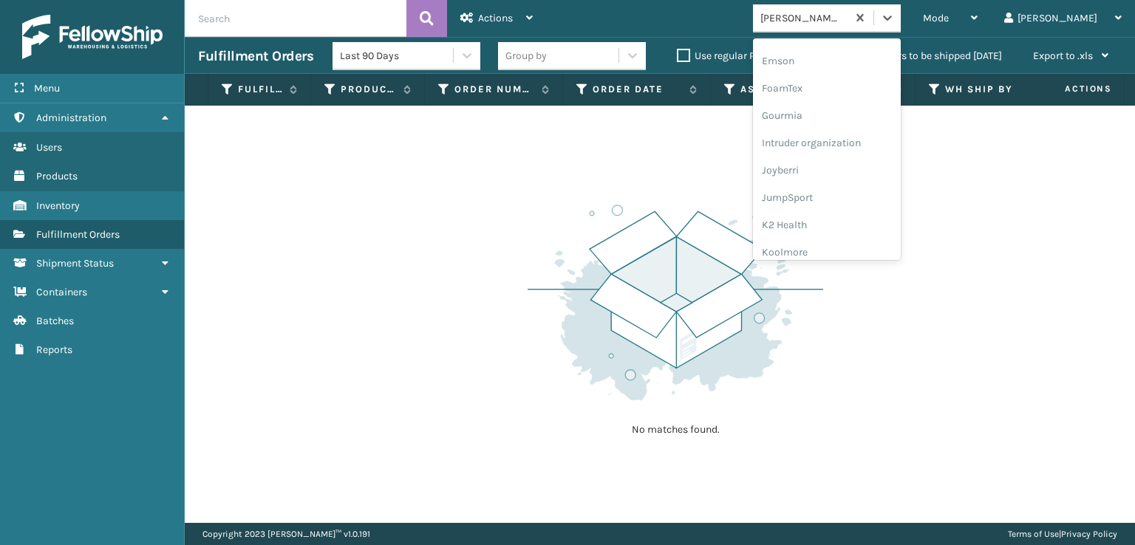
scroll to position [319, 0]
click at [839, 88] on div "FoamTex" at bounding box center [827, 91] width 148 height 27
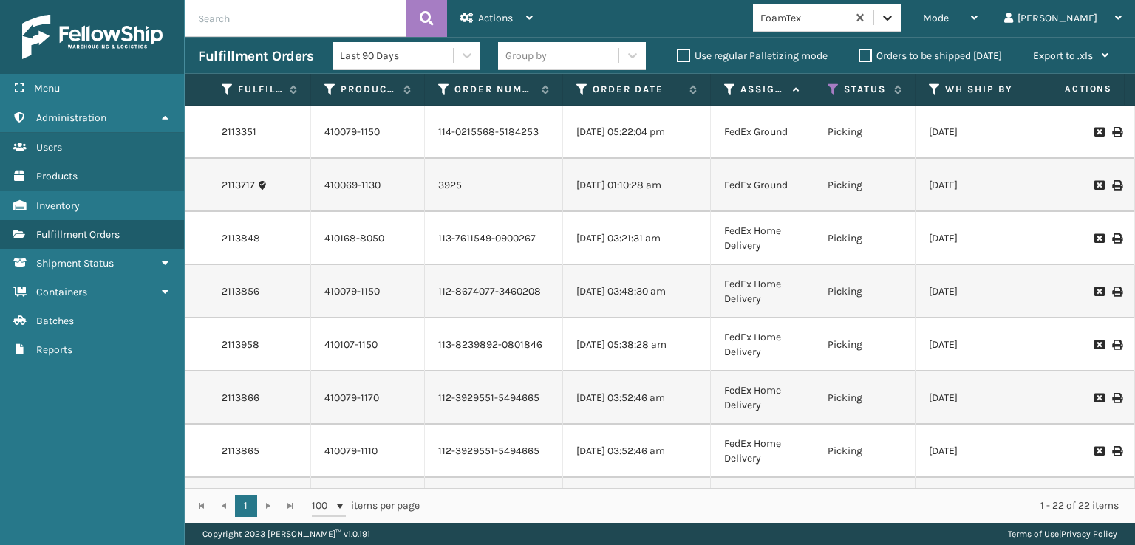
click at [895, 22] on icon at bounding box center [887, 17] width 15 height 15
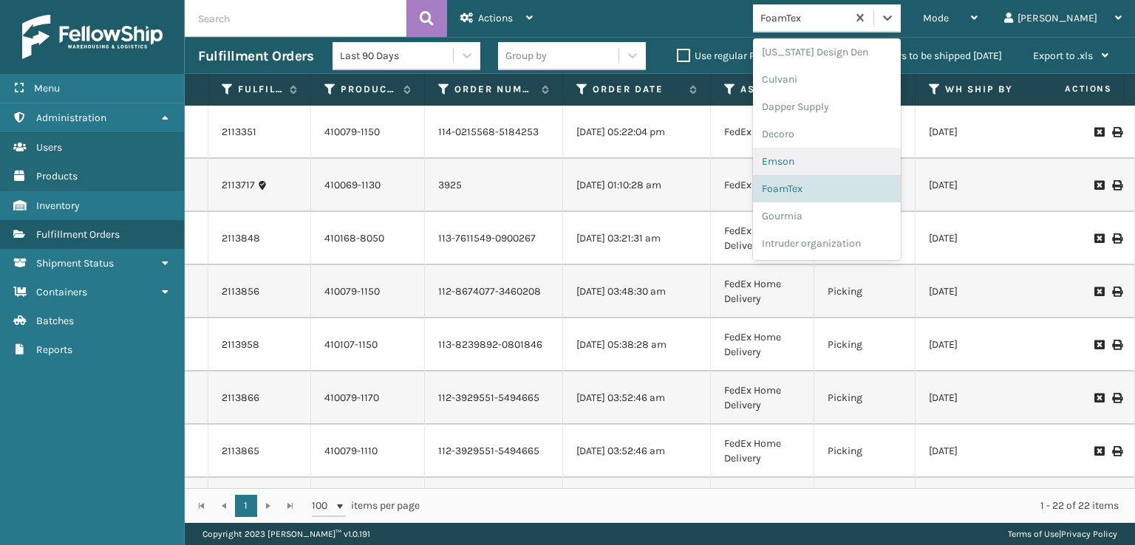
scroll to position [296, 0]
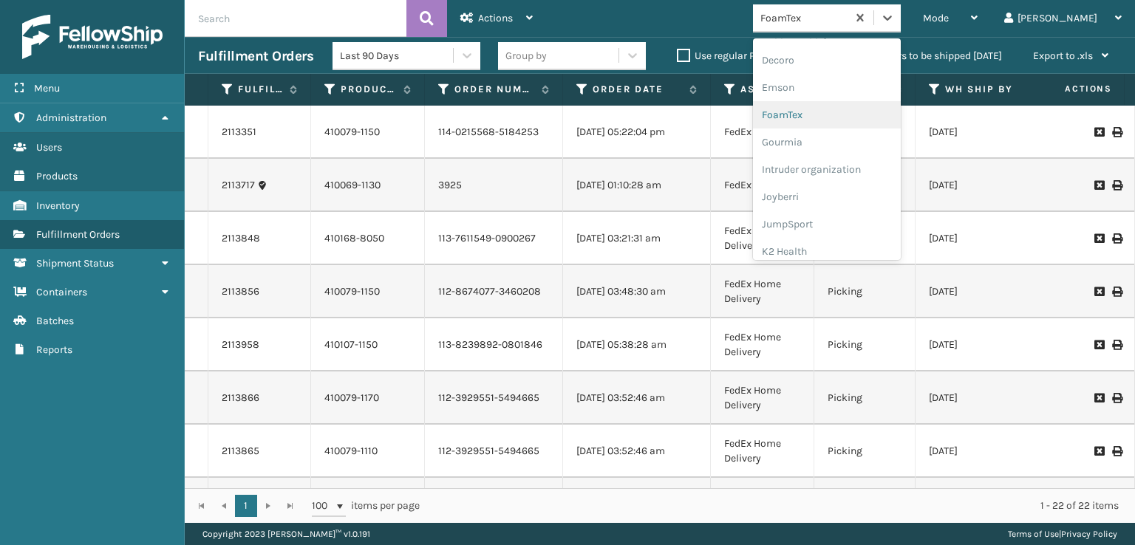
click at [855, 118] on div "FoamTex" at bounding box center [827, 114] width 148 height 27
click at [895, 16] on icon at bounding box center [887, 17] width 15 height 15
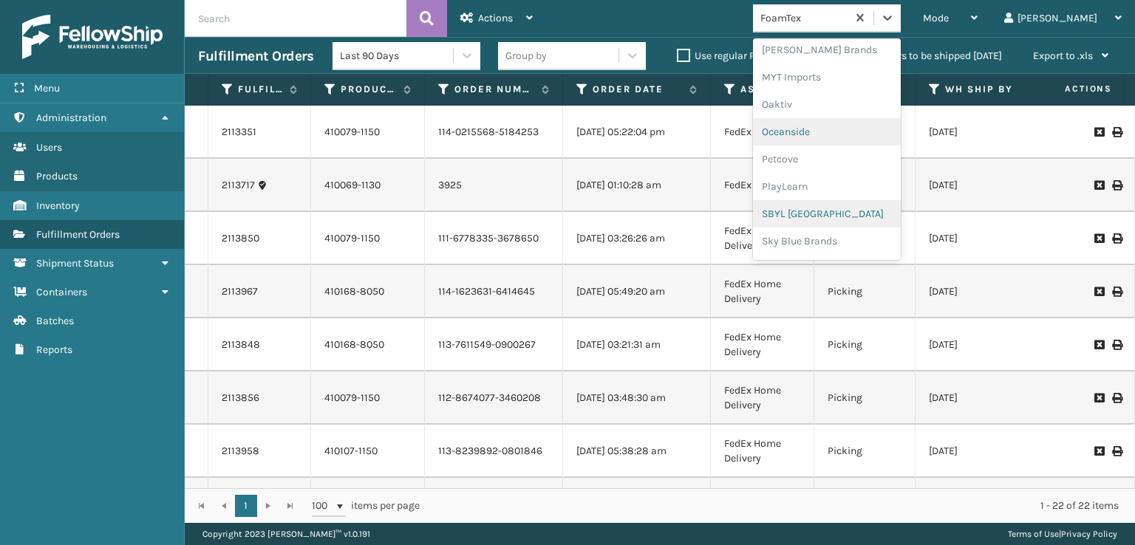
scroll to position [741, 0]
click at [851, 217] on div "SleepGeekz" at bounding box center [827, 216] width 148 height 27
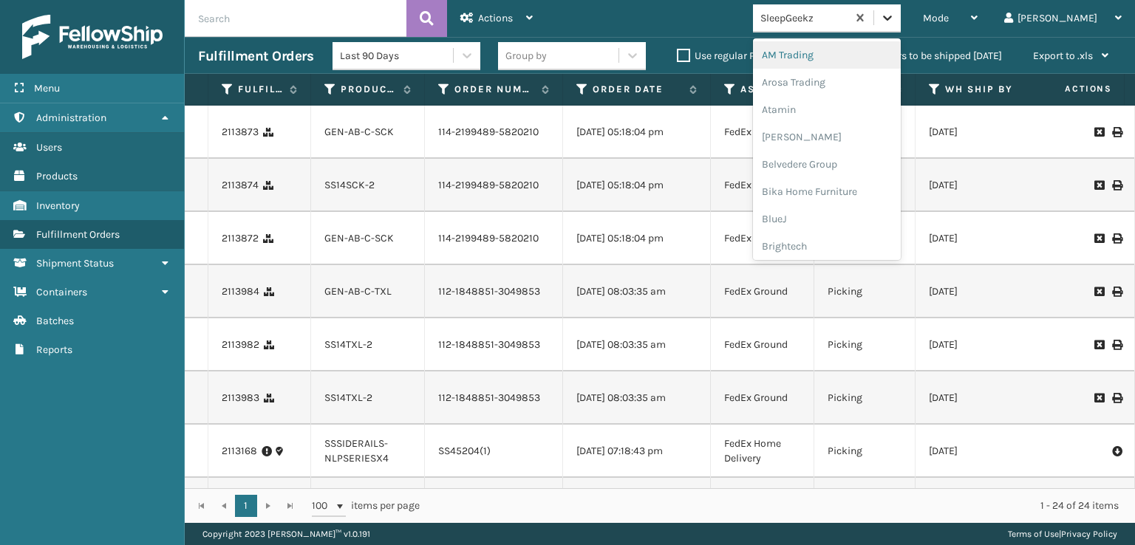
click at [901, 16] on div at bounding box center [887, 17] width 27 height 27
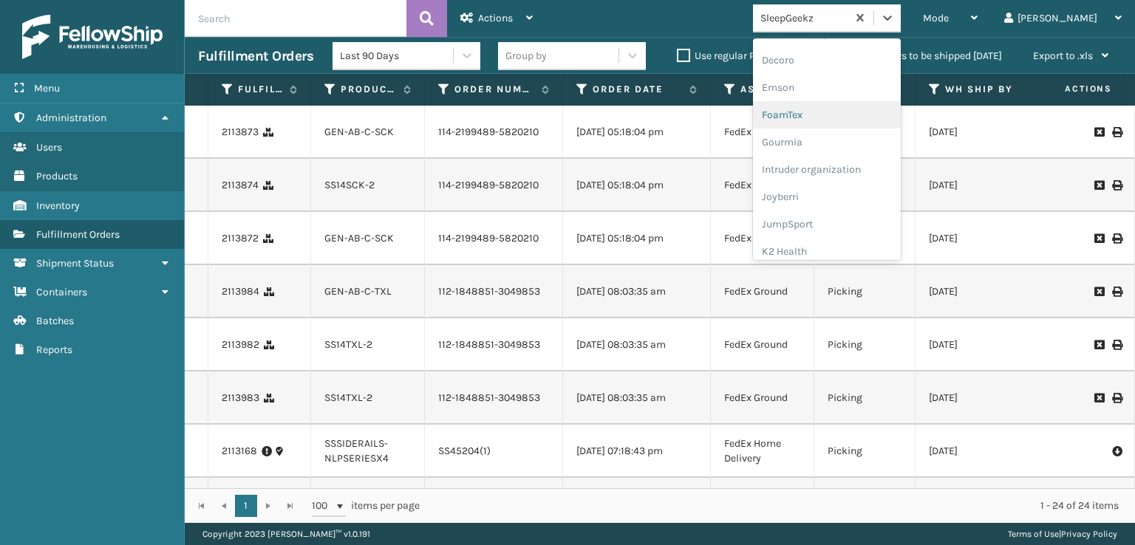
click at [843, 112] on div "FoamTex" at bounding box center [827, 114] width 148 height 27
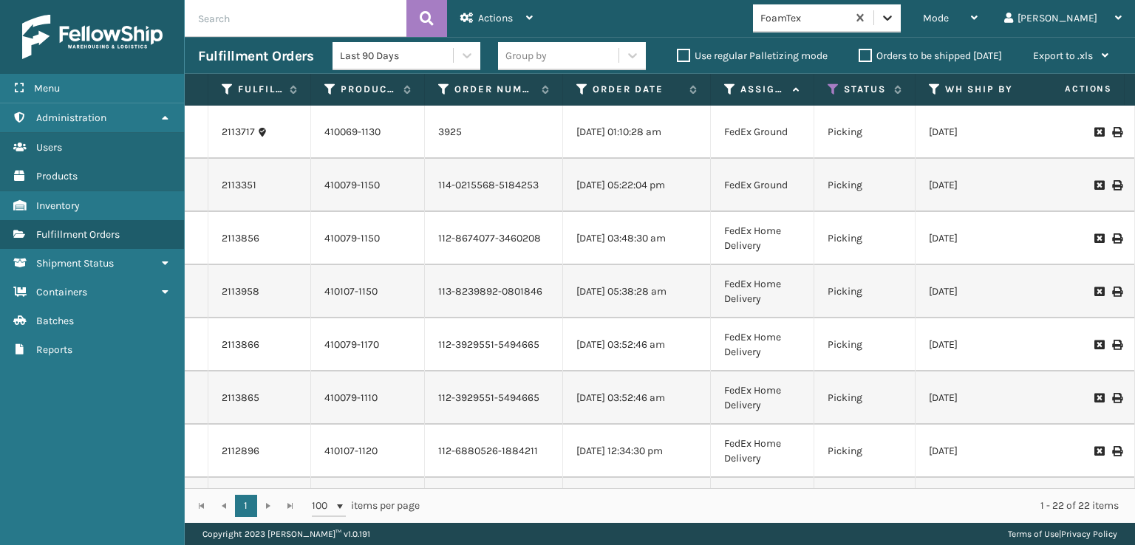
click at [895, 20] on icon at bounding box center [887, 17] width 15 height 15
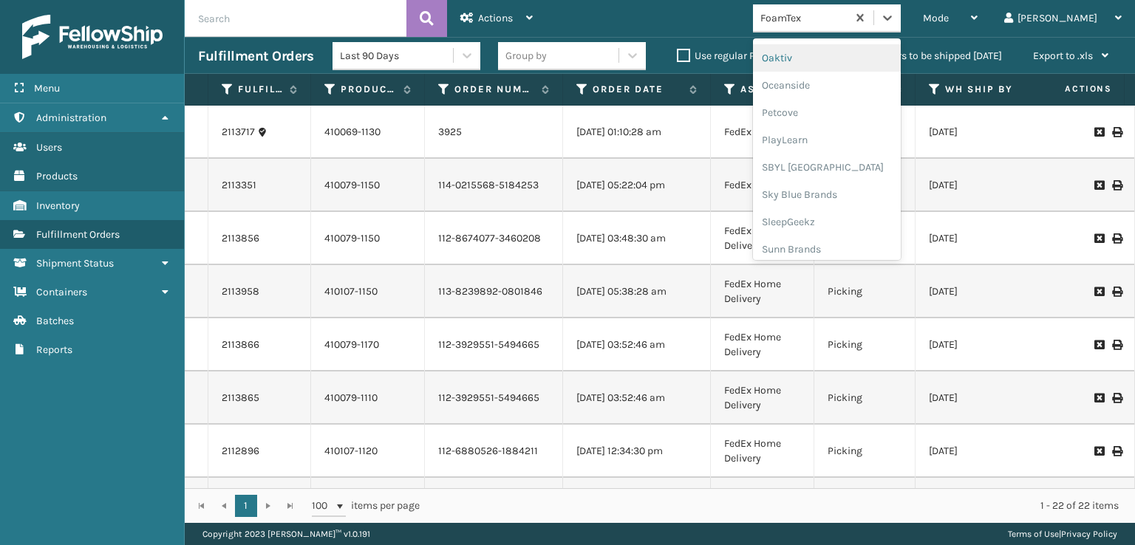
scroll to position [741, 0]
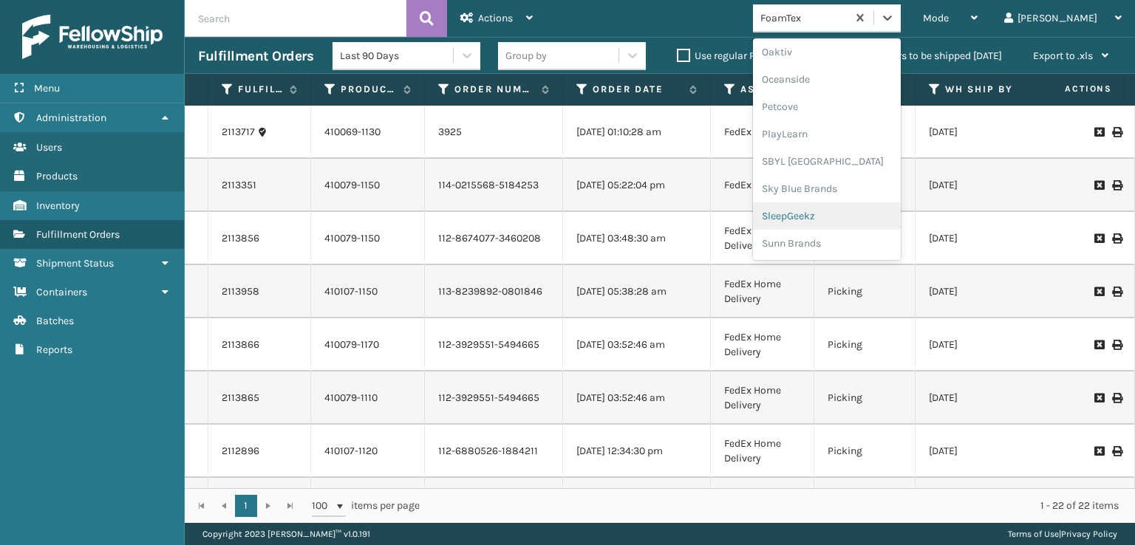
click at [835, 220] on div "SleepGeekz" at bounding box center [827, 216] width 148 height 27
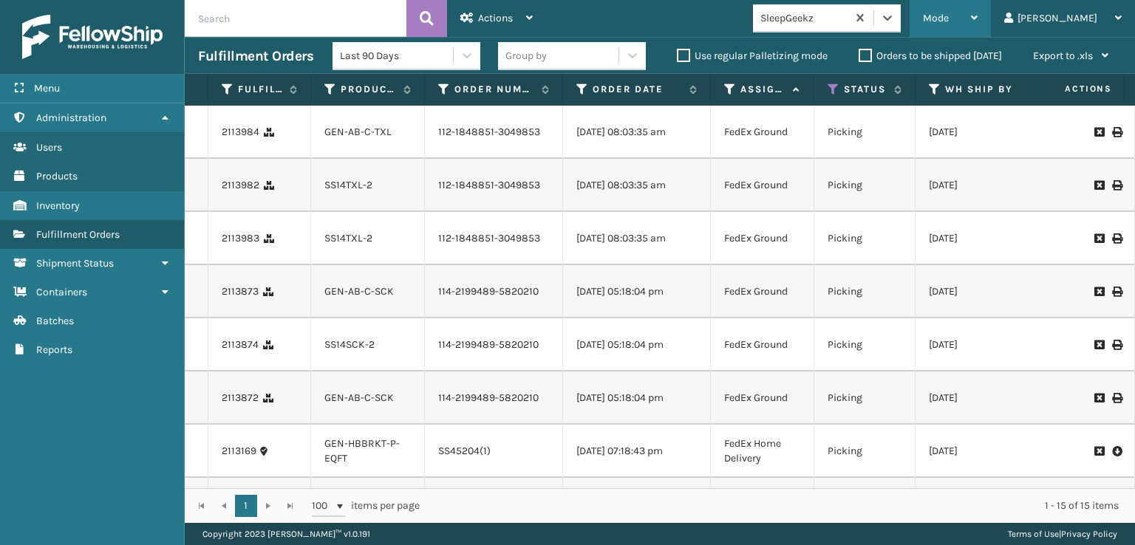
click at [978, 9] on div "Mode" at bounding box center [950, 18] width 55 height 37
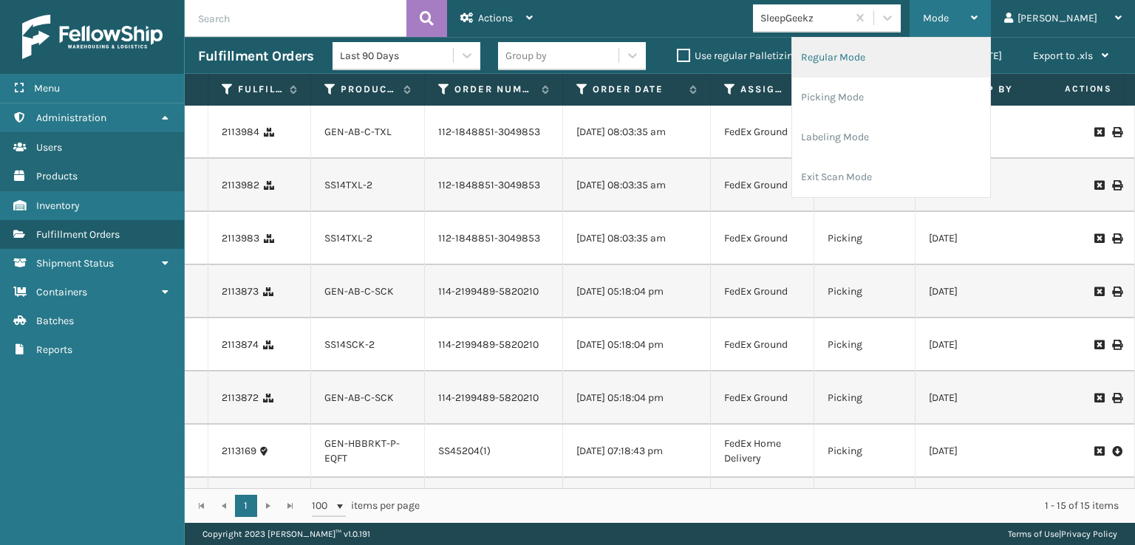
click at [885, 56] on li "Regular Mode" at bounding box center [891, 58] width 198 height 40
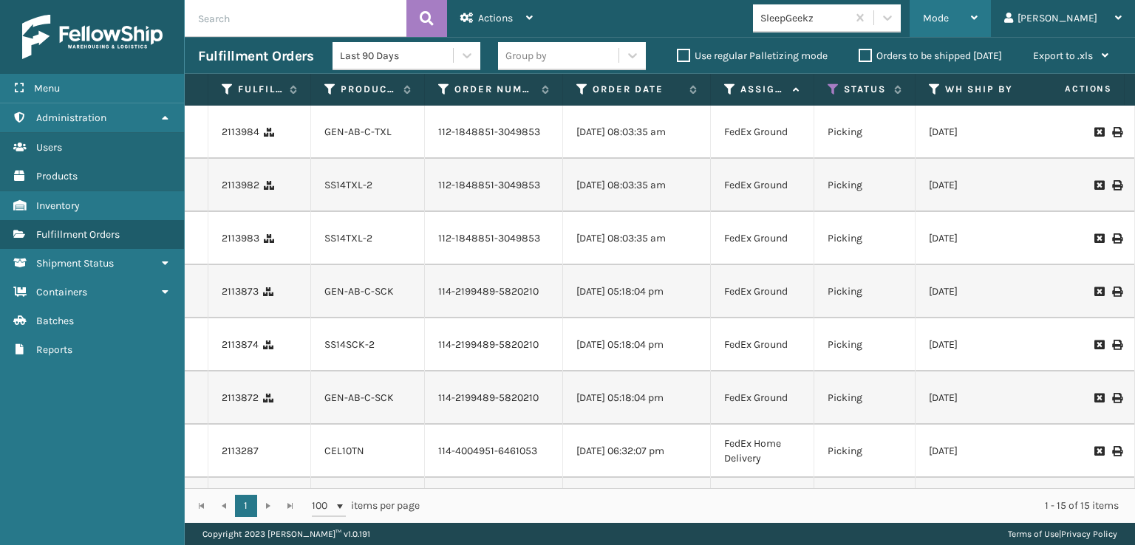
click at [949, 18] on span "Mode" at bounding box center [936, 18] width 26 height 13
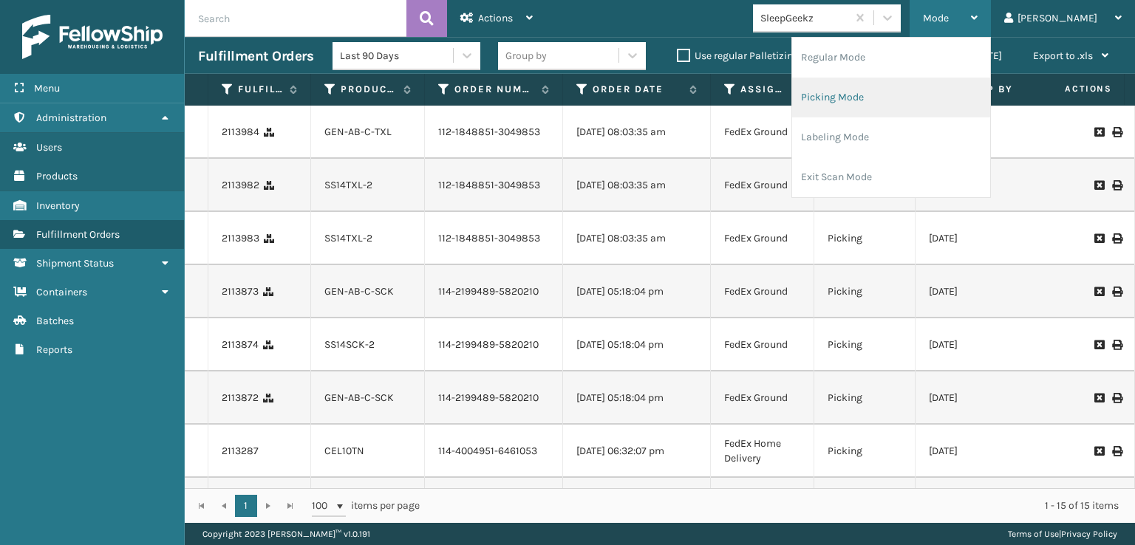
click at [877, 92] on li "Picking Mode" at bounding box center [891, 98] width 198 height 40
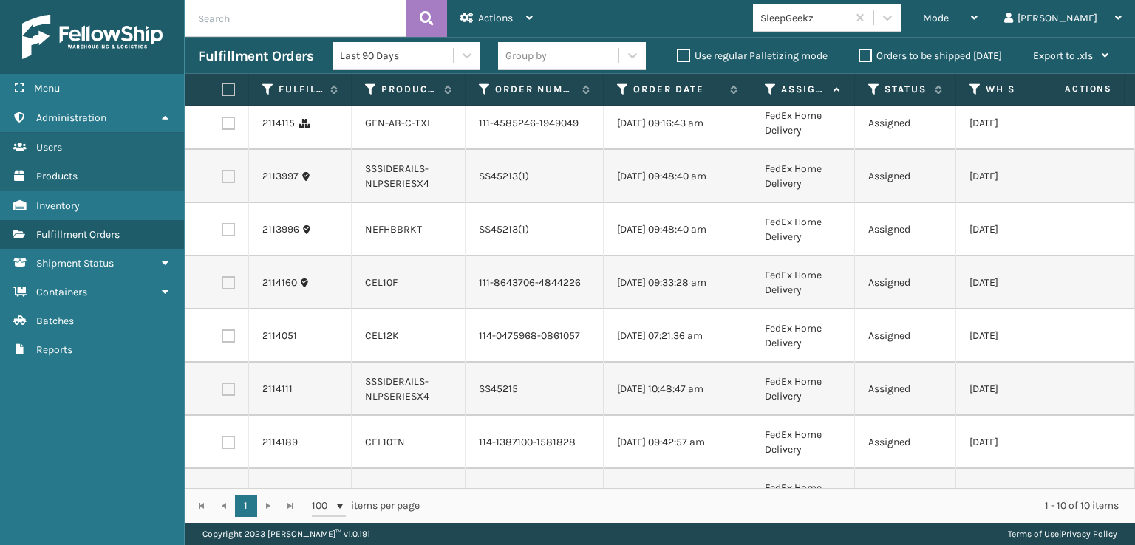
scroll to position [0, 0]
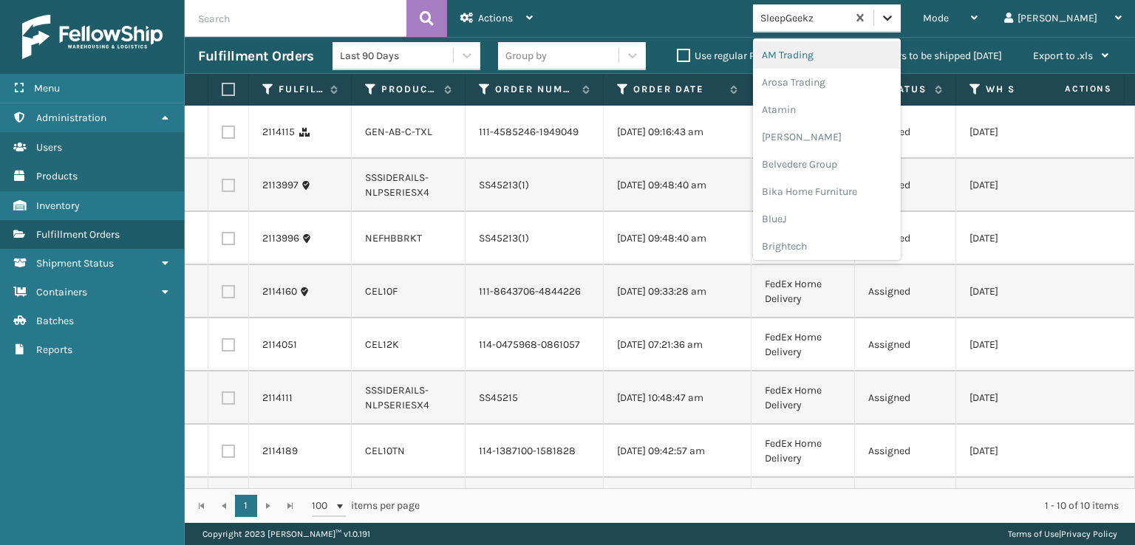
click at [901, 6] on div at bounding box center [887, 17] width 27 height 27
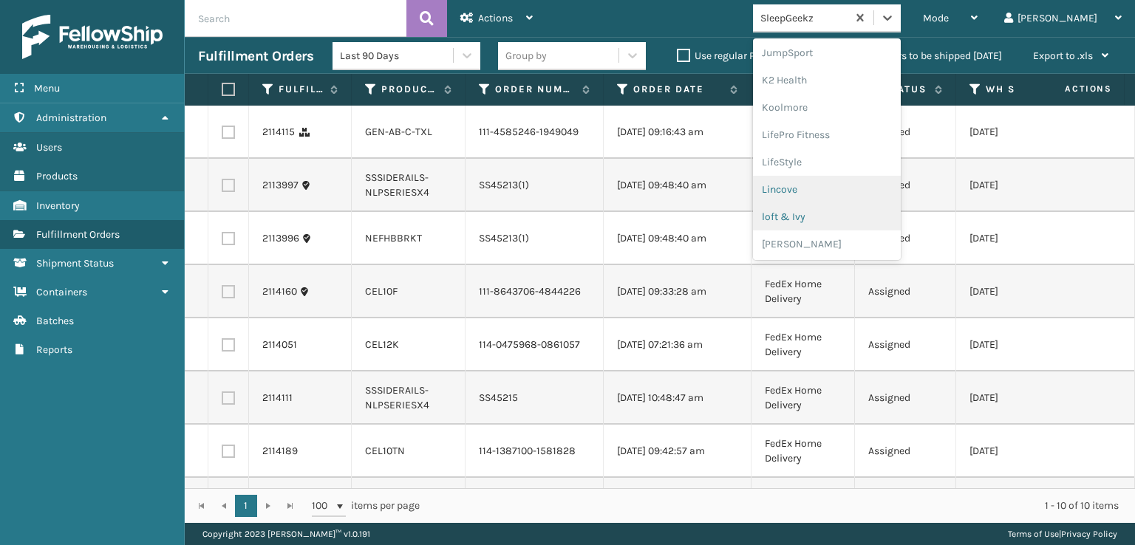
scroll to position [741, 0]
click at [857, 214] on div "SleepGeekz" at bounding box center [827, 216] width 148 height 27
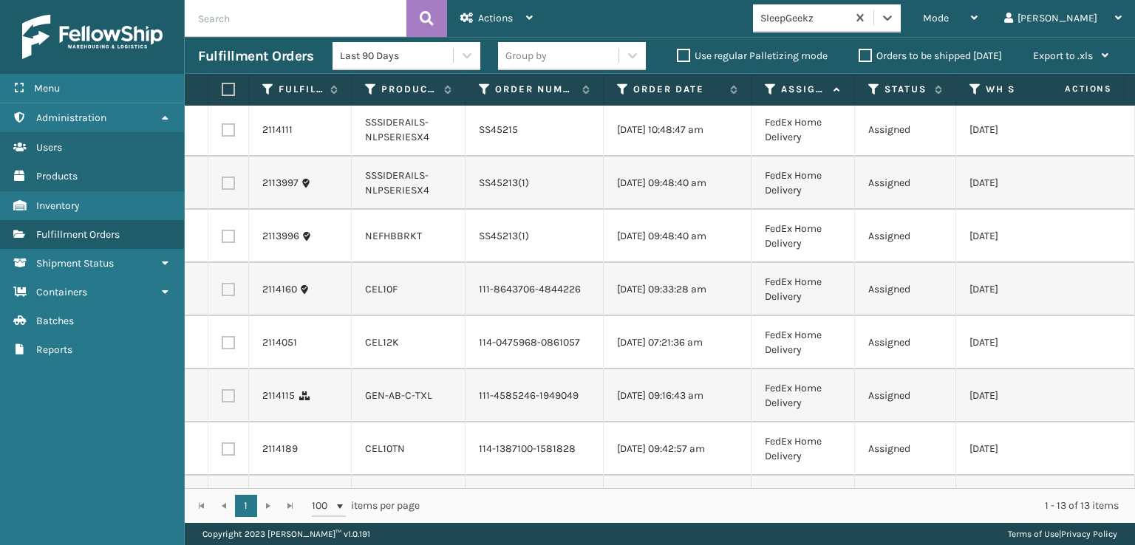
scroll to position [0, 0]
click at [227, 298] on label at bounding box center [228, 291] width 13 height 13
click at [222, 295] on input "checkbox" at bounding box center [222, 290] width 1 height 10
checkbox input "true"
click at [225, 352] on label at bounding box center [228, 345] width 13 height 13
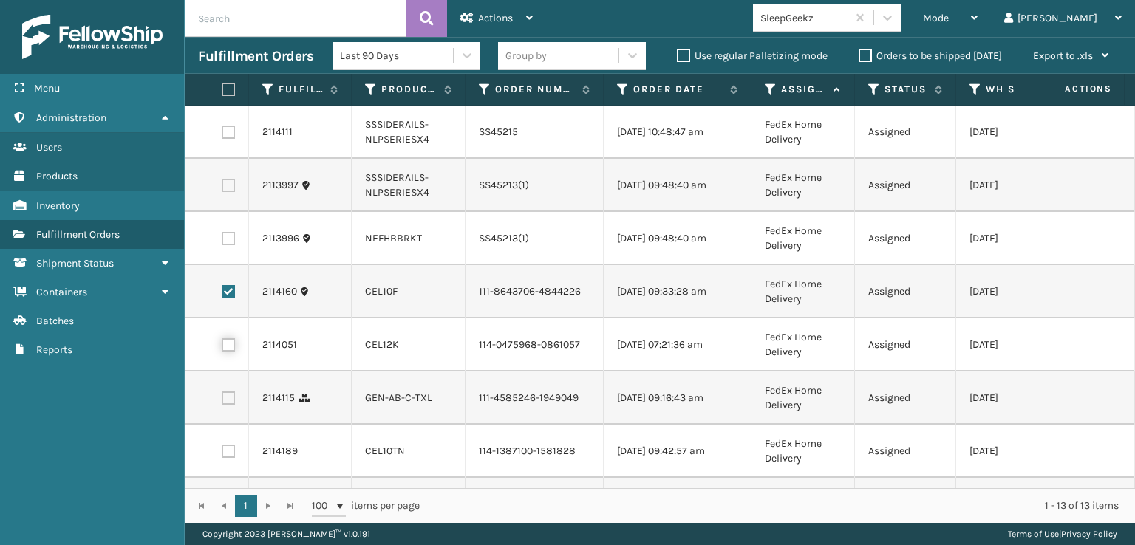
click at [222, 348] on input "checkbox" at bounding box center [222, 344] width 1 height 10
checkbox input "true"
click at [228, 405] on label at bounding box center [228, 398] width 13 height 13
click at [222, 401] on input "checkbox" at bounding box center [222, 397] width 1 height 10
checkbox input "true"
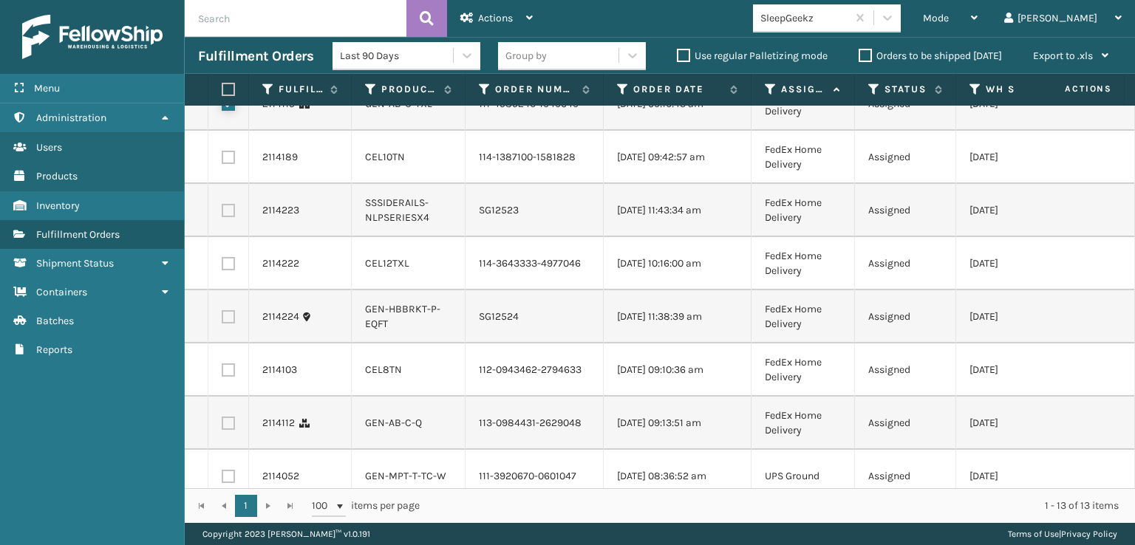
scroll to position [296, 0]
click at [226, 163] on label at bounding box center [228, 155] width 13 height 13
click at [222, 159] on input "checkbox" at bounding box center [222, 154] width 1 height 10
checkbox input "true"
click at [228, 269] on label at bounding box center [228, 262] width 13 height 13
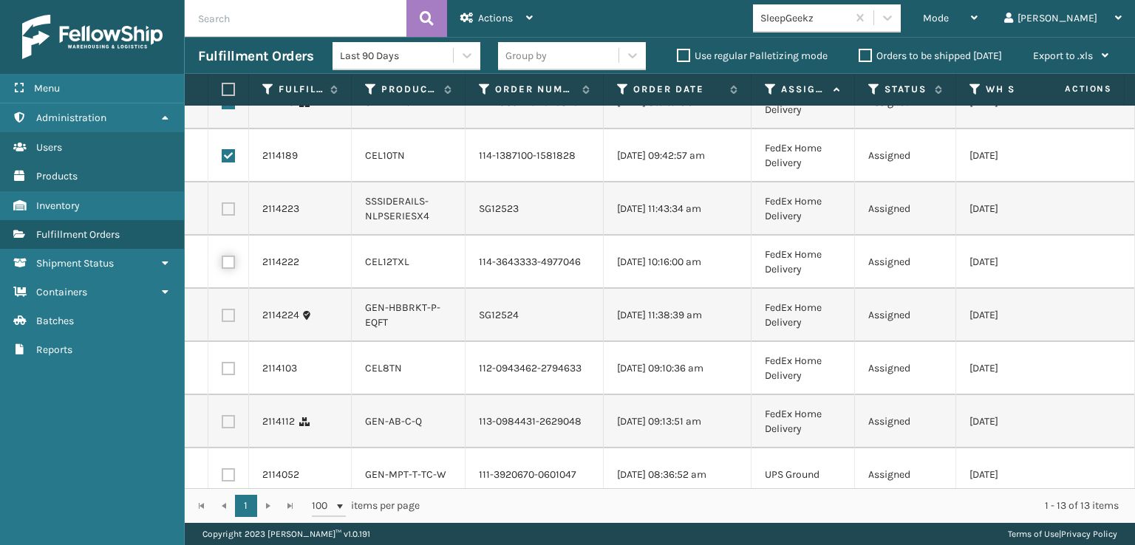
click at [222, 265] on input "checkbox" at bounding box center [222, 261] width 1 height 10
checkbox input "true"
click at [225, 375] on label at bounding box center [228, 368] width 13 height 13
click at [222, 372] on input "checkbox" at bounding box center [222, 367] width 1 height 10
checkbox input "true"
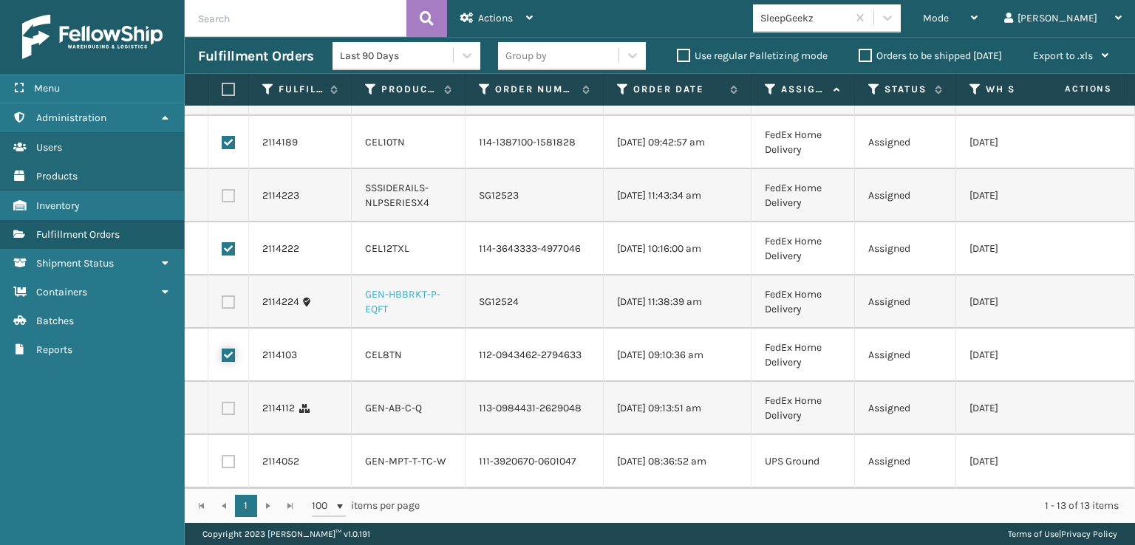
scroll to position [381, 0]
click at [233, 402] on label at bounding box center [228, 408] width 13 height 13
click at [222, 402] on input "checkbox" at bounding box center [222, 407] width 1 height 10
checkbox input "true"
click at [488, 13] on span "Actions" at bounding box center [495, 18] width 35 height 13
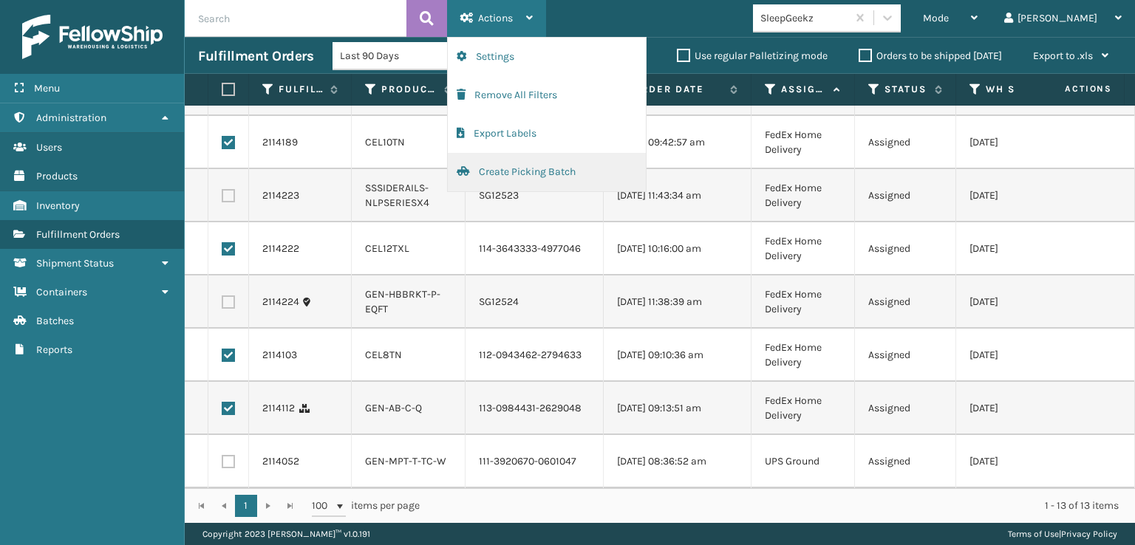
click at [511, 171] on button "Create Picking Batch" at bounding box center [547, 172] width 198 height 38
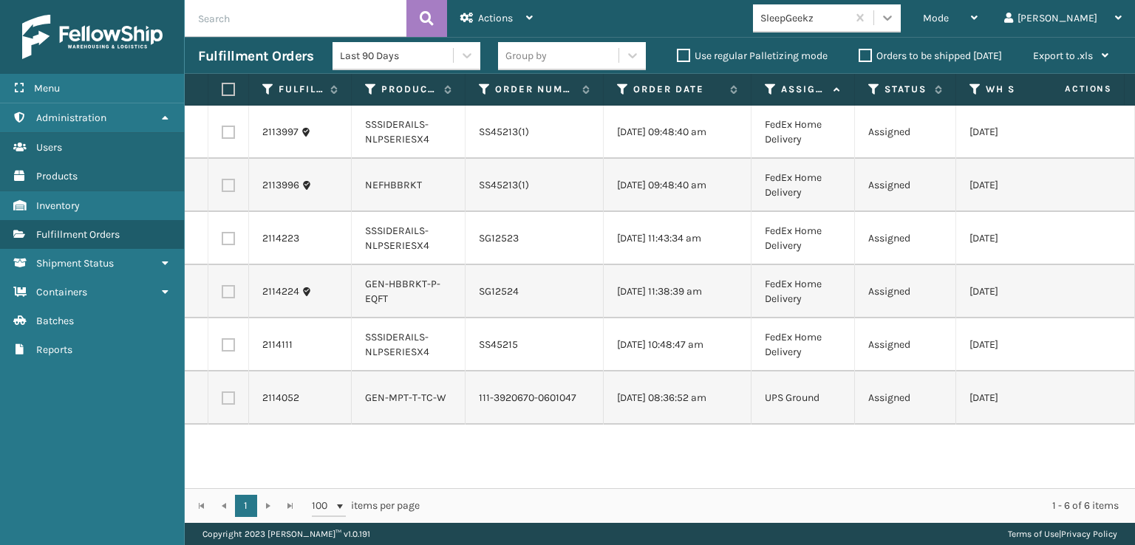
click at [895, 16] on icon at bounding box center [887, 17] width 15 height 15
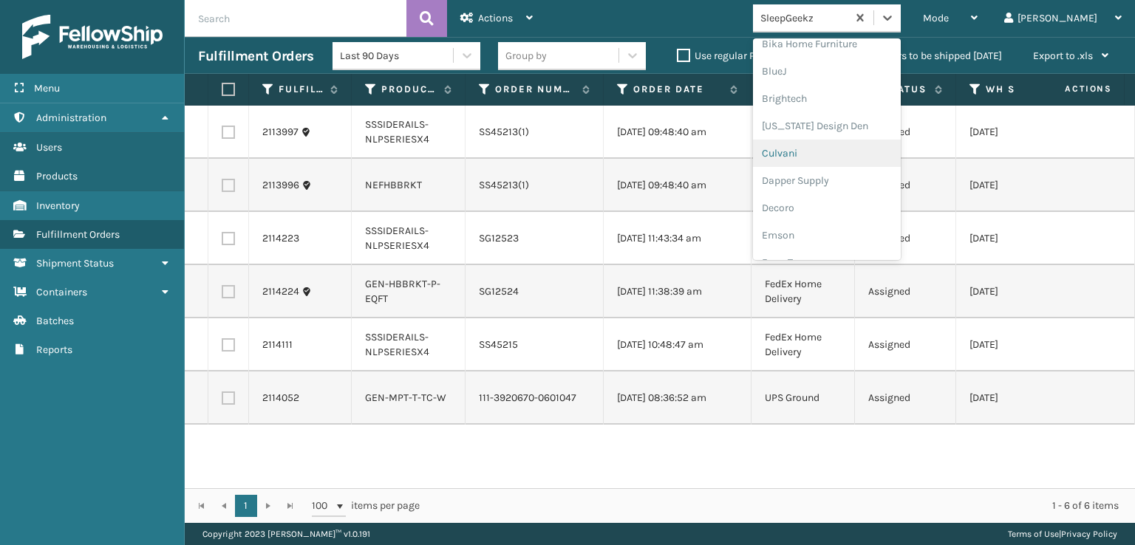
scroll to position [222, 0]
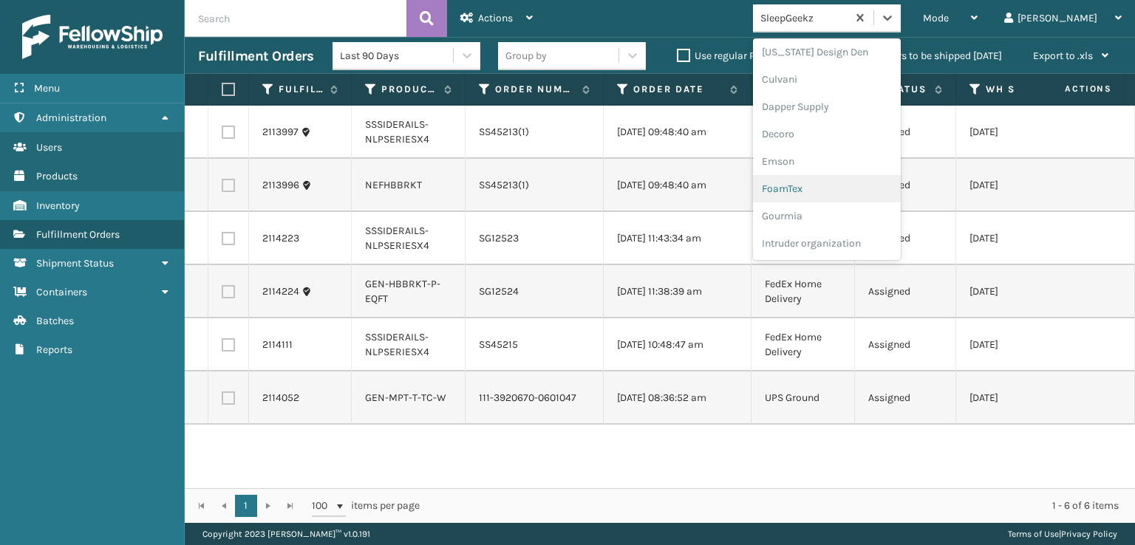
click at [840, 186] on div "FoamTex" at bounding box center [827, 188] width 148 height 27
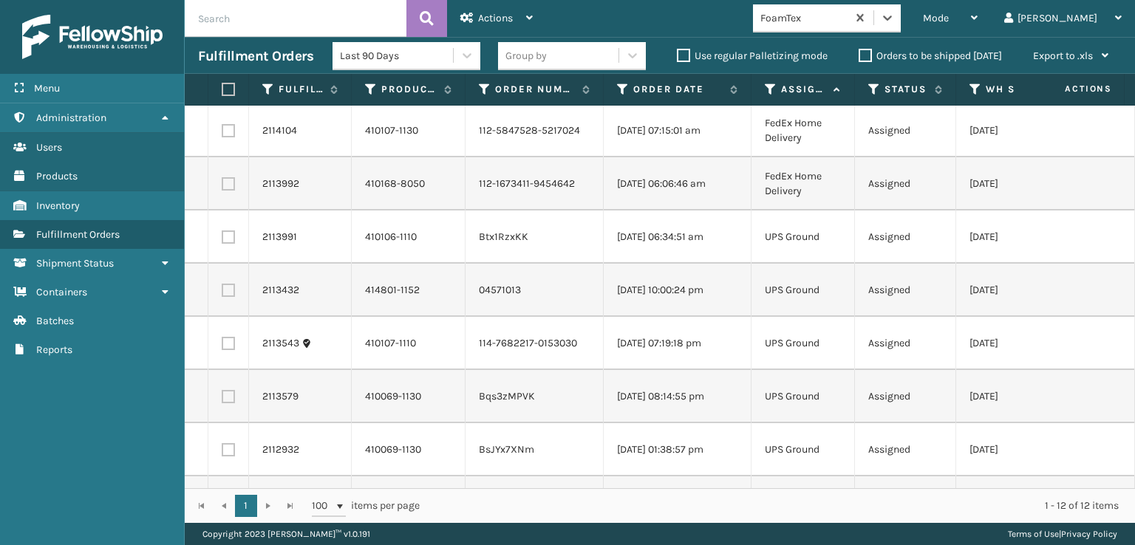
scroll to position [0, 0]
click at [225, 91] on label at bounding box center [226, 89] width 9 height 13
click at [222, 91] on input "checkbox" at bounding box center [222, 90] width 1 height 10
checkbox input "true"
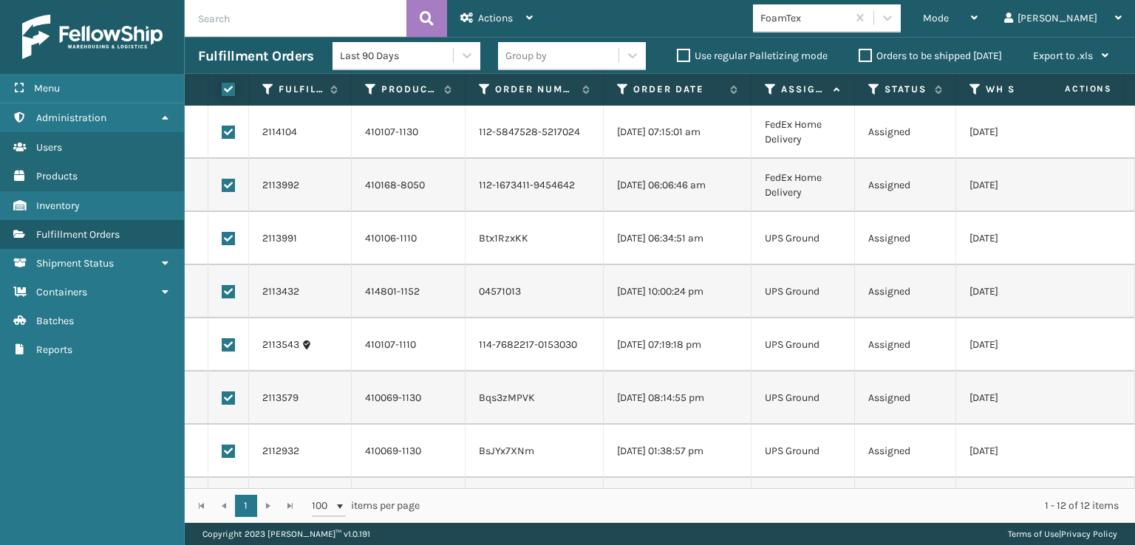
checkbox input "true"
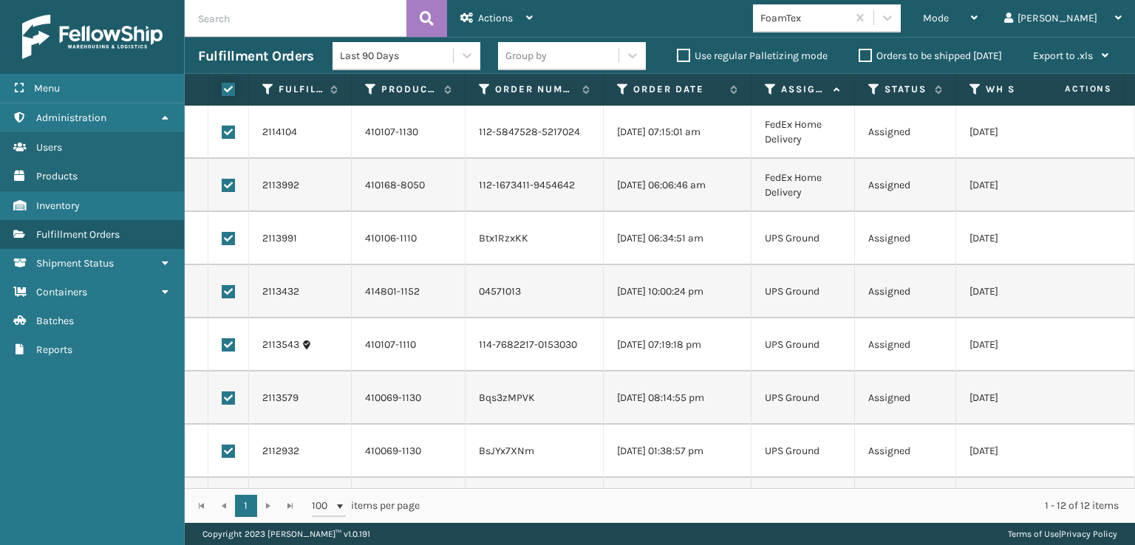
checkbox input "true"
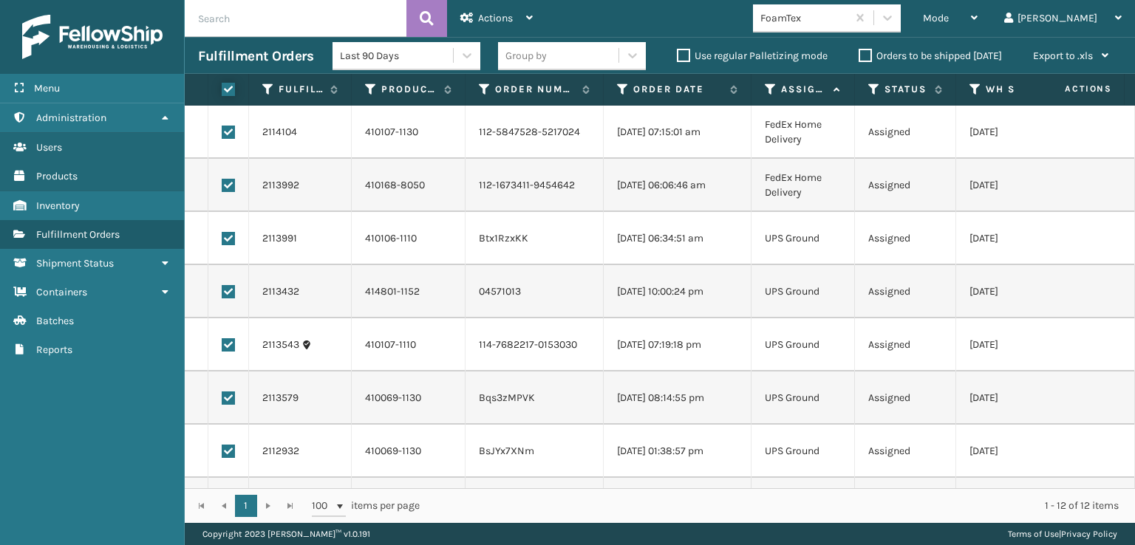
checkbox input "true"
click at [489, 21] on span "Actions" at bounding box center [495, 18] width 35 height 13
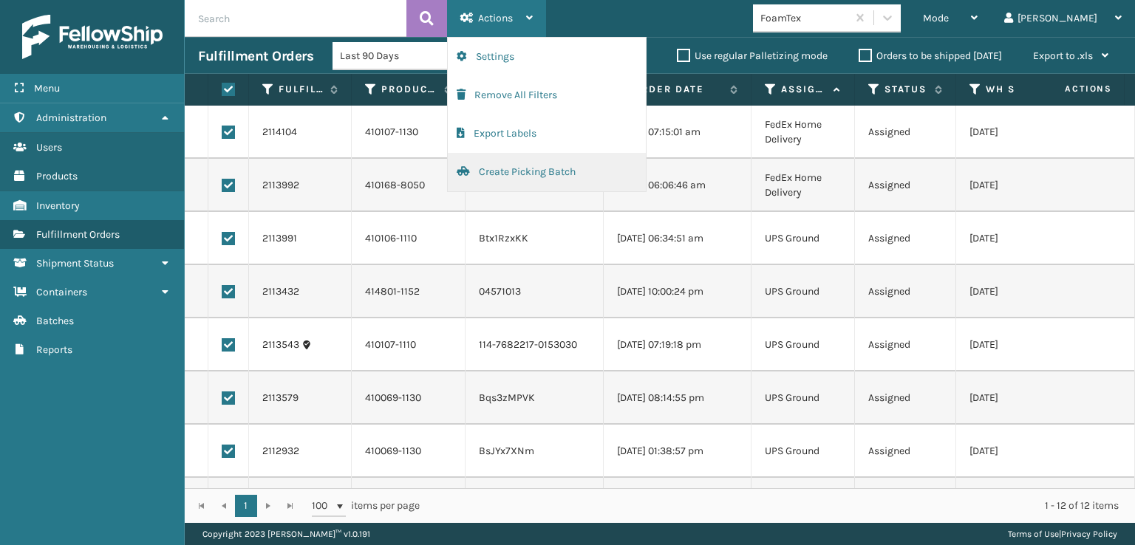
click at [508, 169] on button "Create Picking Batch" at bounding box center [547, 172] width 198 height 38
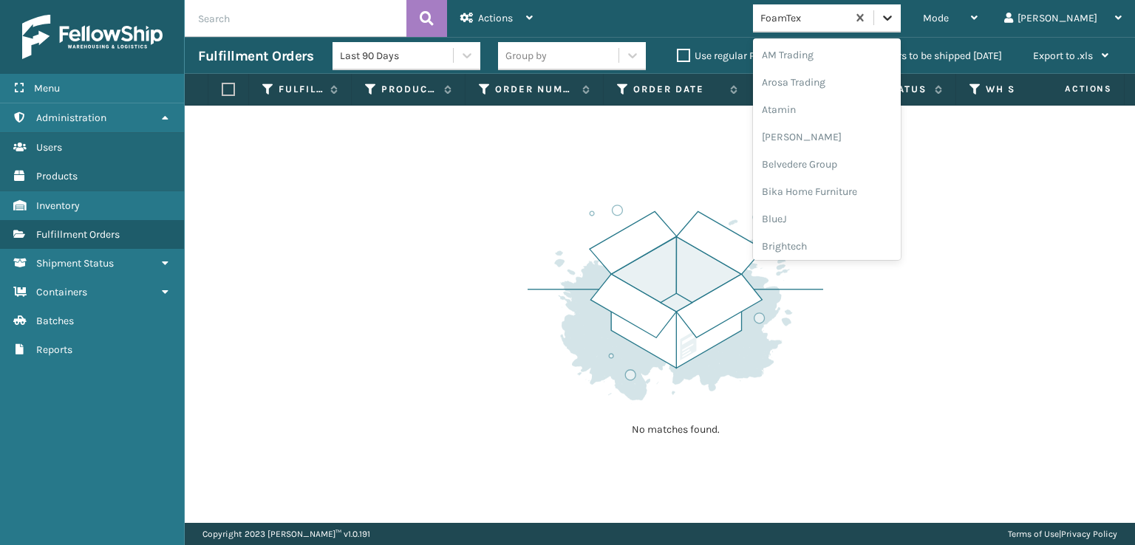
click at [901, 6] on div at bounding box center [887, 17] width 27 height 27
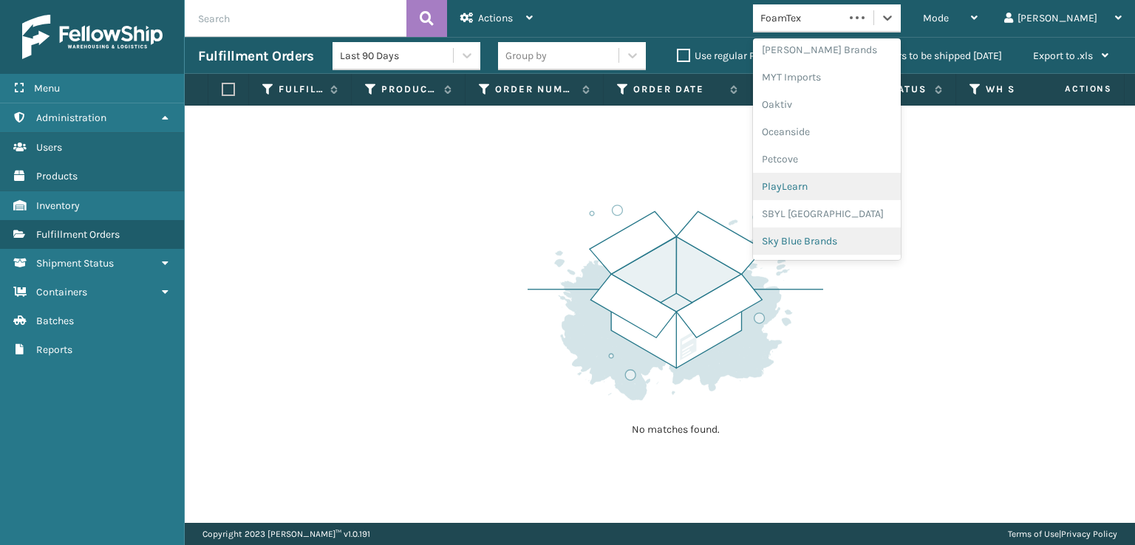
scroll to position [741, 0]
click at [837, 217] on div "SleepGeekz" at bounding box center [827, 216] width 148 height 27
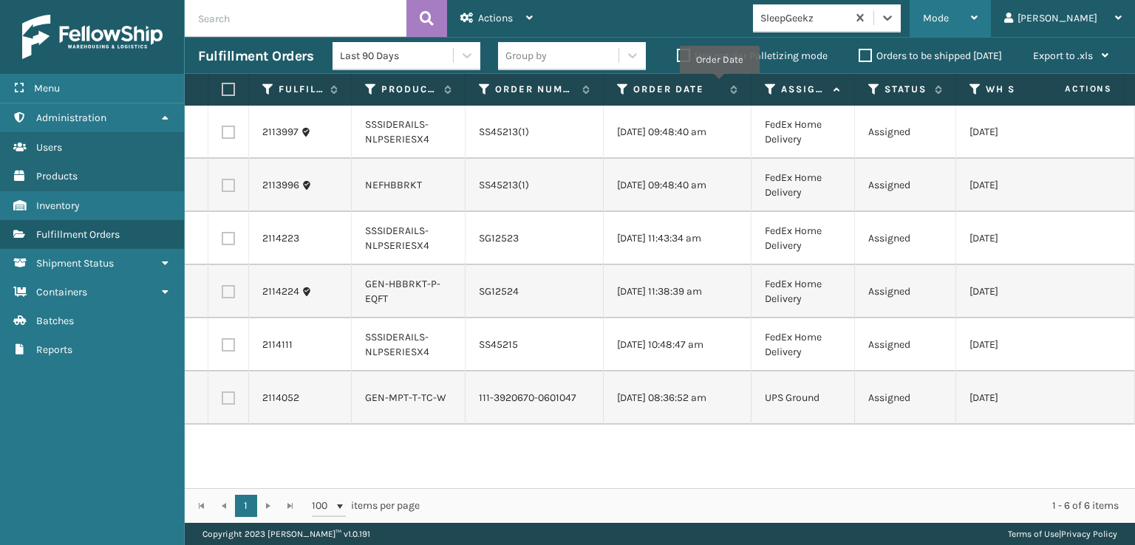
click at [978, 23] on div "Mode" at bounding box center [950, 18] width 55 height 37
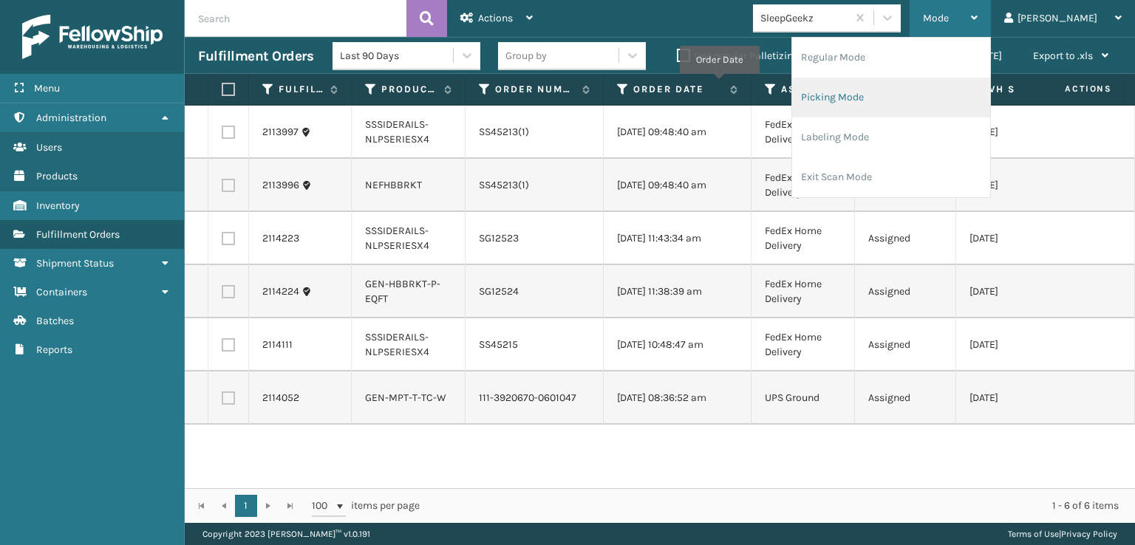
click at [881, 92] on li "Picking Mode" at bounding box center [891, 98] width 198 height 40
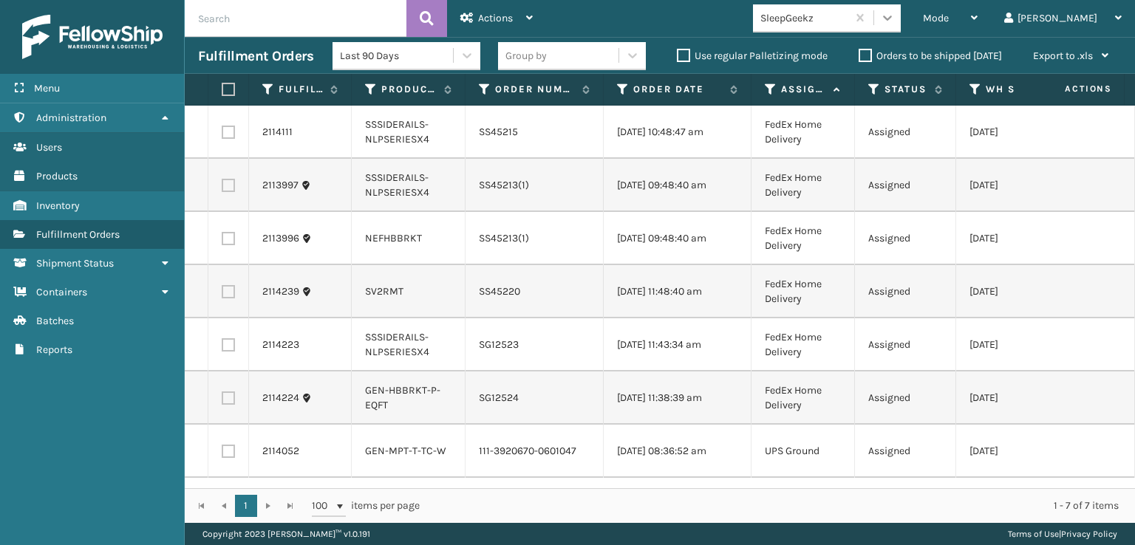
click at [901, 25] on div at bounding box center [887, 17] width 27 height 27
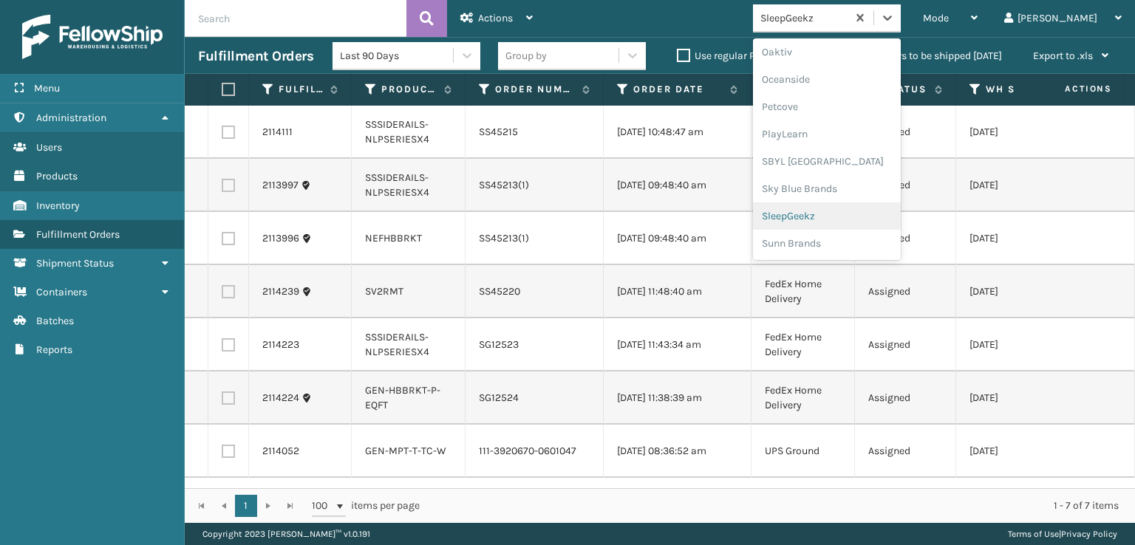
click at [851, 217] on div "SleepGeekz" at bounding box center [827, 216] width 148 height 27
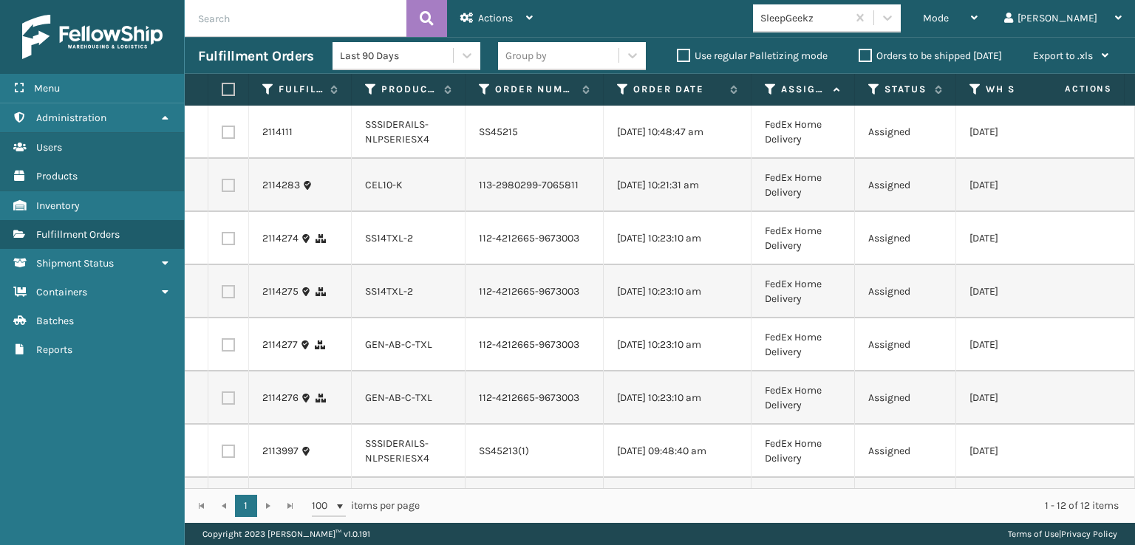
click at [232, 191] on label at bounding box center [228, 185] width 13 height 13
click at [222, 188] on input "checkbox" at bounding box center [222, 184] width 1 height 10
checkbox input "true"
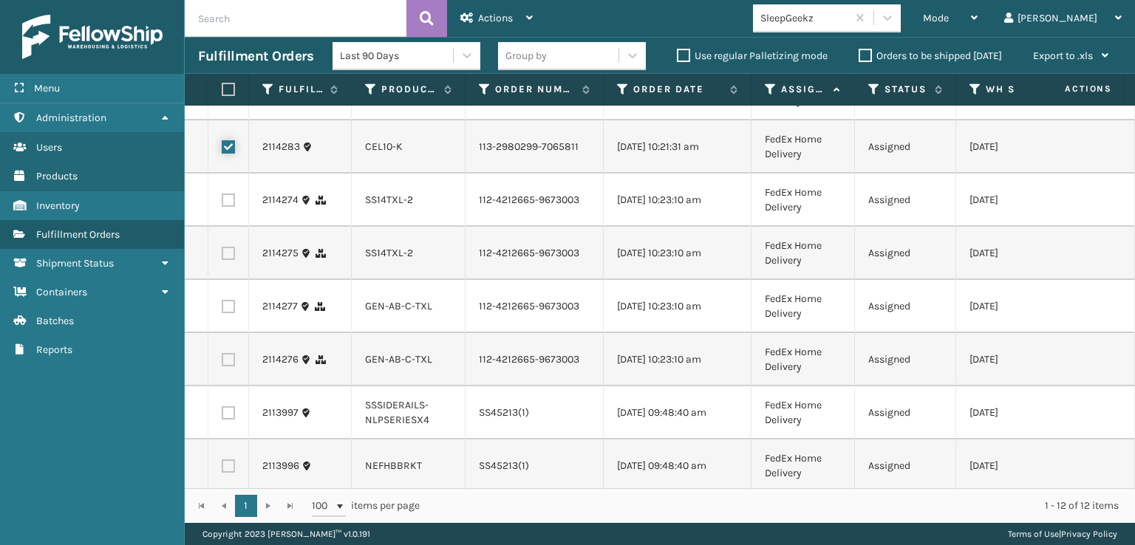
scroll to position [15, 0]
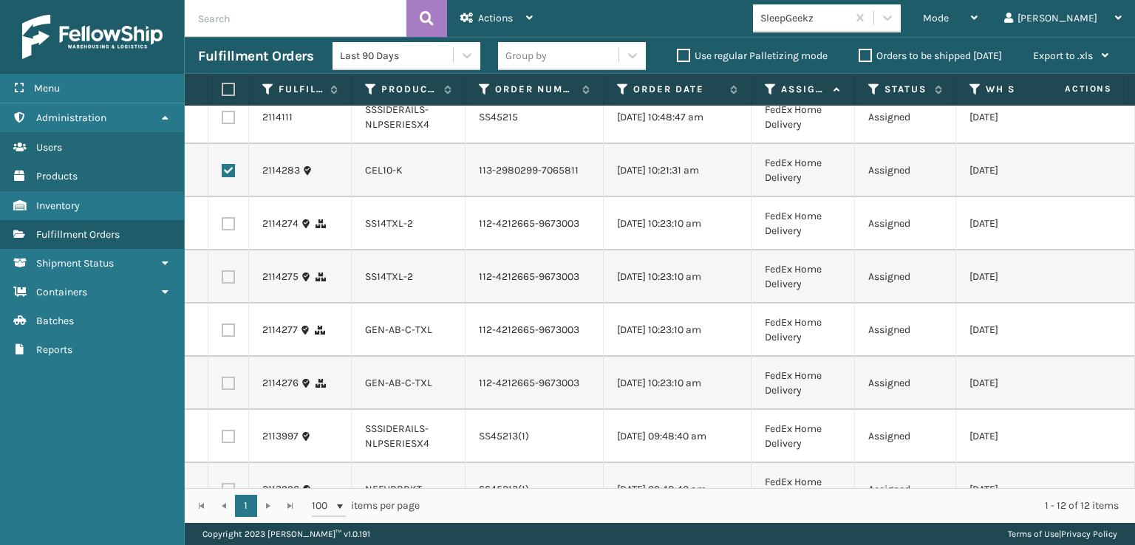
click at [225, 390] on label at bounding box center [228, 383] width 13 height 13
click at [222, 387] on input "checkbox" at bounding box center [222, 382] width 1 height 10
checkbox input "true"
click at [223, 337] on label at bounding box center [228, 330] width 13 height 13
click at [222, 333] on input "checkbox" at bounding box center [222, 329] width 1 height 10
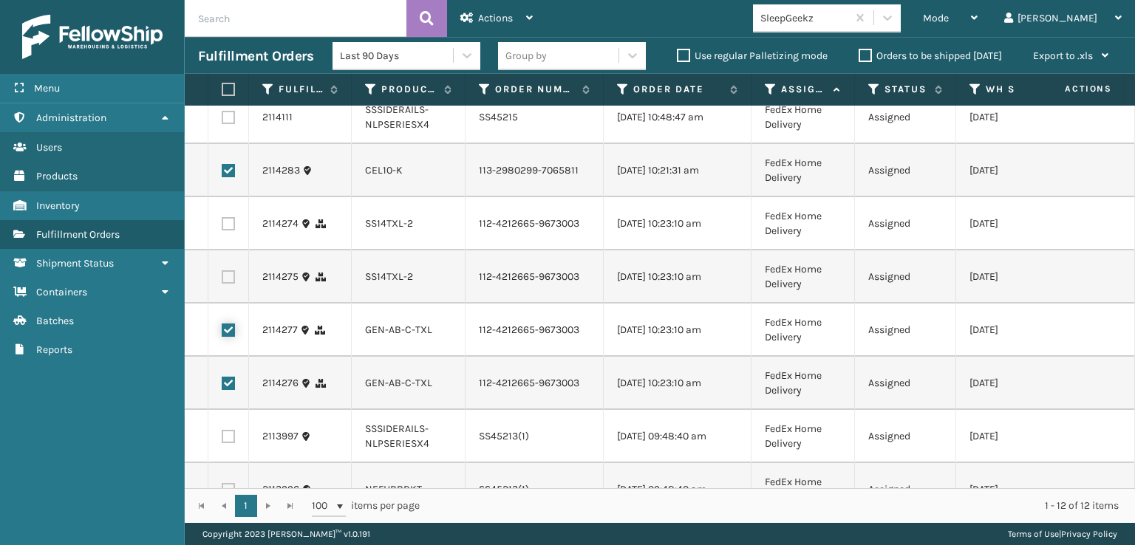
checkbox input "true"
click at [225, 284] on label at bounding box center [228, 277] width 13 height 13
click at [222, 280] on input "checkbox" at bounding box center [222, 276] width 1 height 10
checkbox input "true"
click at [228, 231] on label at bounding box center [228, 223] width 13 height 13
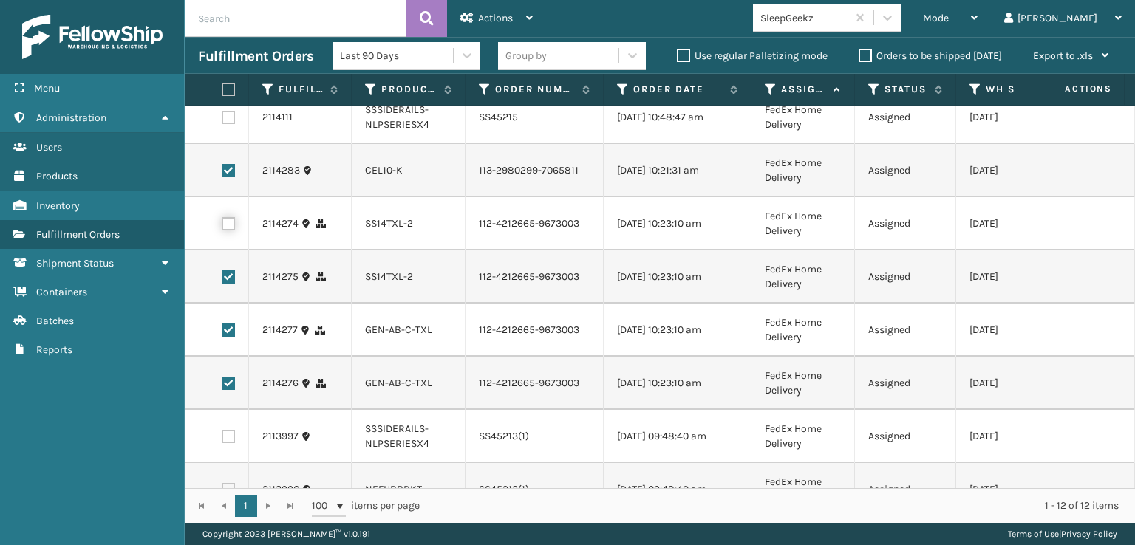
click at [222, 227] on input "checkbox" at bounding box center [222, 222] width 1 height 10
checkbox input "true"
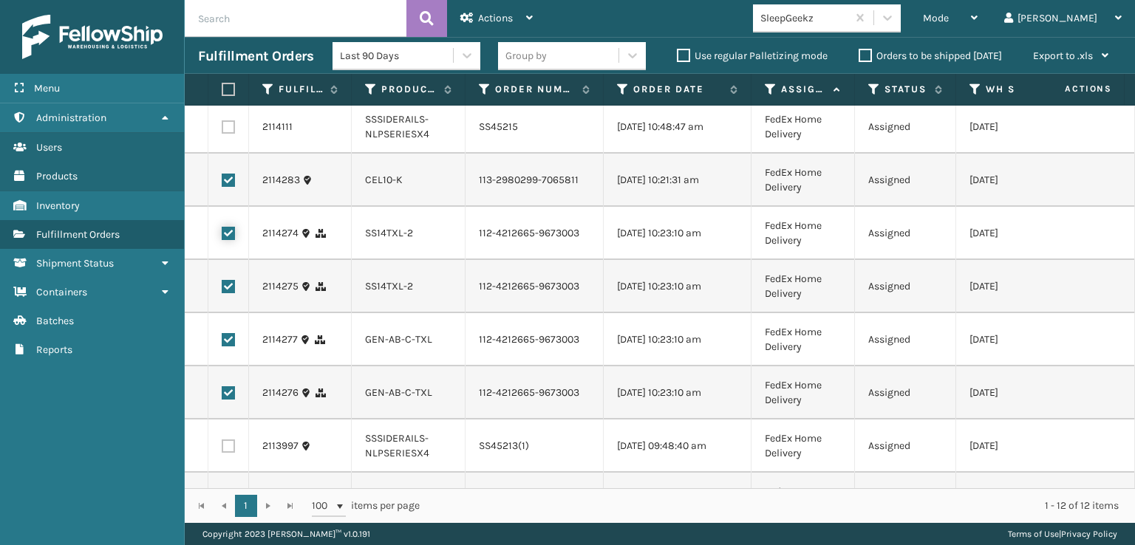
scroll to position [0, 0]
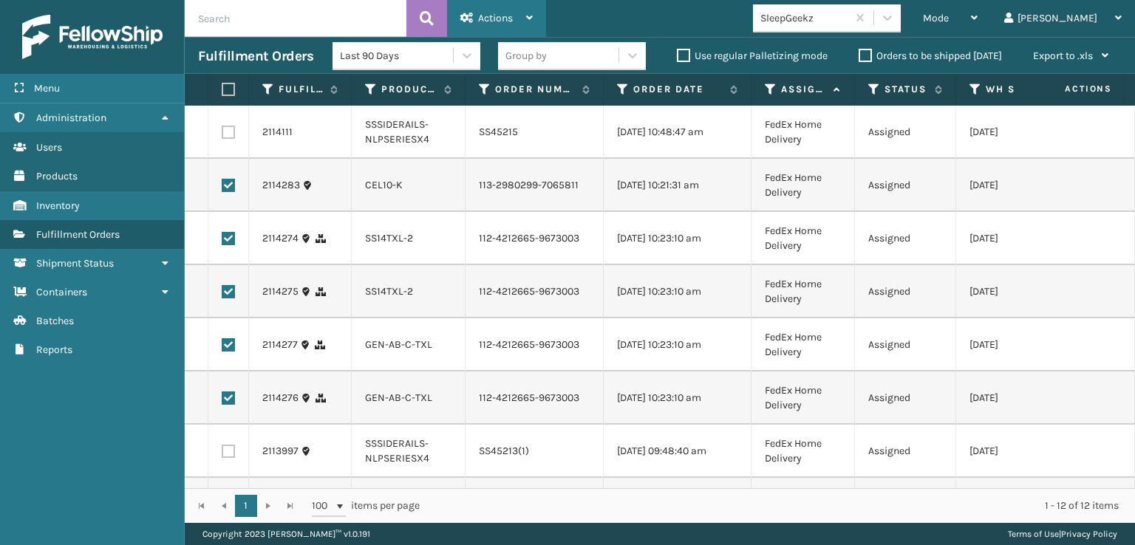
click at [476, 10] on div "Actions" at bounding box center [496, 18] width 72 height 37
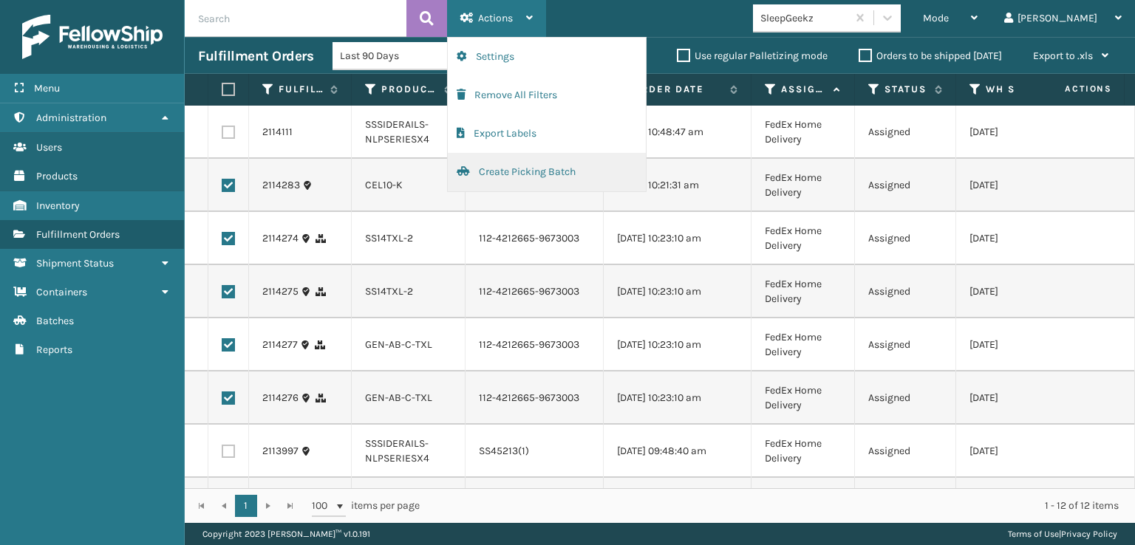
click at [503, 169] on button "Create Picking Batch" at bounding box center [547, 172] width 198 height 38
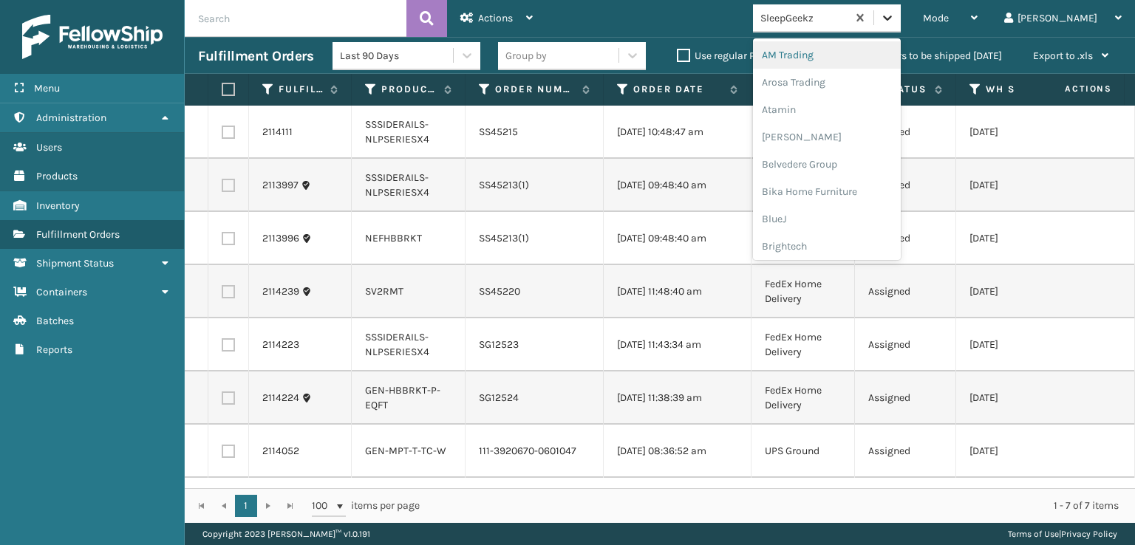
click at [895, 21] on icon at bounding box center [887, 17] width 15 height 15
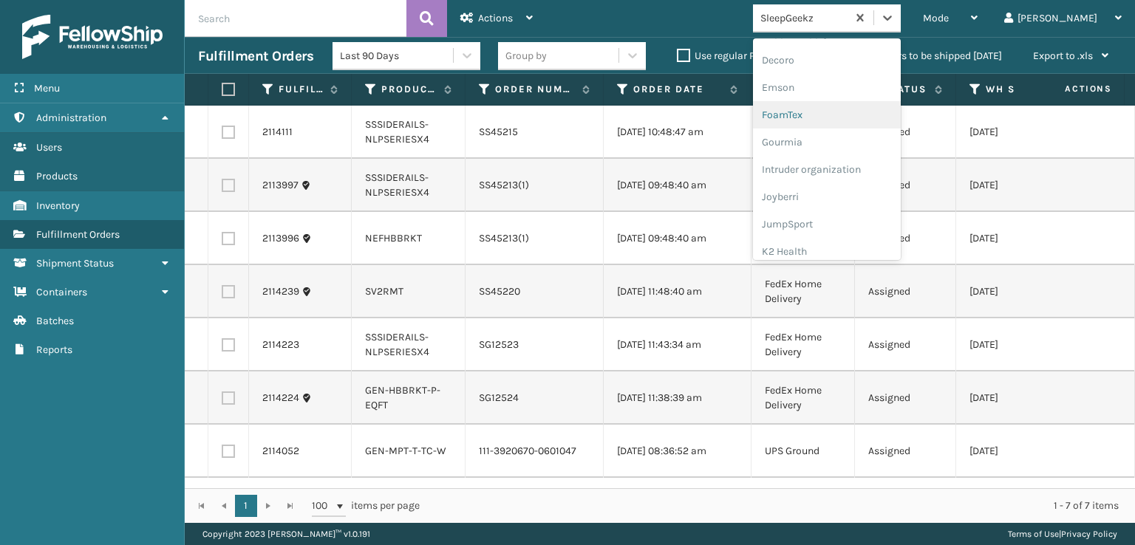
click at [837, 113] on div "FoamTex" at bounding box center [827, 114] width 148 height 27
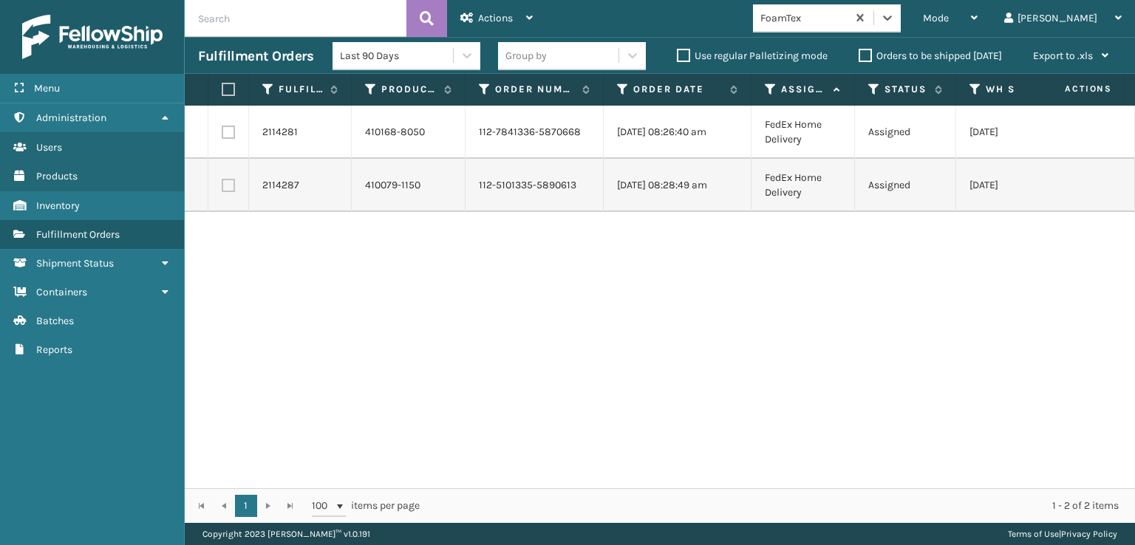
click at [231, 92] on label at bounding box center [226, 89] width 9 height 13
click at [222, 92] on input "checkbox" at bounding box center [222, 90] width 1 height 10
checkbox input "true"
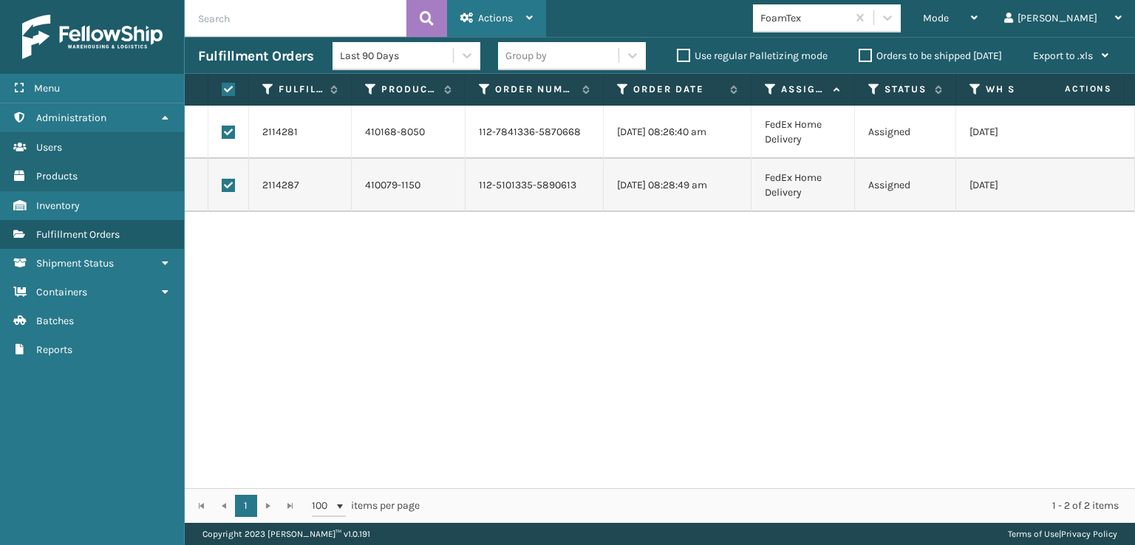
click at [496, 13] on span "Actions" at bounding box center [495, 18] width 35 height 13
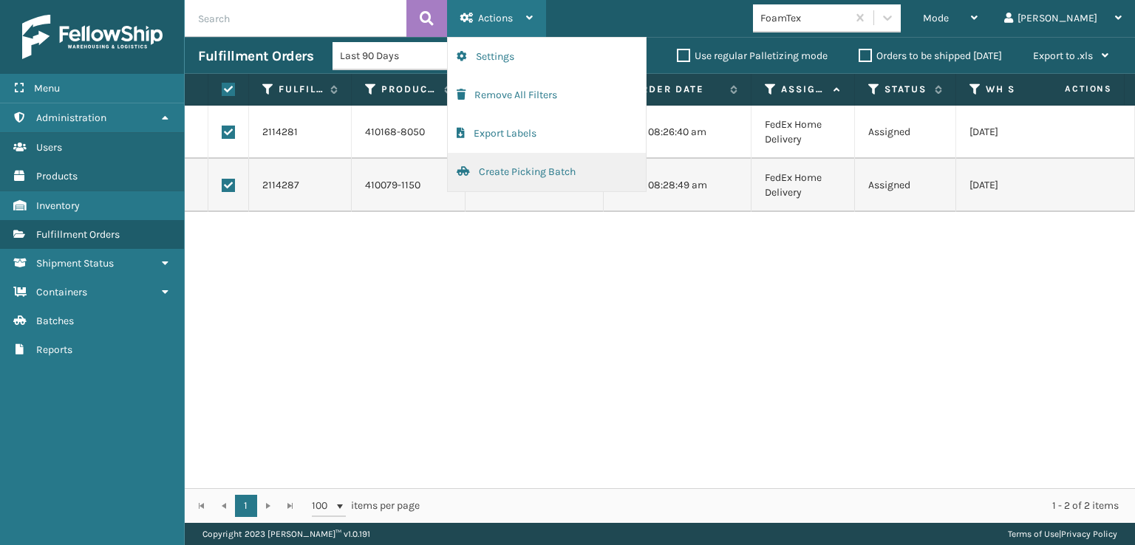
click at [518, 173] on button "Create Picking Batch" at bounding box center [547, 172] width 198 height 38
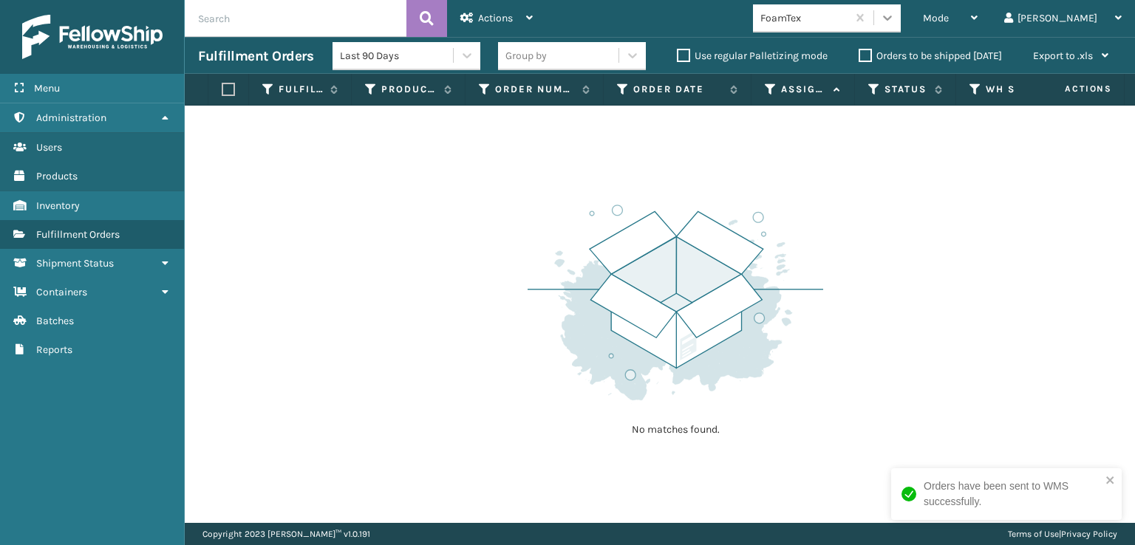
click at [895, 13] on icon at bounding box center [887, 17] width 15 height 15
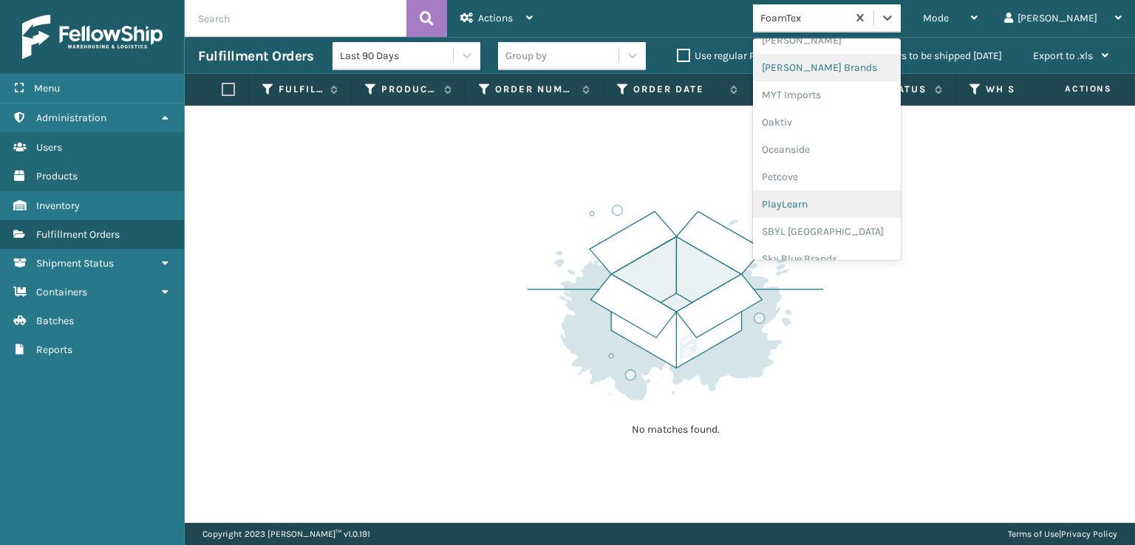
scroll to position [593, 0]
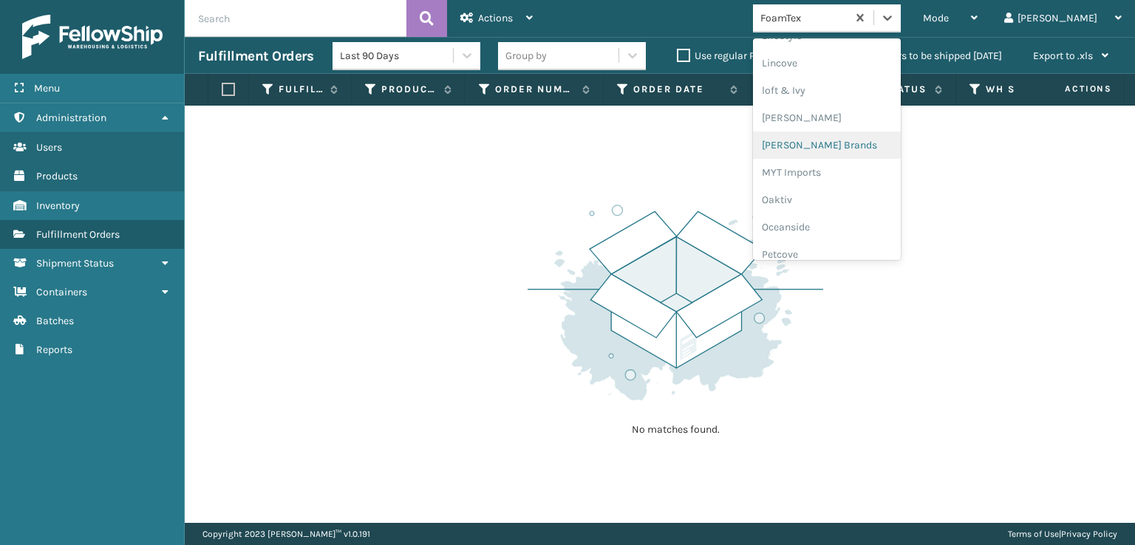
click at [842, 144] on div "[PERSON_NAME] Brands" at bounding box center [827, 145] width 148 height 27
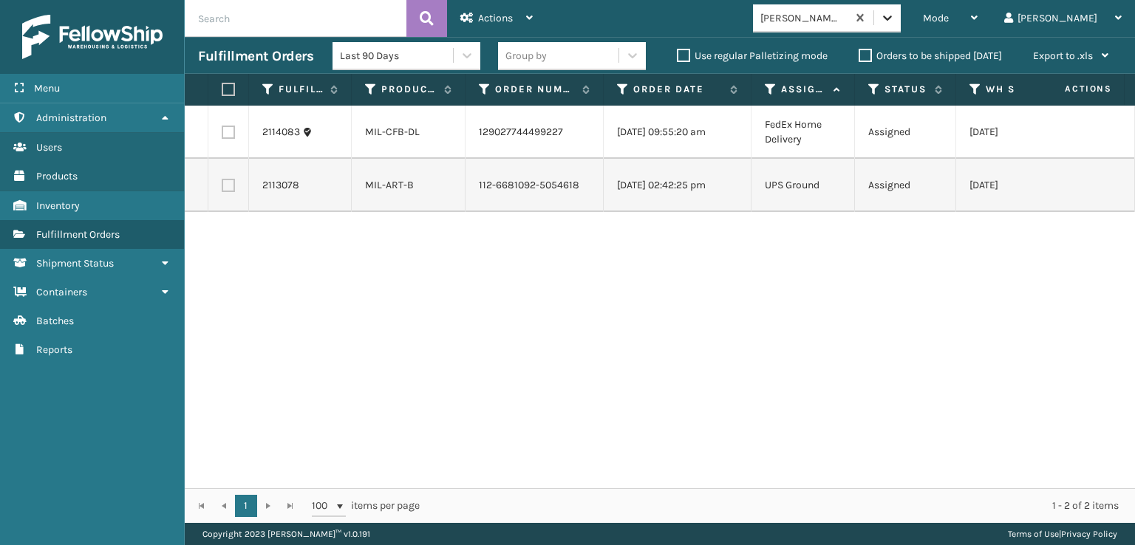
click at [895, 15] on icon at bounding box center [887, 17] width 15 height 15
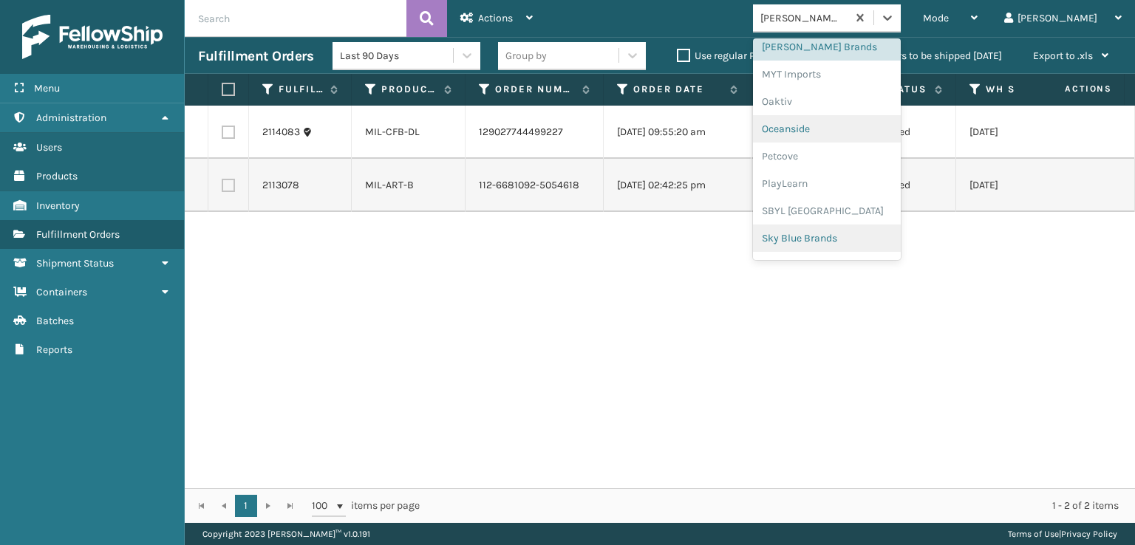
scroll to position [741, 0]
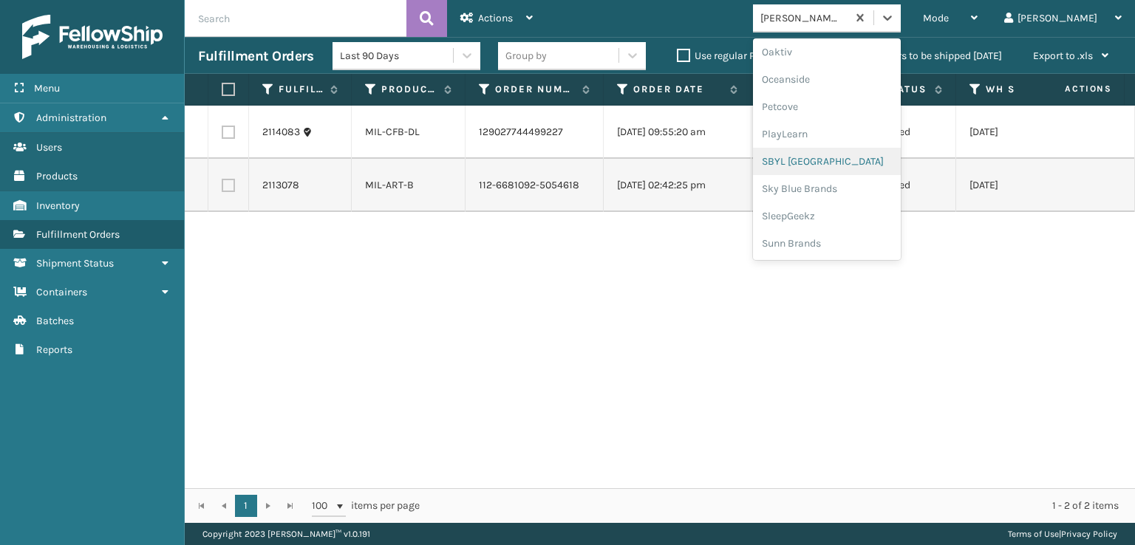
click at [830, 164] on div "SBYL [GEOGRAPHIC_DATA]" at bounding box center [827, 161] width 148 height 27
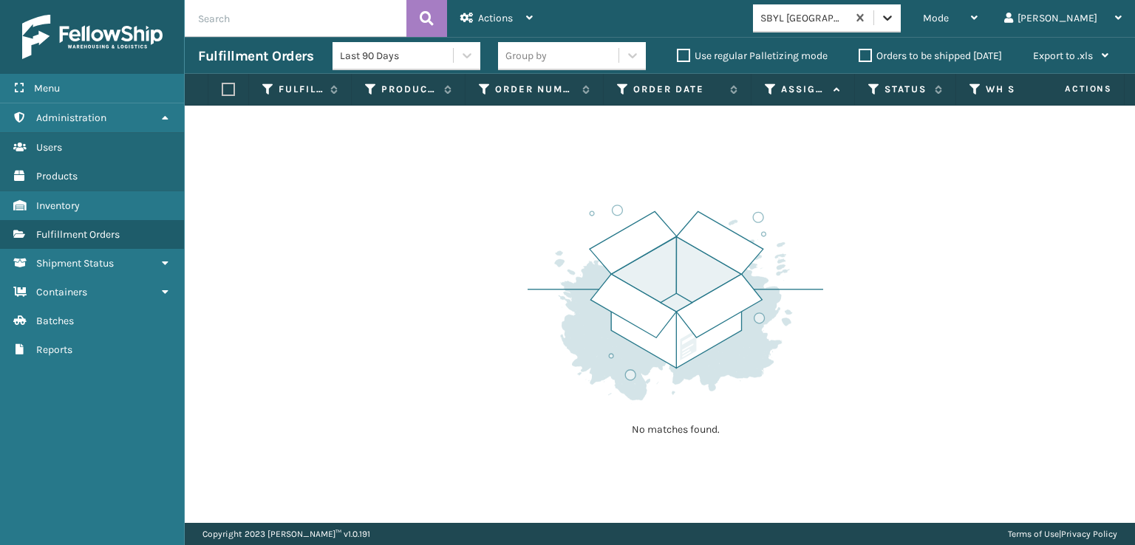
click at [892, 18] on icon at bounding box center [887, 18] width 9 height 5
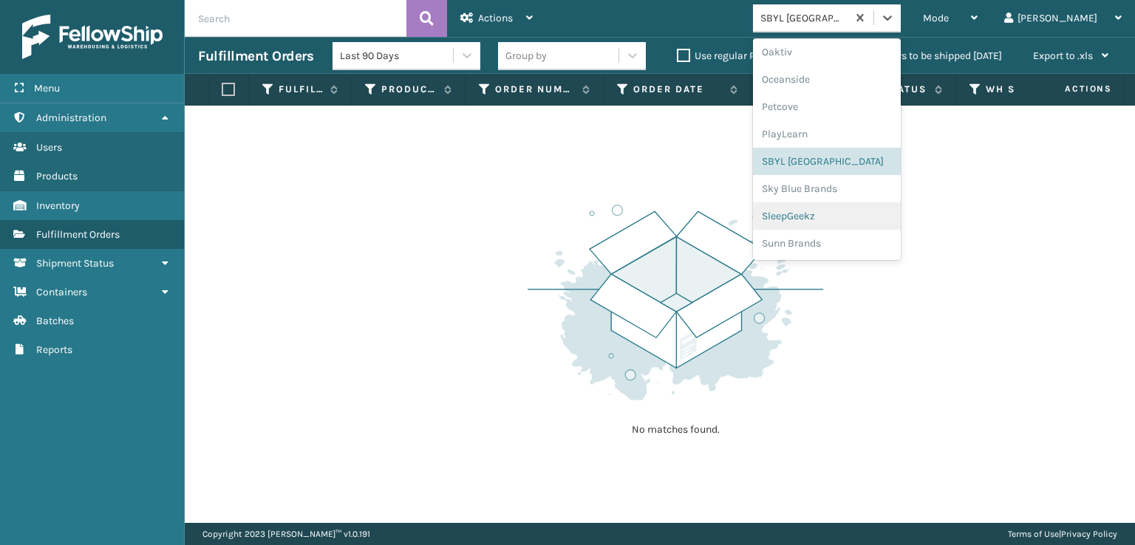
click at [853, 216] on div "SleepGeekz" at bounding box center [827, 216] width 148 height 27
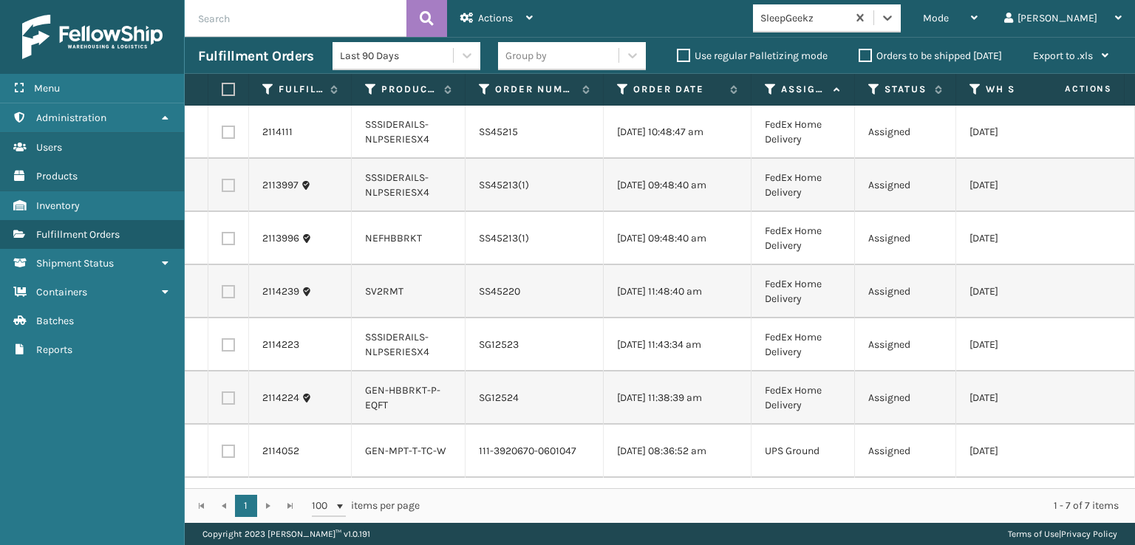
scroll to position [0, 0]
click at [895, 23] on icon at bounding box center [887, 17] width 15 height 15
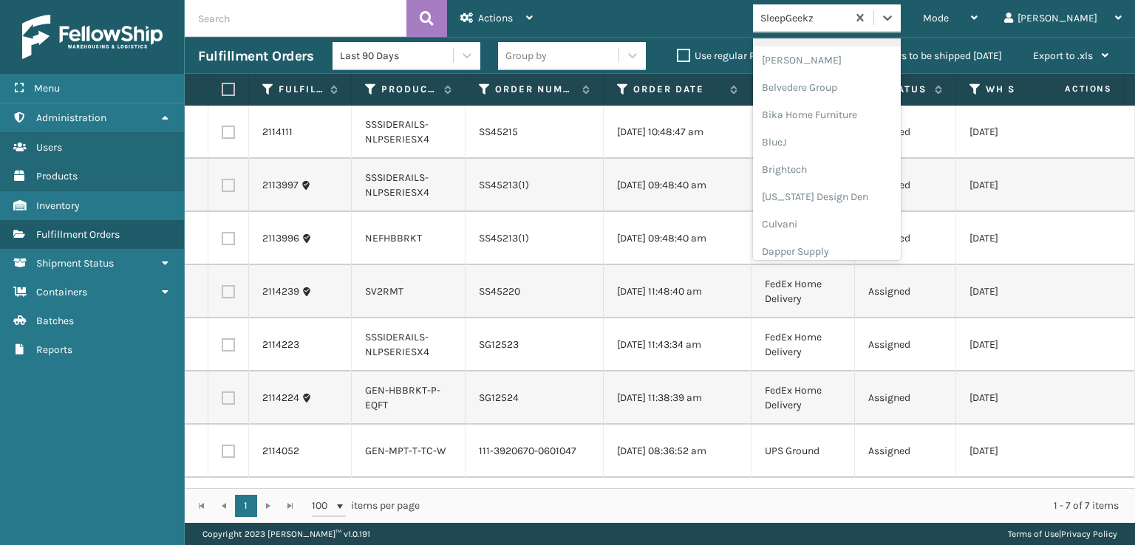
scroll to position [222, 0]
click at [850, 181] on div "FoamTex" at bounding box center [827, 188] width 148 height 27
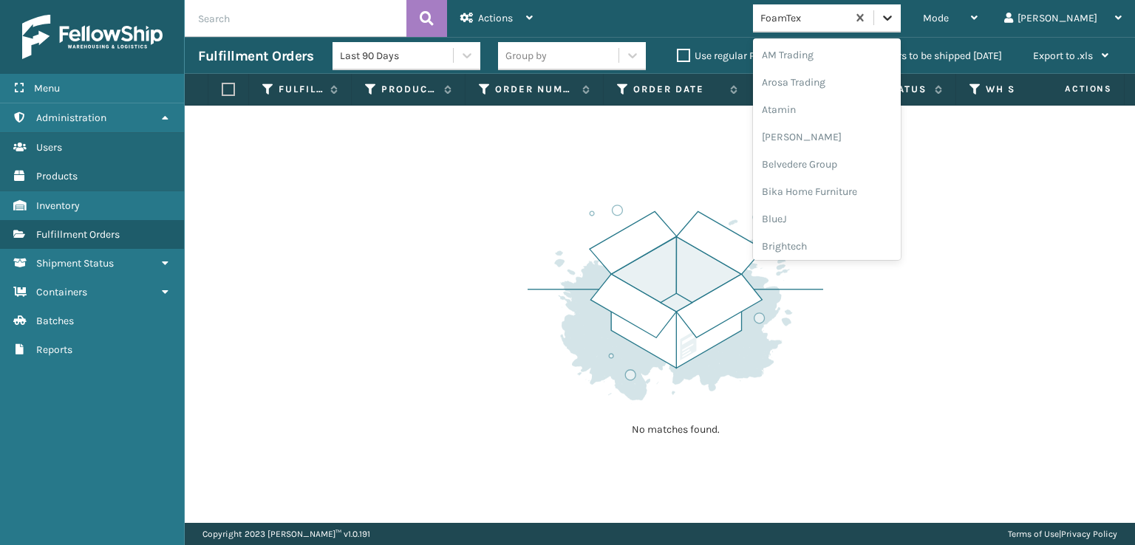
click at [895, 21] on icon at bounding box center [887, 17] width 15 height 15
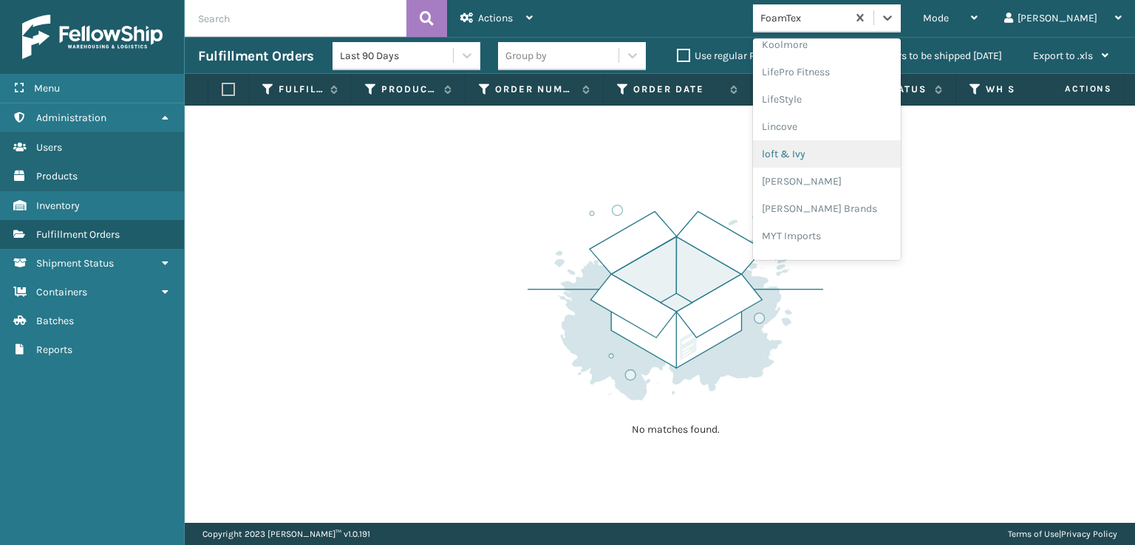
scroll to position [615, 0]
click at [846, 126] on div "[PERSON_NAME] Brands" at bounding box center [827, 123] width 148 height 27
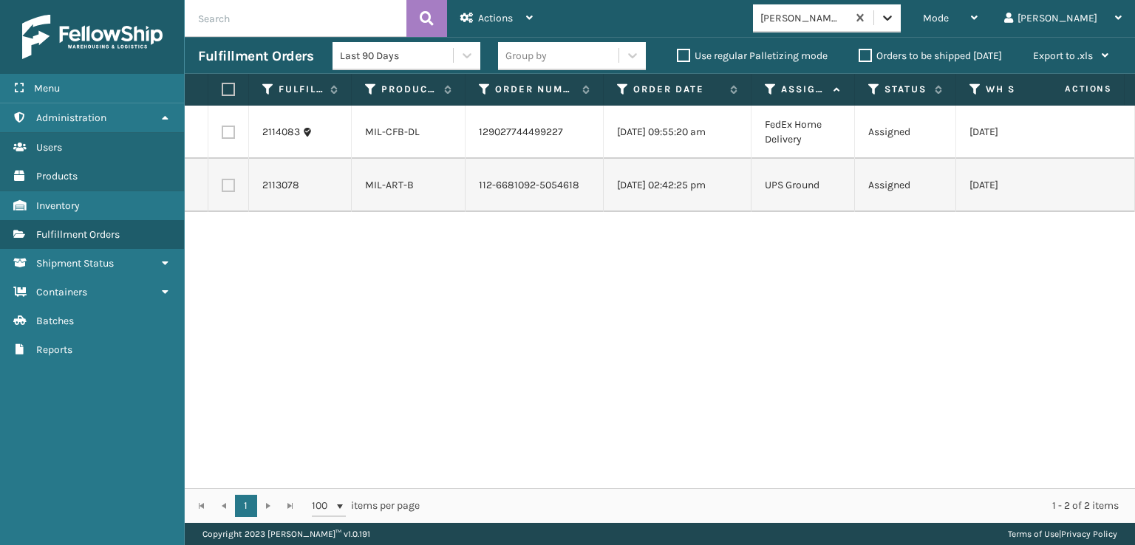
click at [895, 21] on icon at bounding box center [887, 17] width 15 height 15
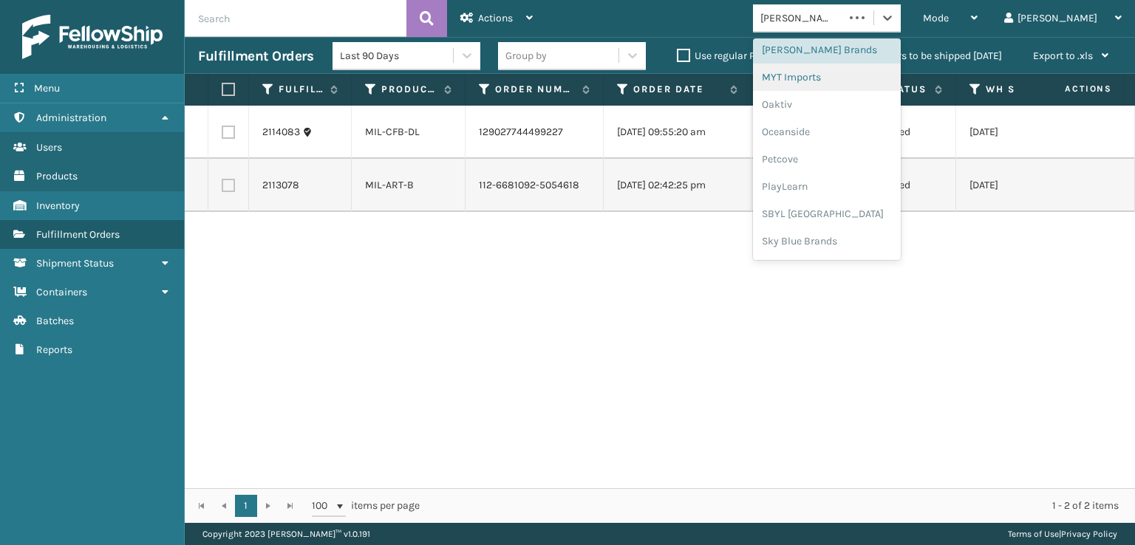
scroll to position [741, 0]
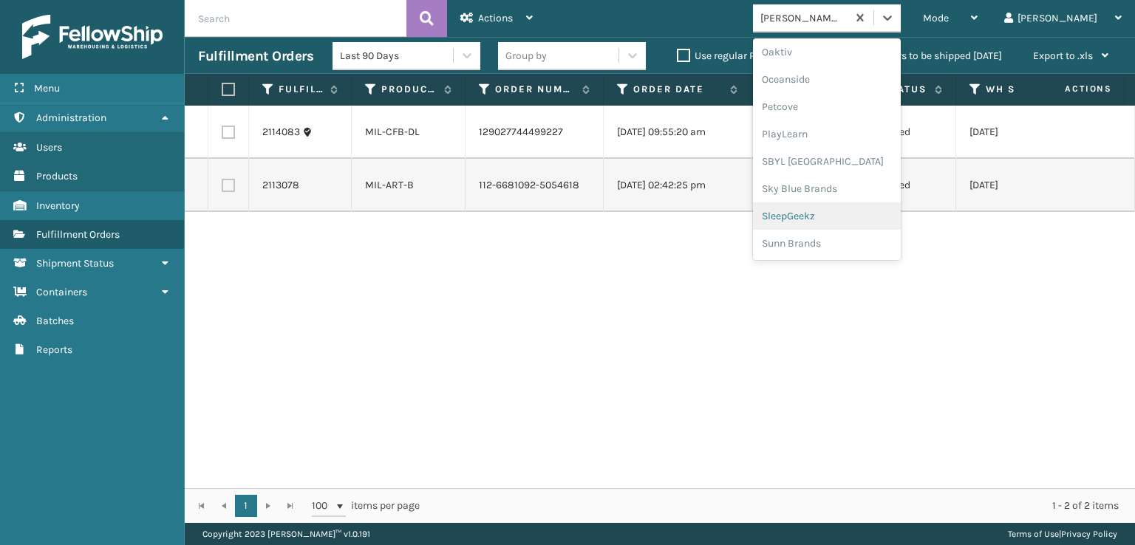
click at [834, 213] on div "SleepGeekz" at bounding box center [827, 216] width 148 height 27
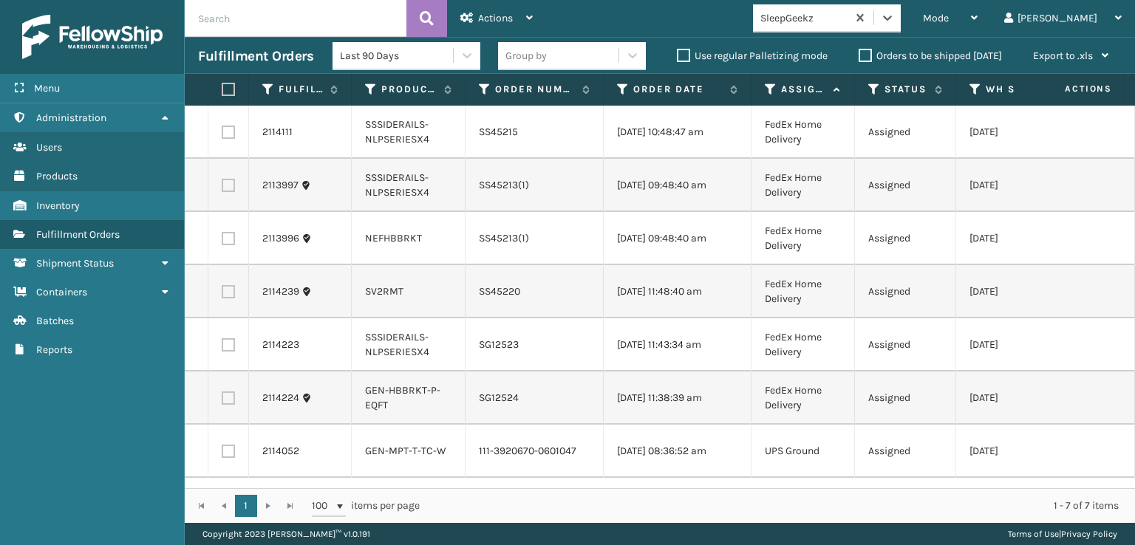
scroll to position [0, 0]
click at [892, 16] on icon at bounding box center [887, 18] width 9 height 5
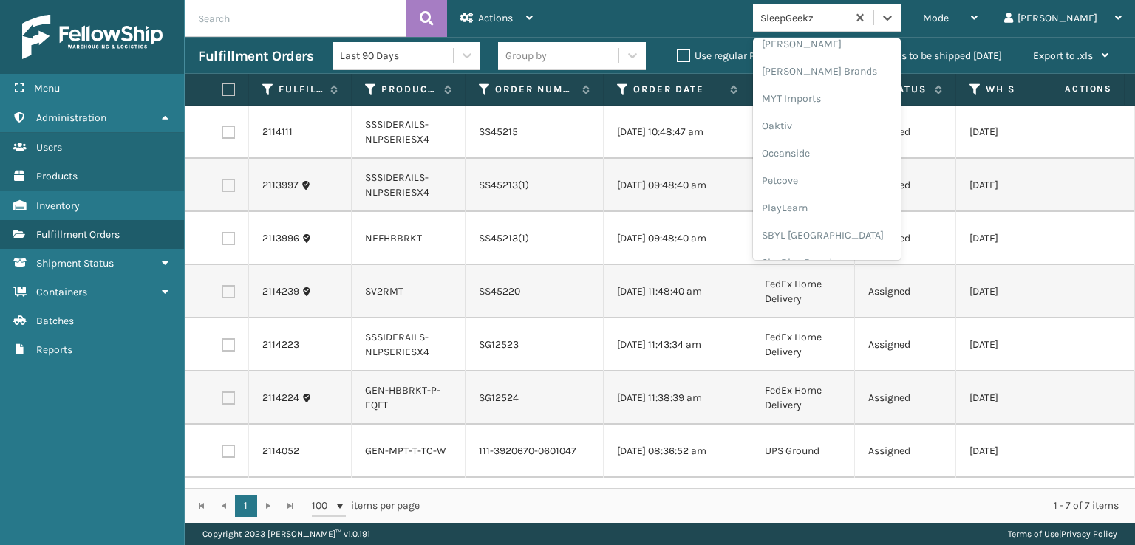
scroll to position [741, 0]
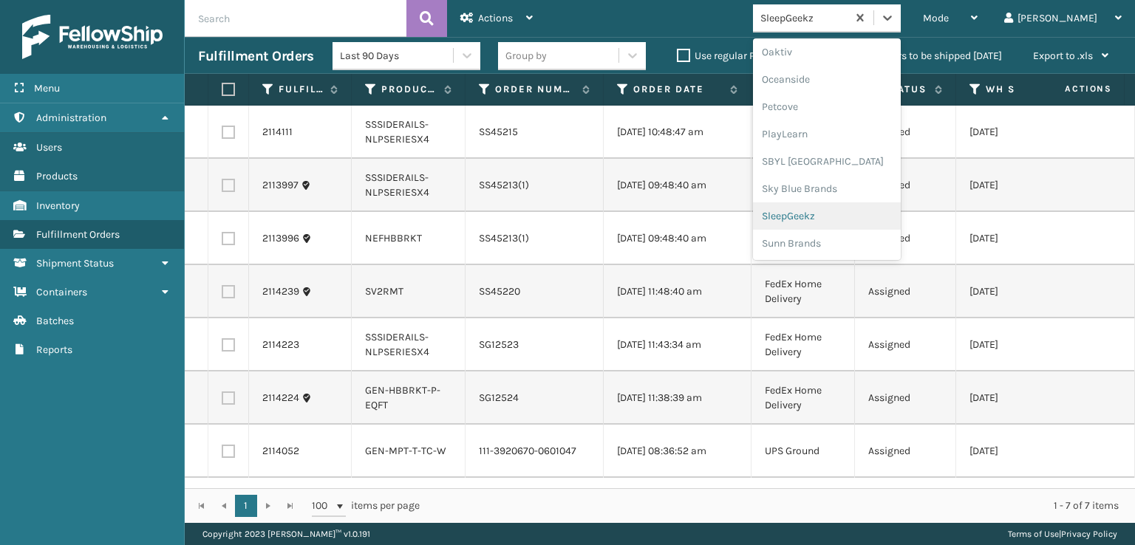
click at [854, 214] on div "SleepGeekz" at bounding box center [827, 216] width 148 height 27
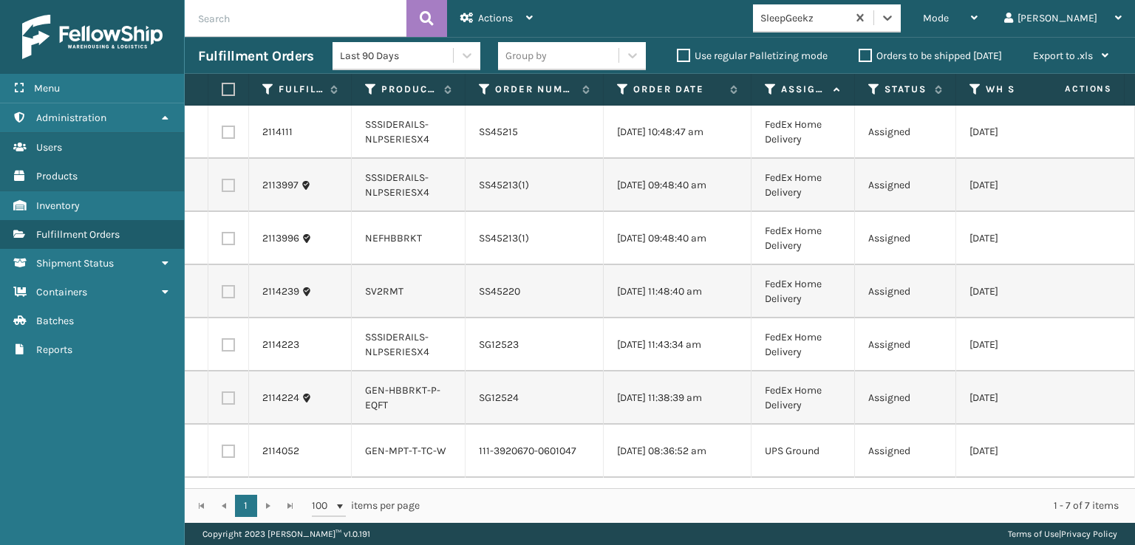
scroll to position [0, 0]
click at [895, 23] on icon at bounding box center [887, 17] width 15 height 15
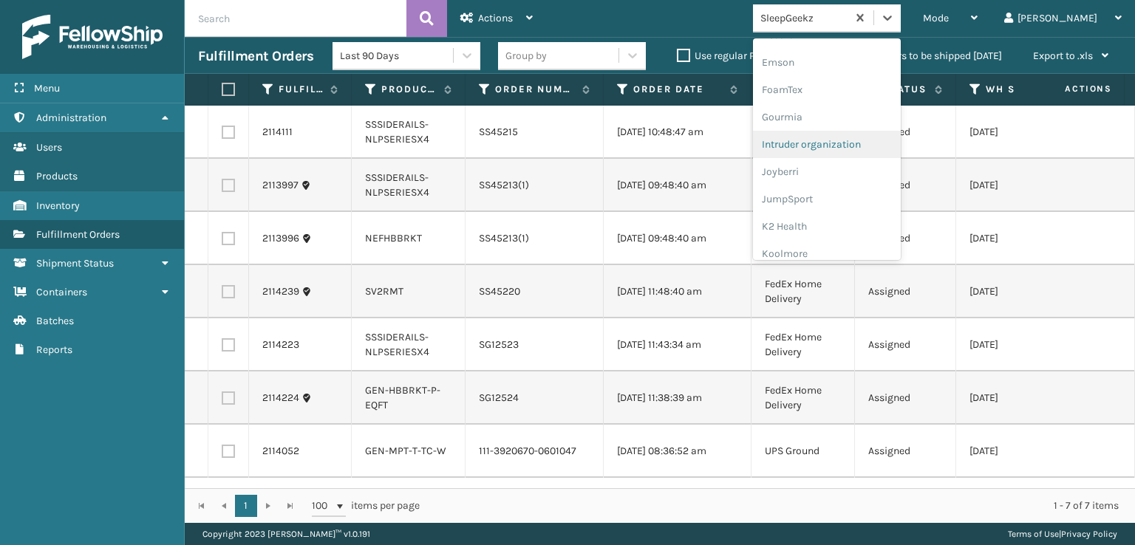
scroll to position [296, 0]
click at [853, 110] on div "FoamTex" at bounding box center [827, 114] width 148 height 27
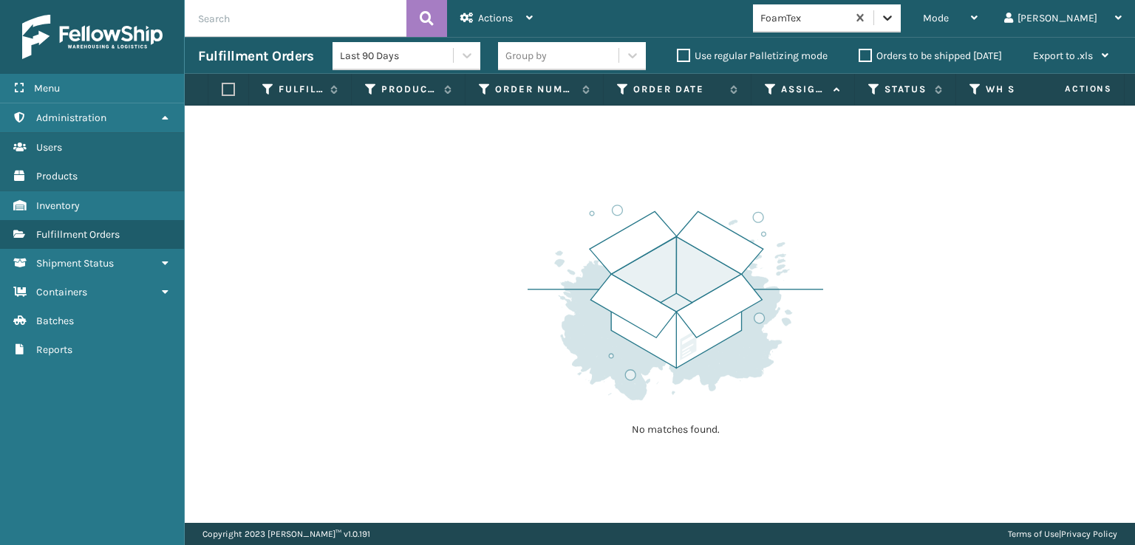
click at [892, 17] on icon at bounding box center [887, 18] width 9 height 5
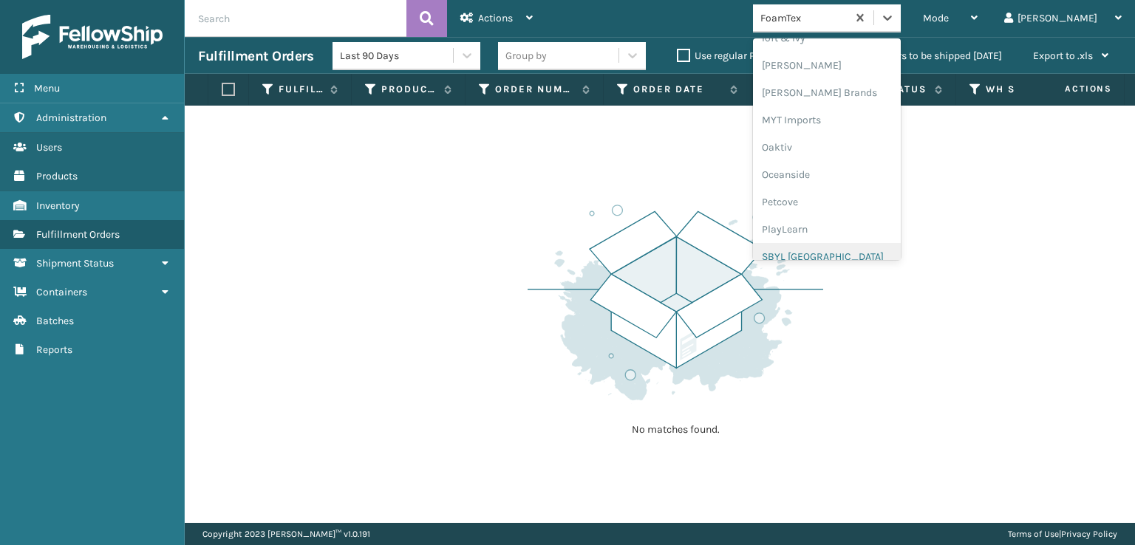
scroll to position [689, 0]
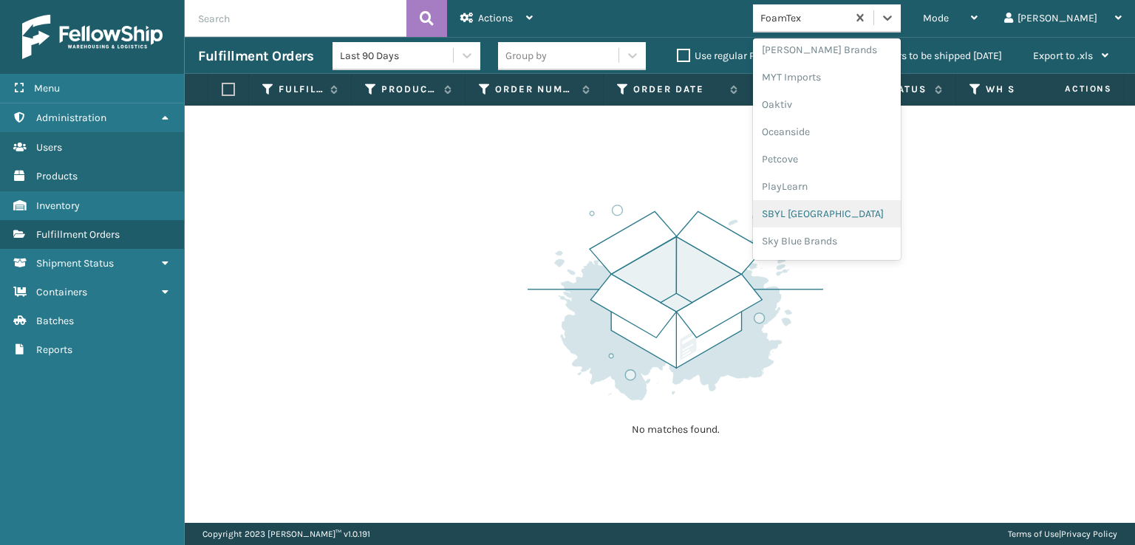
click at [843, 210] on div "SBYL [GEOGRAPHIC_DATA]" at bounding box center [827, 213] width 148 height 27
